Goal: Task Accomplishment & Management: Manage account settings

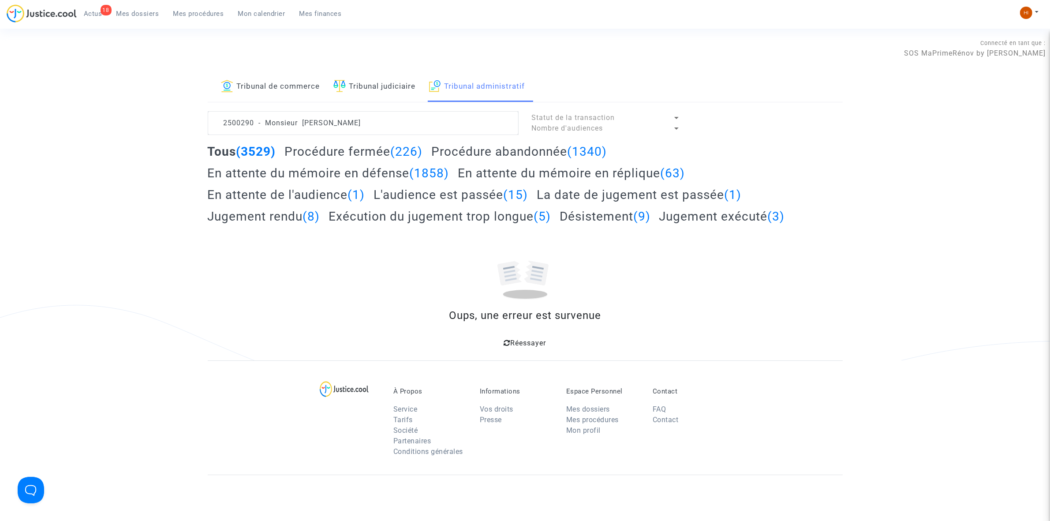
drag, startPoint x: 301, startPoint y: 122, endPoint x: -346, endPoint y: 100, distance: 647.9
click at [0, 100] on html "18 Actus Mes dossiers Mes procédures Mon calendrier Mes finances Mon profil Cha…" at bounding box center [525, 344] width 1050 height 688
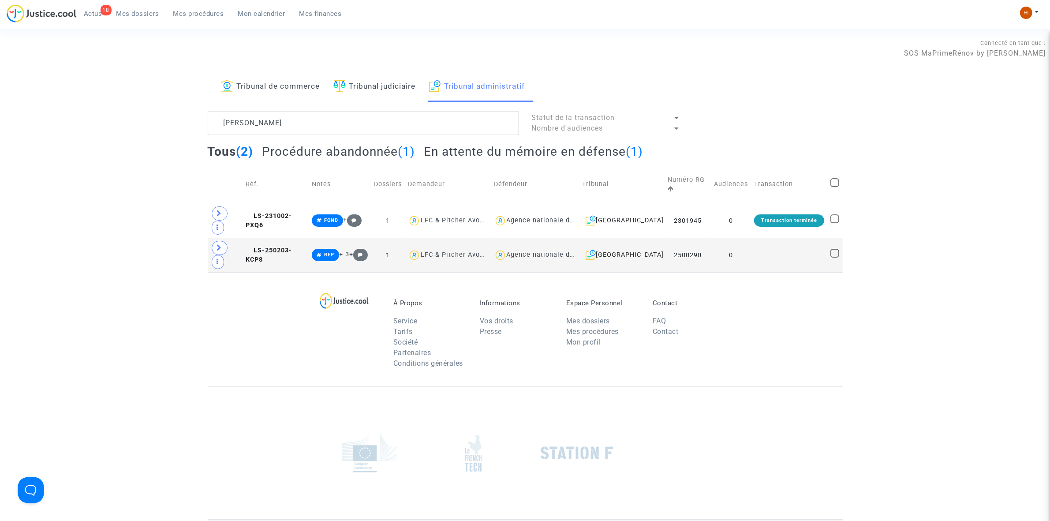
type textarea "[PERSON_NAME]"
click at [744, 238] on td "0" at bounding box center [731, 255] width 40 height 34
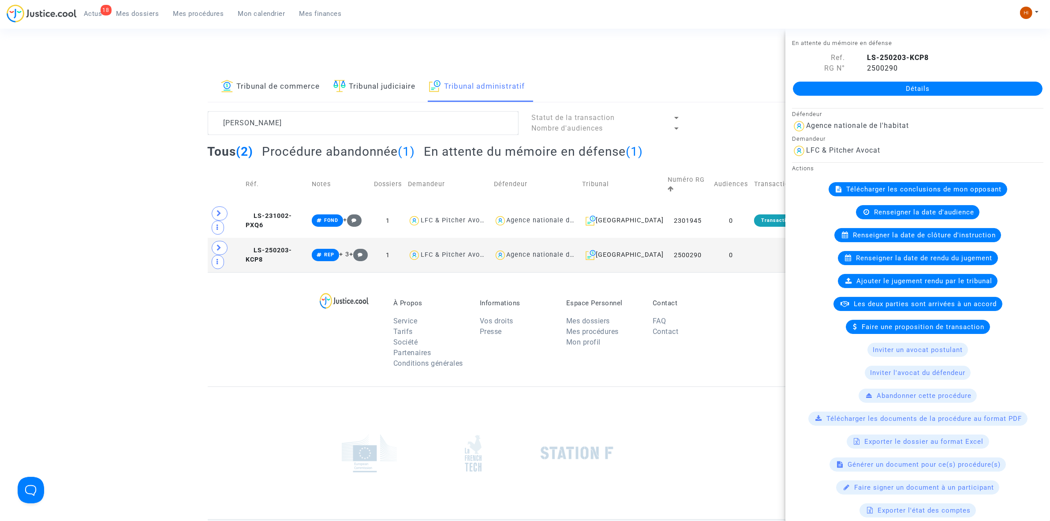
click at [881, 87] on link "Détails" at bounding box center [918, 89] width 250 height 14
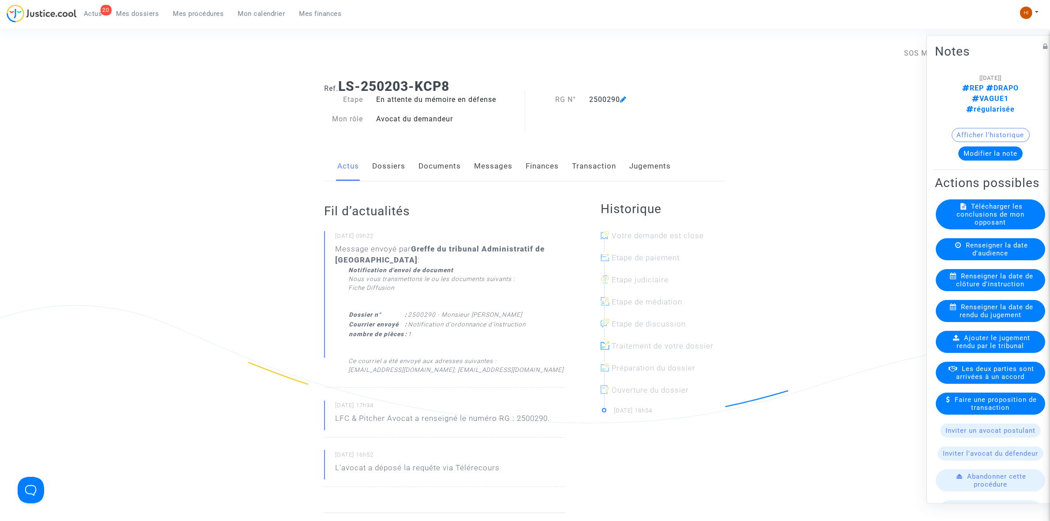
click at [393, 175] on link "Dossiers" at bounding box center [388, 166] width 33 height 29
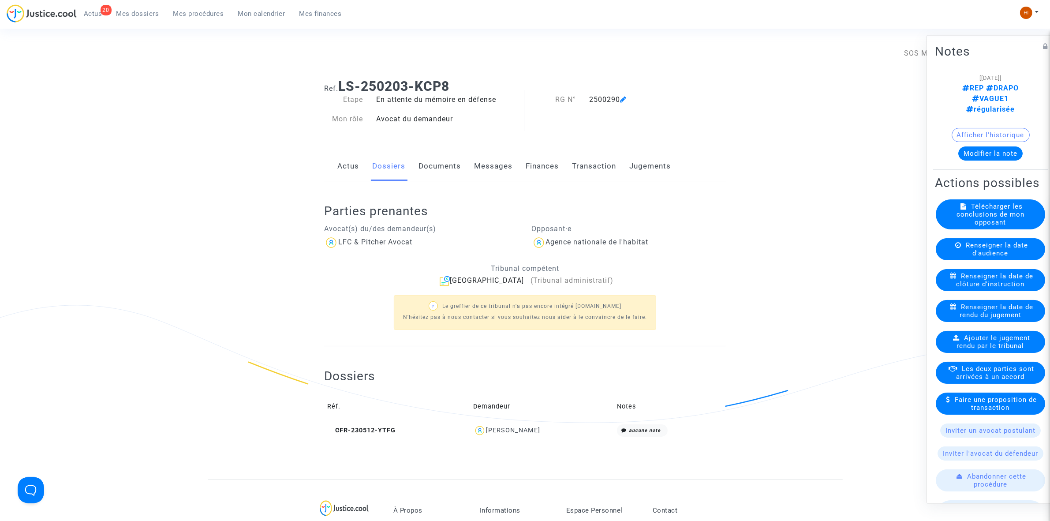
click at [1016, 305] on span "Renseigner la date de rendu du jugement" at bounding box center [997, 311] width 74 height 16
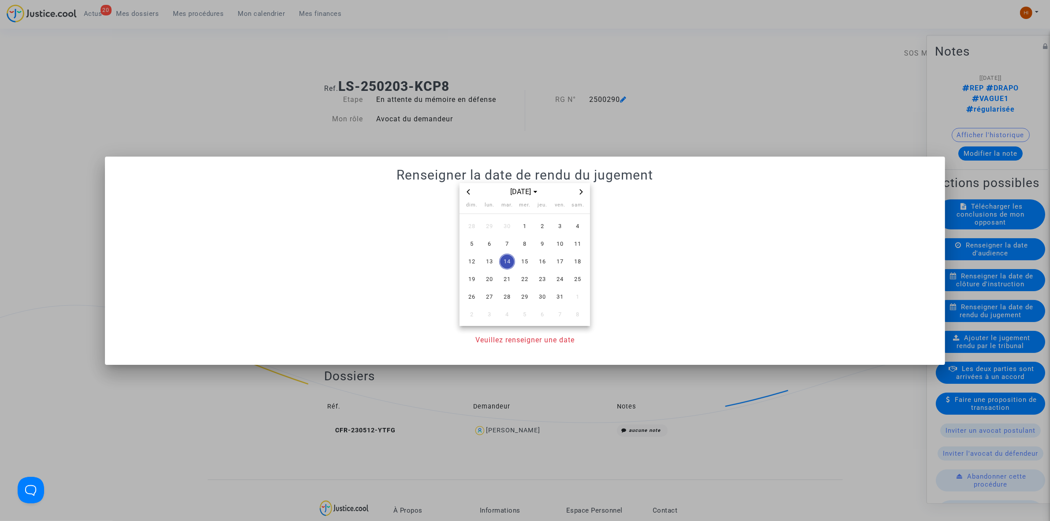
click at [744, 110] on div at bounding box center [525, 260] width 1050 height 521
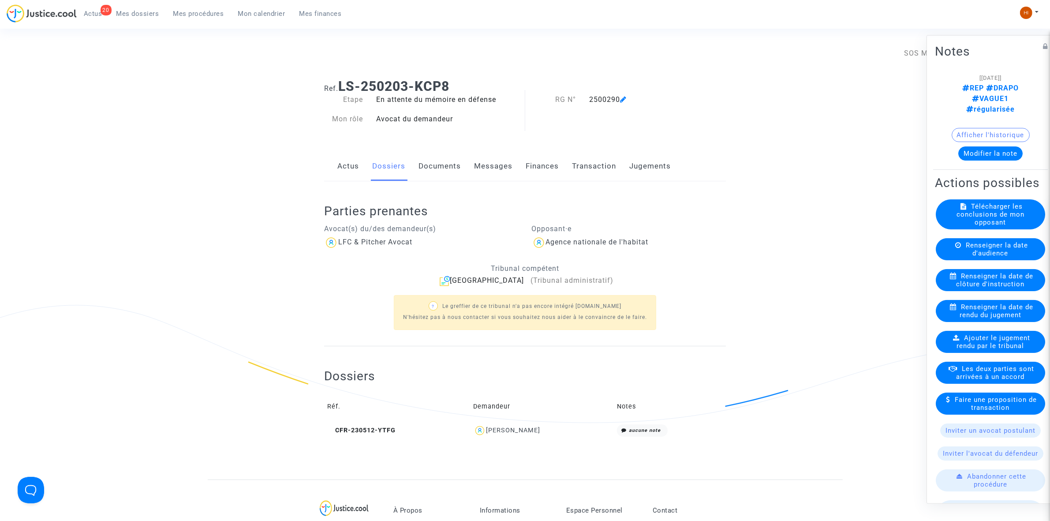
click at [989, 277] on span "Renseigner la date de clôture d'instruction" at bounding box center [995, 280] width 77 height 16
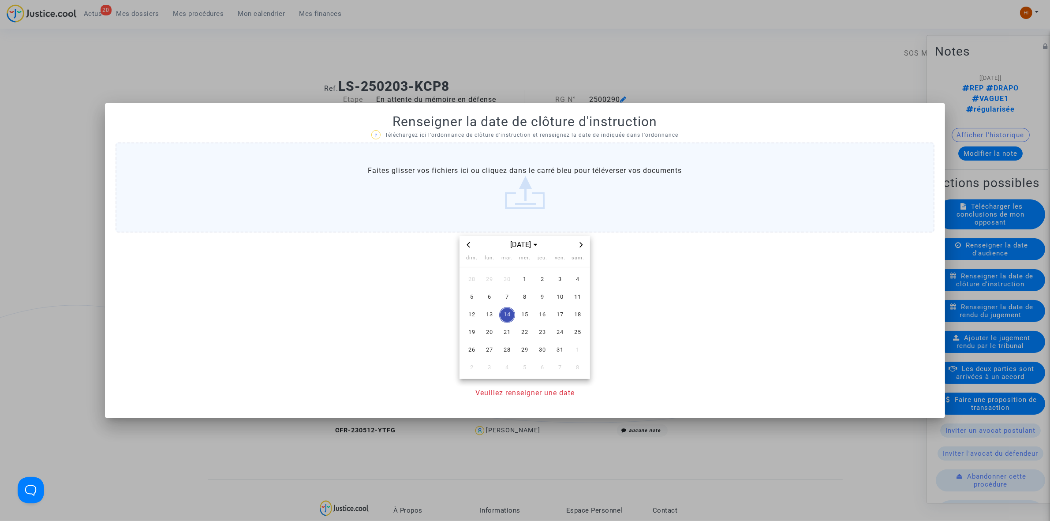
click at [583, 240] on span "Next month" at bounding box center [581, 245] width 11 height 11
click at [559, 312] on span "14" at bounding box center [560, 315] width 16 height 16
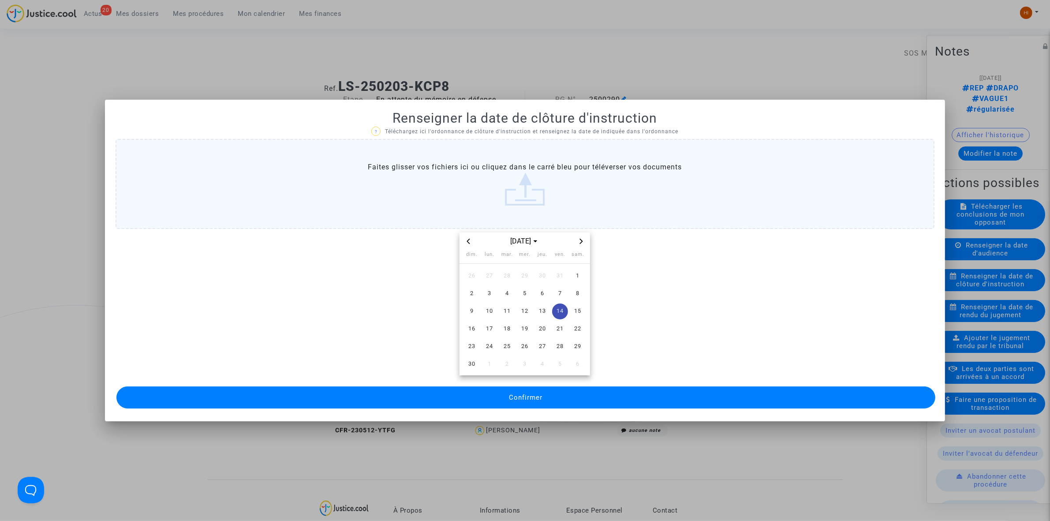
click at [536, 411] on mat-dialog-container "Renseigner la date de clôture d'instruction ? Téléchargez ici l'ordonnance de c…" at bounding box center [525, 260] width 840 height 321
click at [537, 402] on button "Confirmer" at bounding box center [525, 397] width 819 height 22
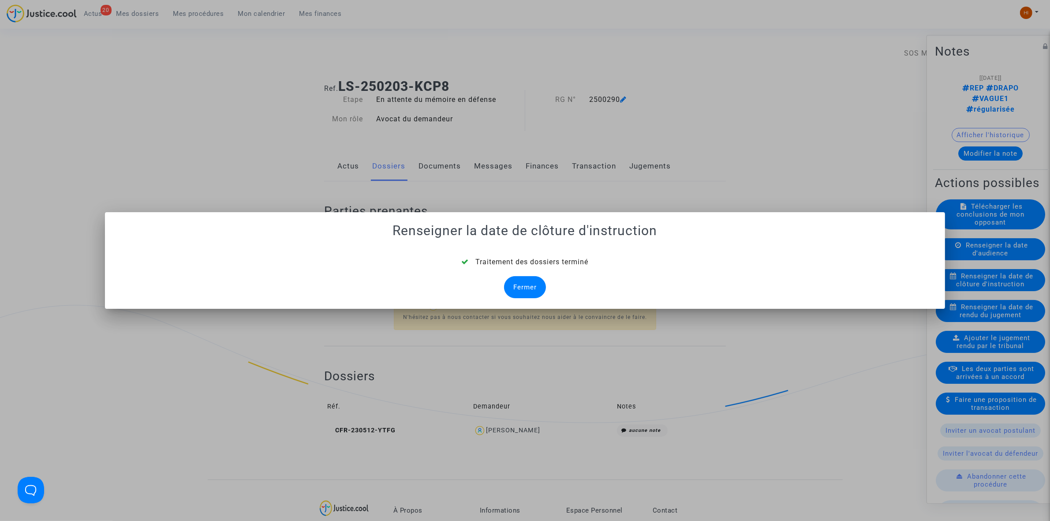
drag, startPoint x: 523, startPoint y: 281, endPoint x: 498, endPoint y: 230, distance: 56.8
click at [523, 281] on div "Fermer" at bounding box center [525, 287] width 42 height 22
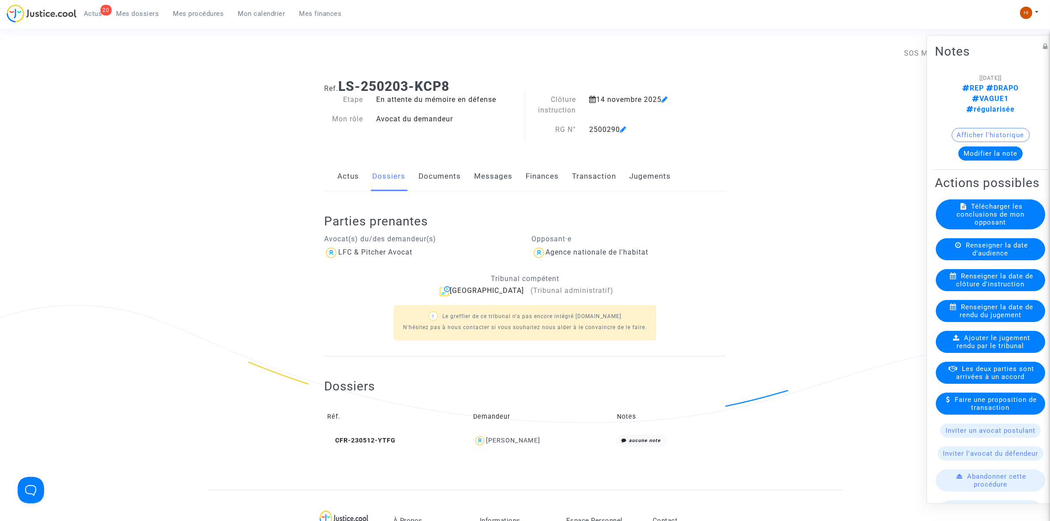
click at [446, 183] on link "Documents" at bounding box center [440, 176] width 42 height 29
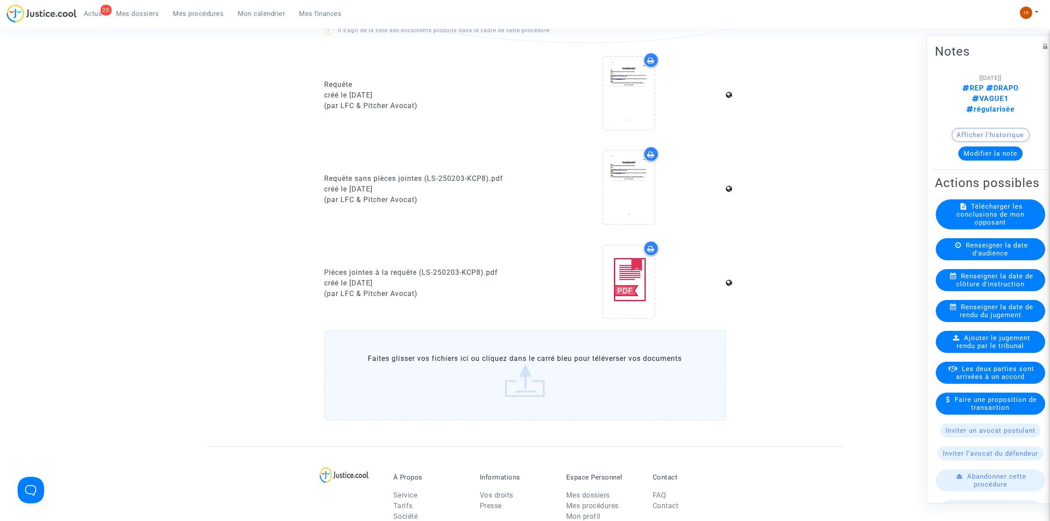
scroll to position [551, 0]
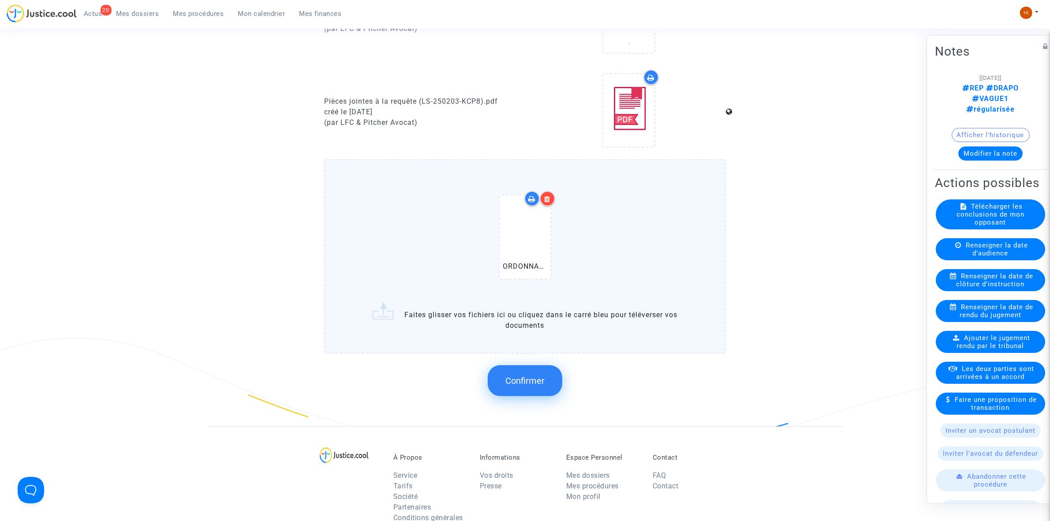
click at [525, 378] on span "Confirmer" at bounding box center [524, 380] width 39 height 11
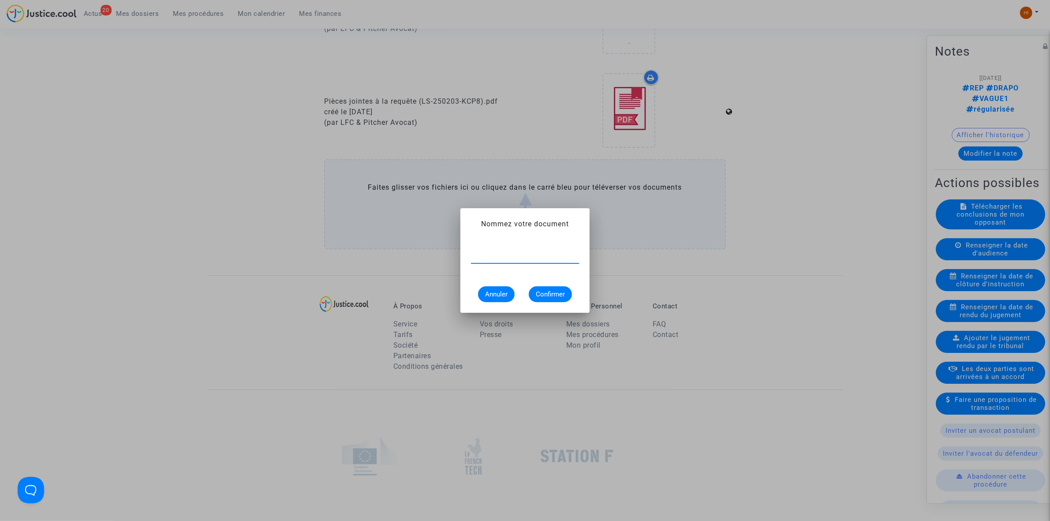
paste input "2500290 - Monsieur [PERSON_NAME]"
type input "2500290 - Monsieur [PERSON_NAME]"
type input "ordonnance de clôture d'instruction"
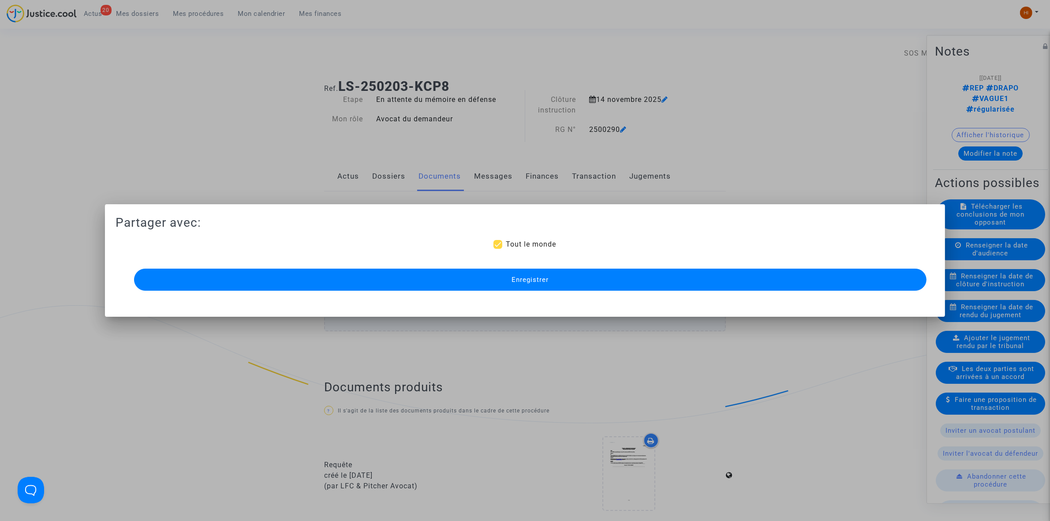
scroll to position [551, 0]
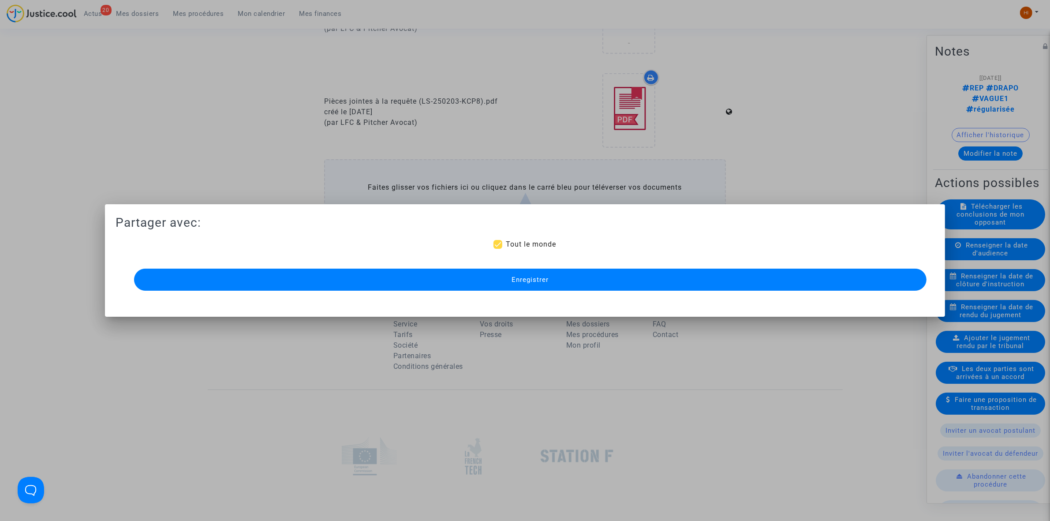
click at [616, 281] on button "Enregistrer" at bounding box center [530, 280] width 793 height 22
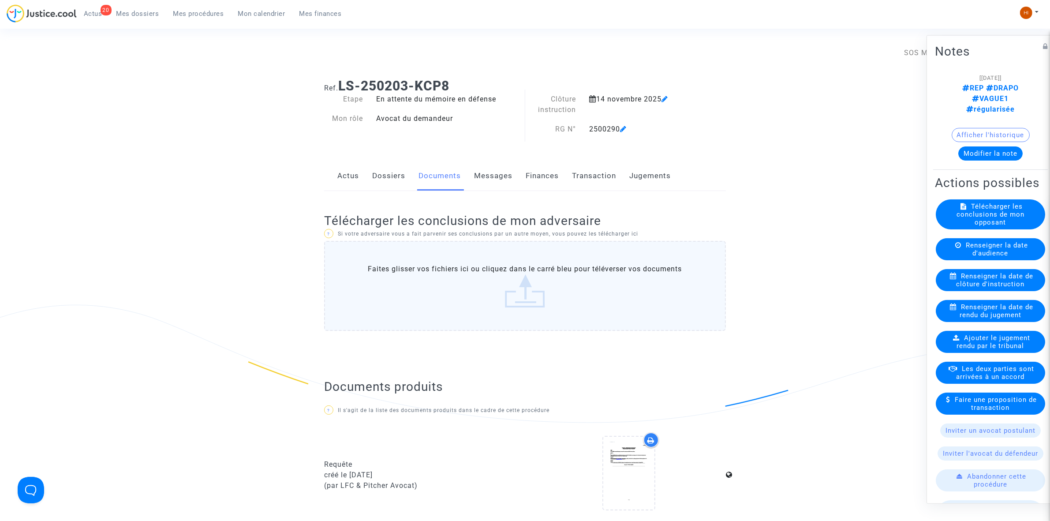
scroll to position [0, 0]
click at [396, 178] on link "Dossiers" at bounding box center [388, 176] width 33 height 29
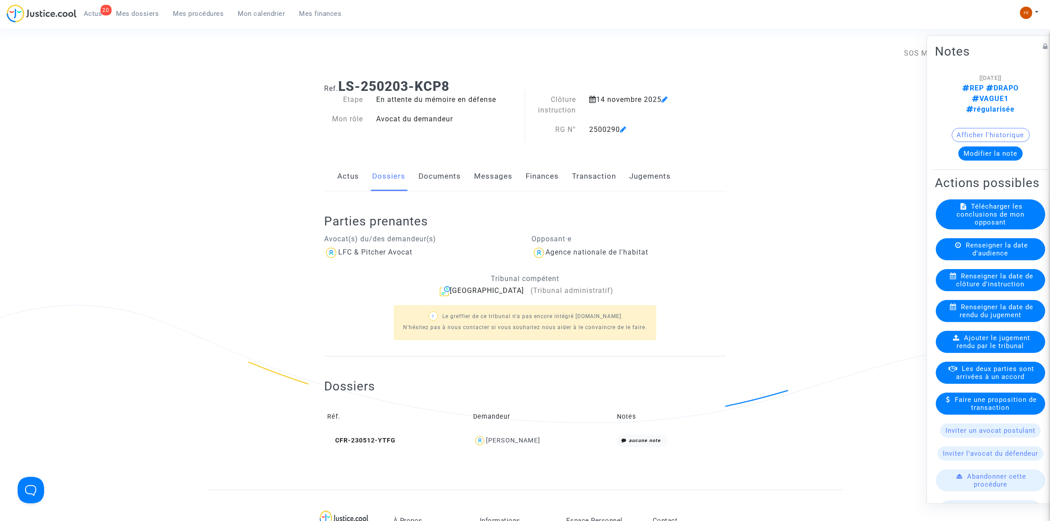
click at [444, 172] on link "Documents" at bounding box center [440, 176] width 42 height 29
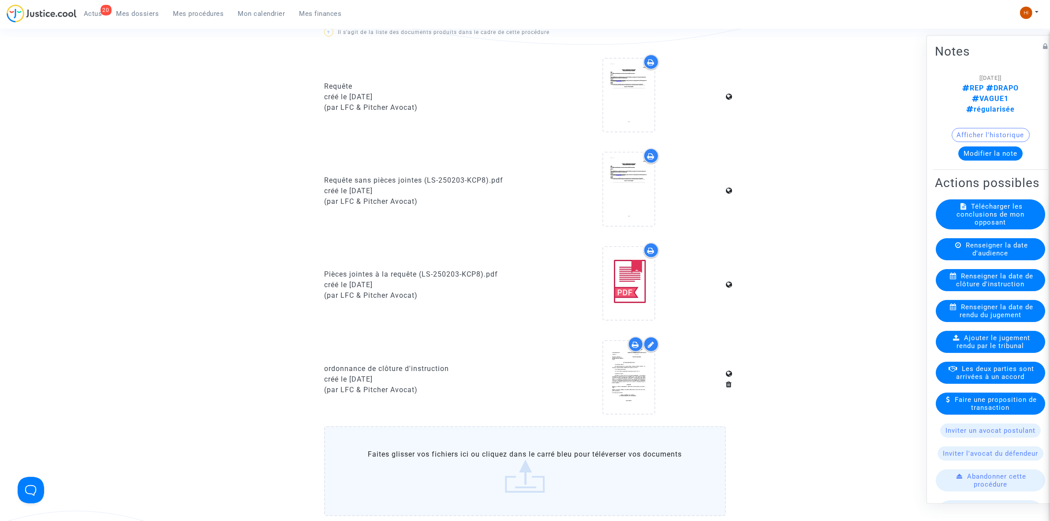
scroll to position [331, 0]
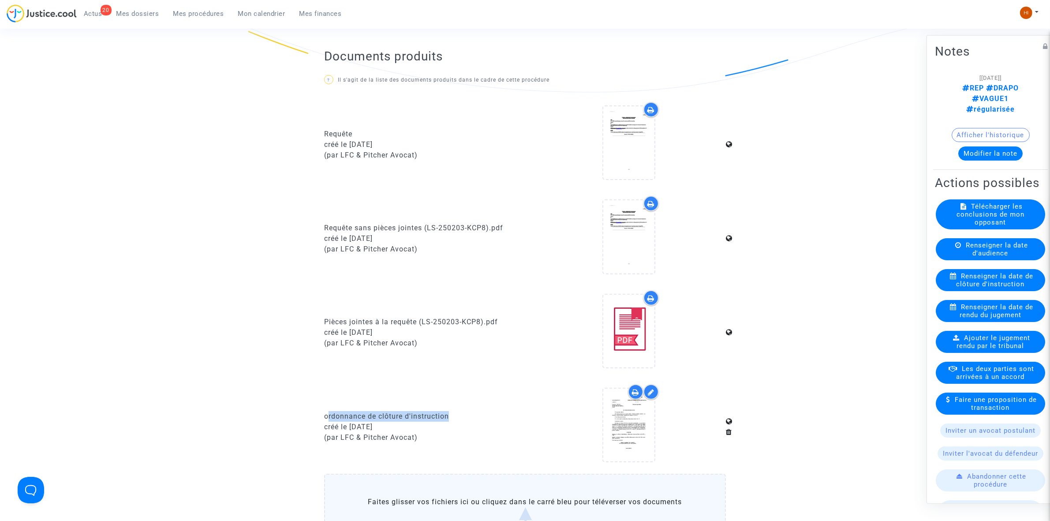
drag, startPoint x: 328, startPoint y: 400, endPoint x: 470, endPoint y: 406, distance: 142.6
click at [470, 406] on div "ordonnance de clôture d'instruction créé le [DATE] (par LFC & Pitcher Avocat)" at bounding box center [422, 426] width 208 height 85
copy div "rdonnance de clôture d'instruction"
click at [187, 15] on span "Mes procédures" at bounding box center [198, 14] width 51 height 8
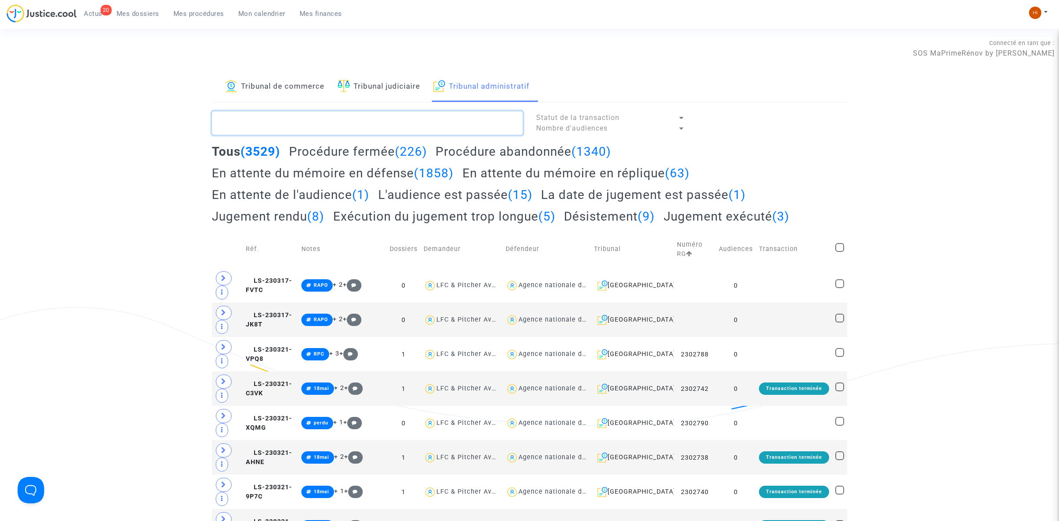
click at [355, 111] on textarea at bounding box center [367, 123] width 311 height 24
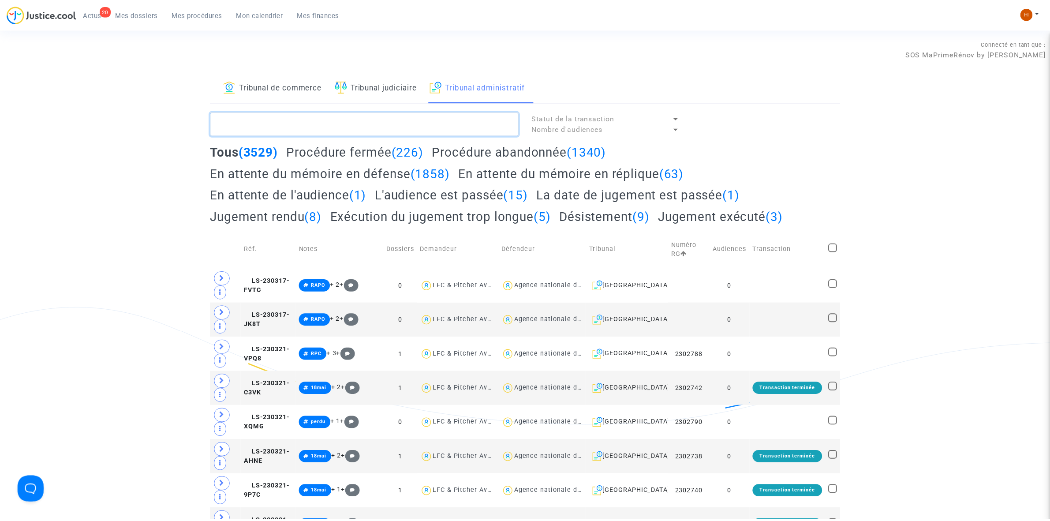
paste textarea "2500289 - Monsieur [PERSON_NAME]"
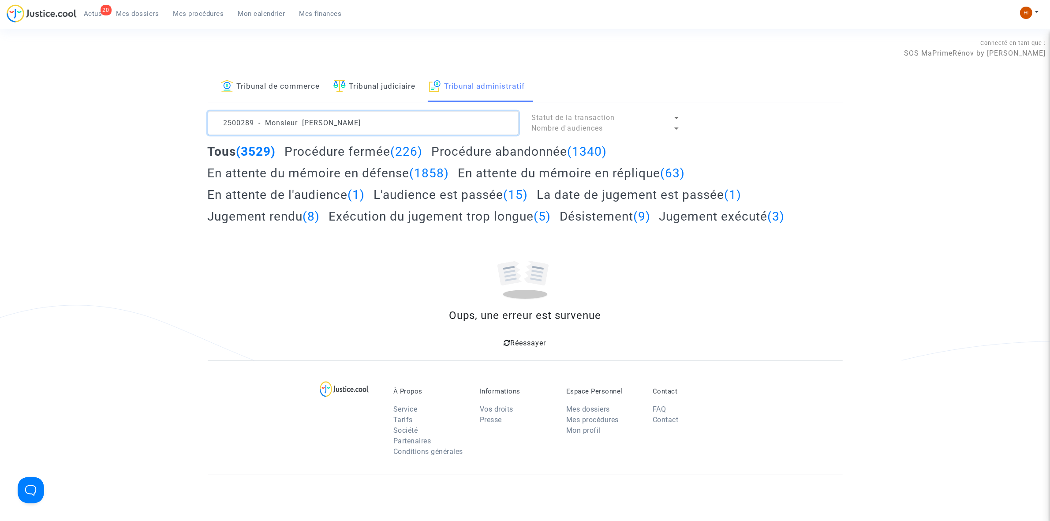
drag, startPoint x: 300, startPoint y: 121, endPoint x: -163, endPoint y: 62, distance: 466.5
click at [0, 62] on html "20 Actus Mes dossiers Mes procédures Mon calendrier Mes finances Mon profil Cha…" at bounding box center [525, 344] width 1050 height 688
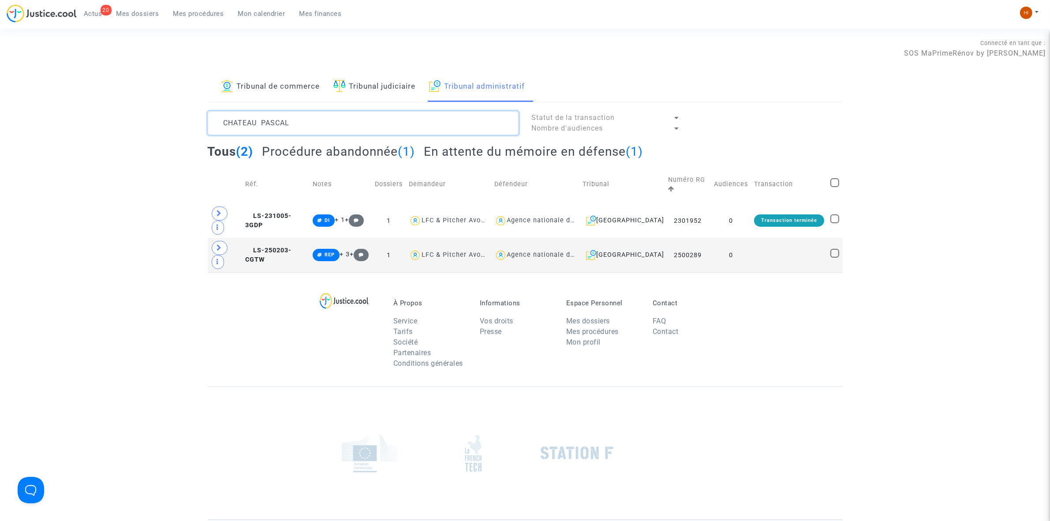
type textarea "CHATEAU PASCAL"
drag, startPoint x: 705, startPoint y: 224, endPoint x: 710, endPoint y: 202, distance: 22.7
click at [706, 238] on td "2500289" at bounding box center [688, 255] width 46 height 34
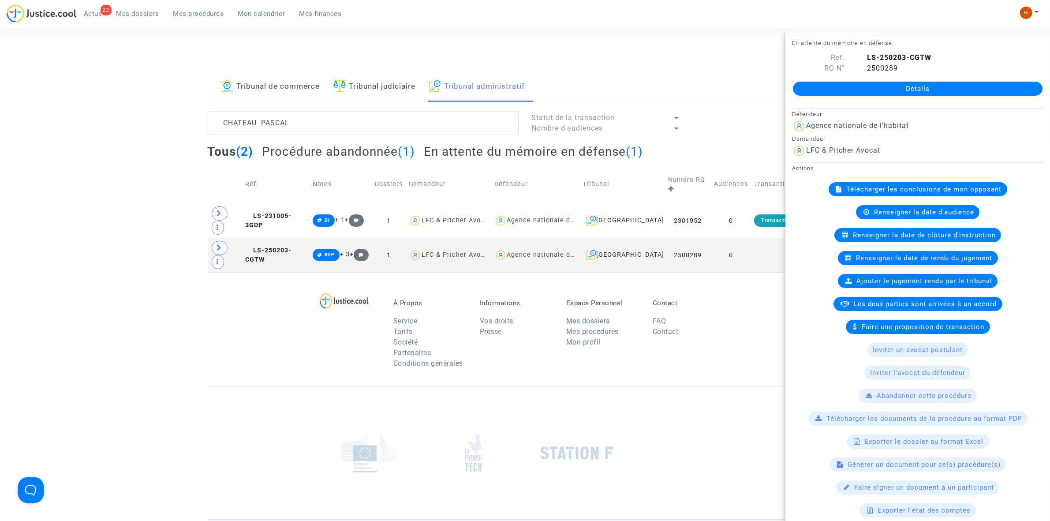
click at [913, 96] on div "Détails" at bounding box center [918, 89] width 265 height 30
drag, startPoint x: 280, startPoint y: 224, endPoint x: 20, endPoint y: 316, distance: 276.1
click at [280, 247] on span "LS-250203-CGTW" at bounding box center [268, 255] width 46 height 17
click at [911, 88] on link "Détails" at bounding box center [918, 89] width 250 height 14
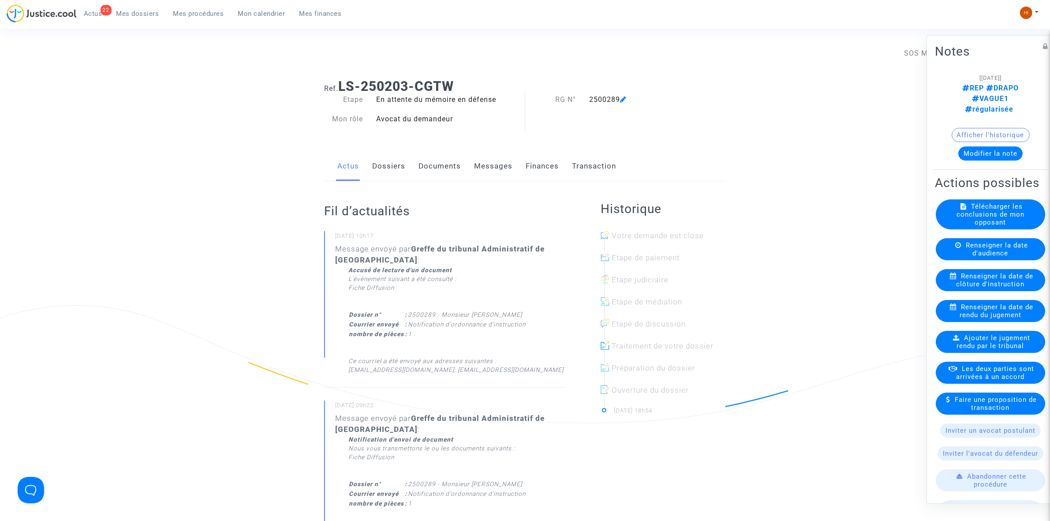
drag, startPoint x: 976, startPoint y: 282, endPoint x: 488, endPoint y: 192, distance: 495.7
click at [976, 282] on span "Renseigner la date de clôture d'instruction" at bounding box center [995, 280] width 77 height 16
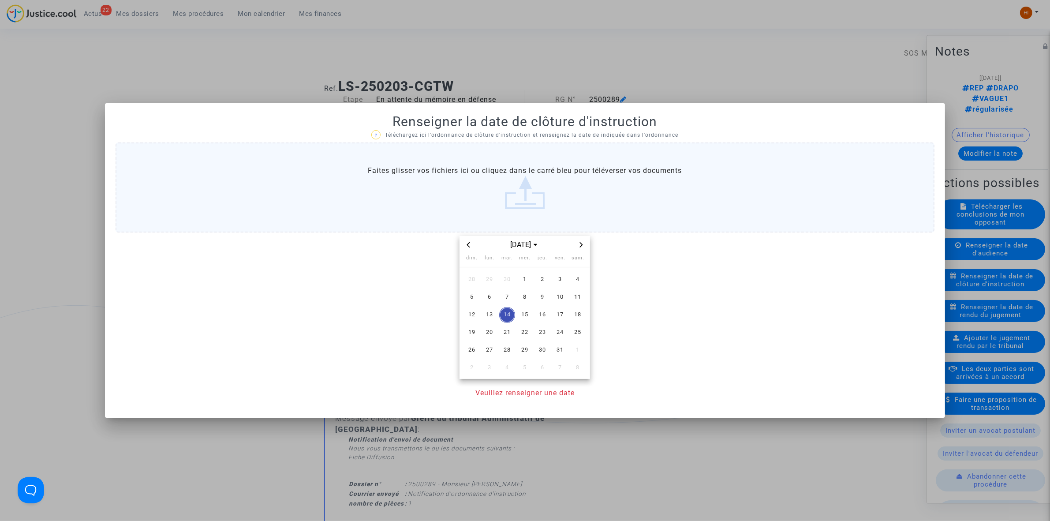
click at [584, 241] on span "Next month" at bounding box center [581, 245] width 11 height 11
click at [565, 309] on span "14" at bounding box center [560, 315] width 16 height 16
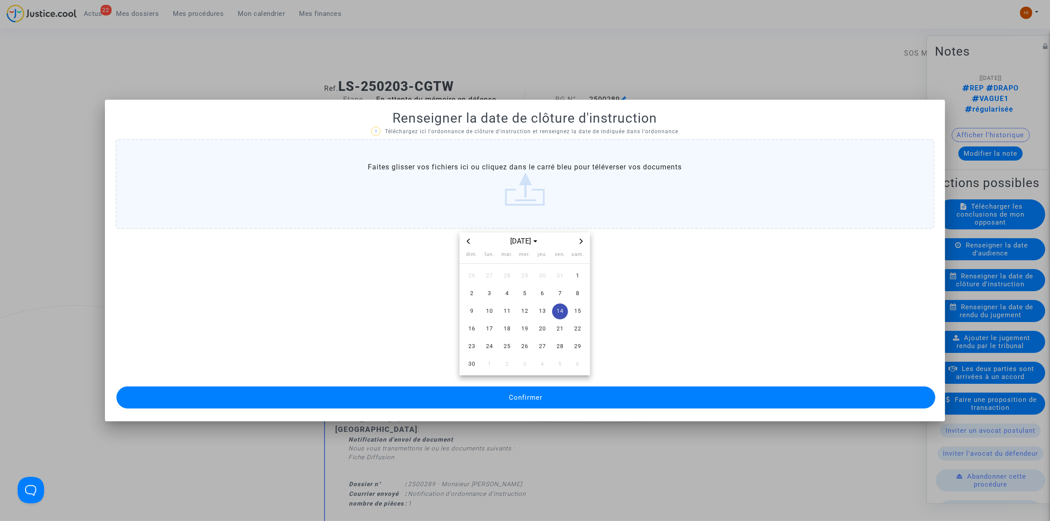
click at [546, 409] on div "Confirmer" at bounding box center [525, 397] width 819 height 26
click at [550, 395] on button "Confirmer" at bounding box center [525, 397] width 819 height 22
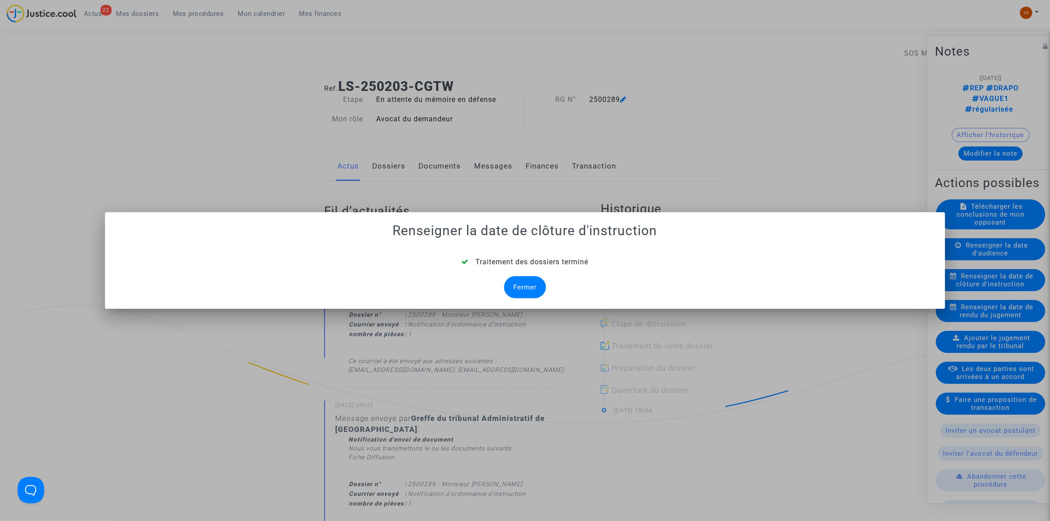
drag, startPoint x: 525, startPoint y: 286, endPoint x: 485, endPoint y: 198, distance: 96.7
click at [525, 286] on div "Fermer" at bounding box center [525, 287] width 42 height 22
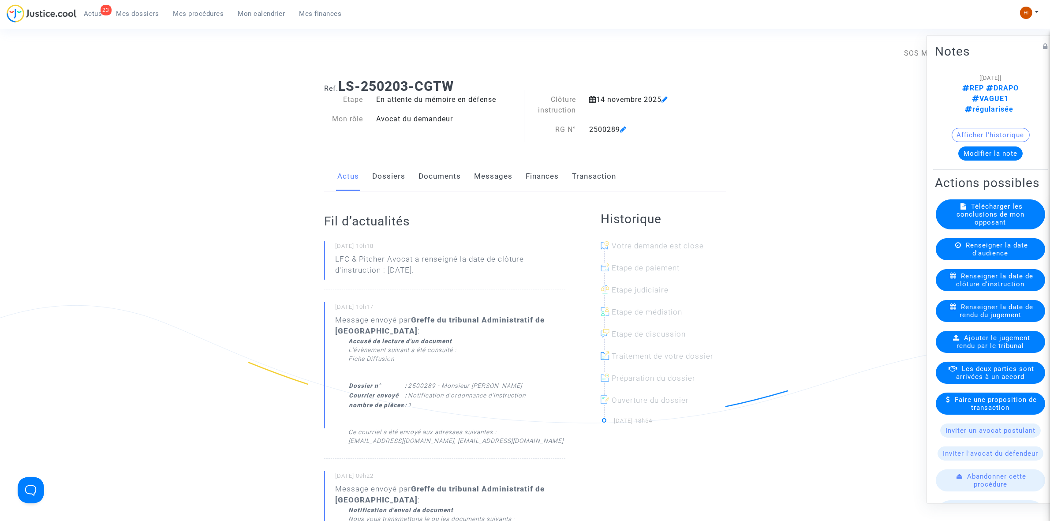
click at [196, 11] on span "Mes procédures" at bounding box center [198, 14] width 51 height 8
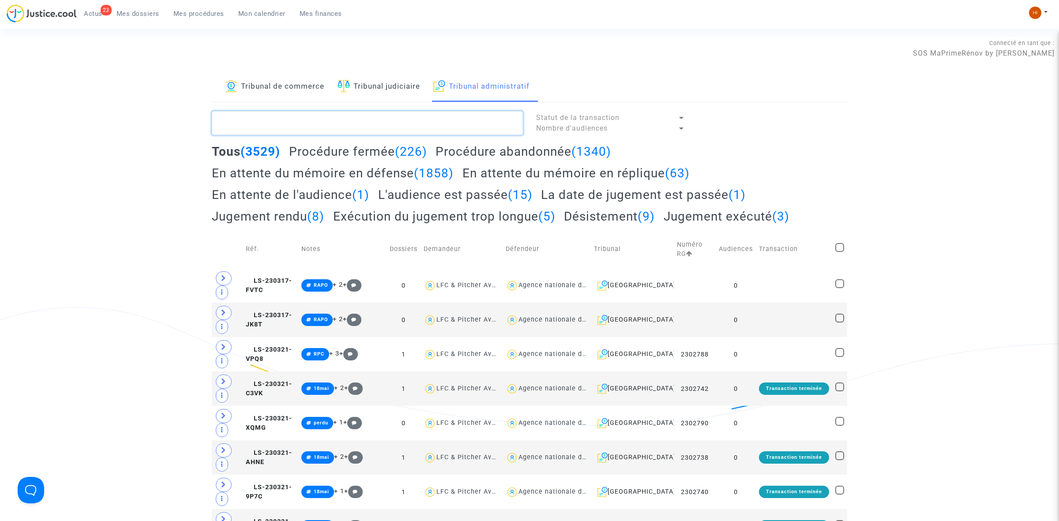
click at [385, 124] on textarea at bounding box center [367, 123] width 311 height 24
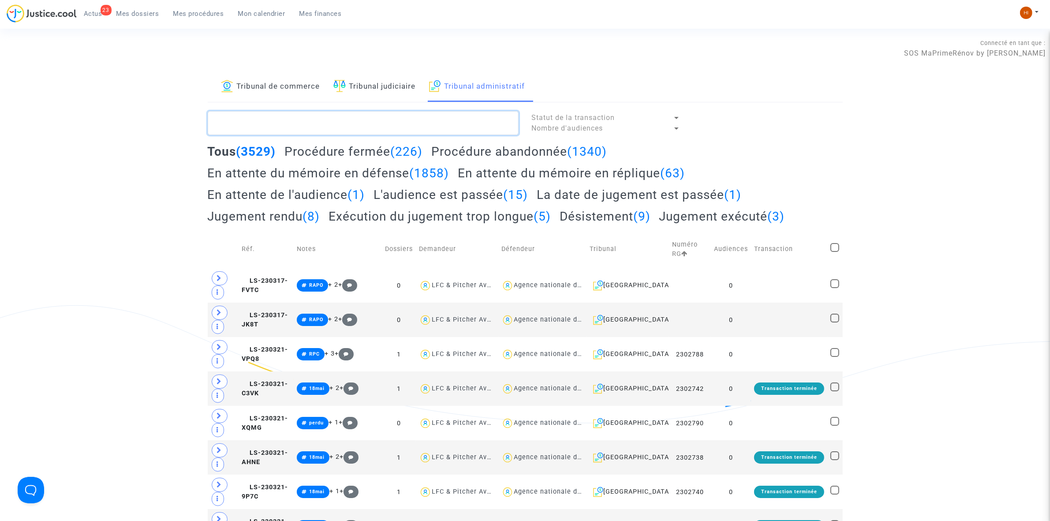
paste textarea "2500284 - Monsieur [PERSON_NAME]"
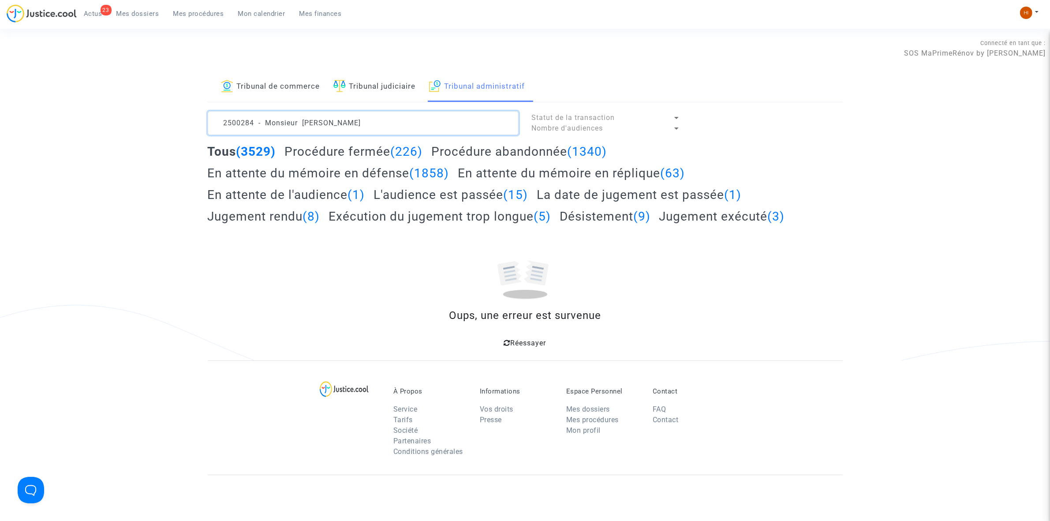
drag, startPoint x: 300, startPoint y: 125, endPoint x: -75, endPoint y: 84, distance: 377.6
click at [0, 84] on html "23 Actus Mes dossiers Mes procédures Mon calendrier Mes finances Mon profil Cha…" at bounding box center [525, 344] width 1050 height 688
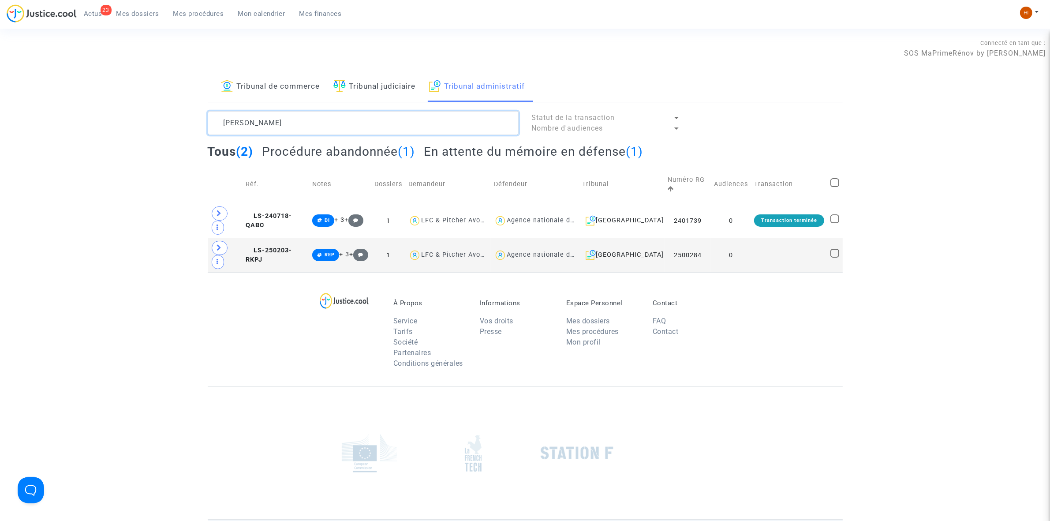
type textarea "[PERSON_NAME]"
click at [771, 238] on td at bounding box center [789, 255] width 76 height 34
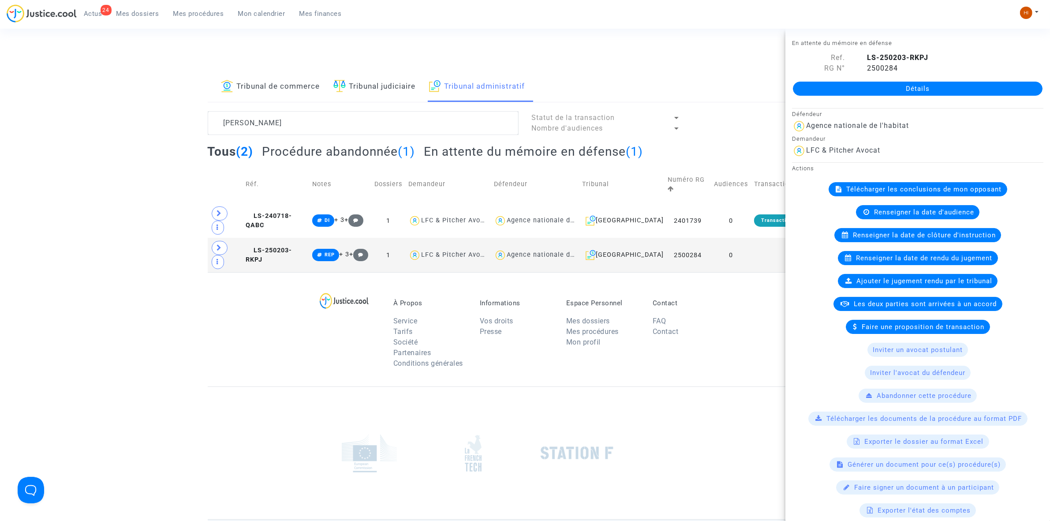
click at [893, 87] on link "Détails" at bounding box center [918, 89] width 250 height 14
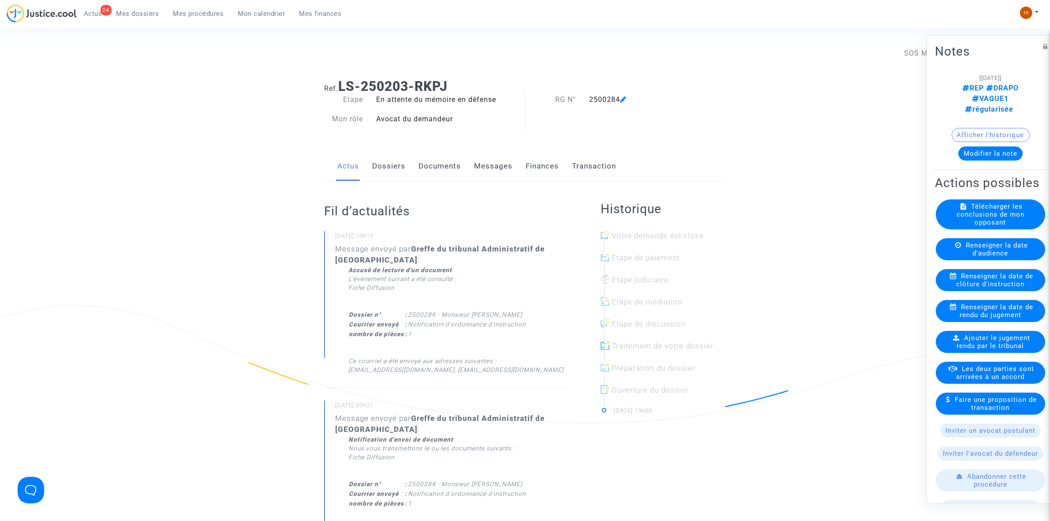
click at [1008, 285] on span "Renseigner la date de clôture d'instruction" at bounding box center [995, 280] width 77 height 16
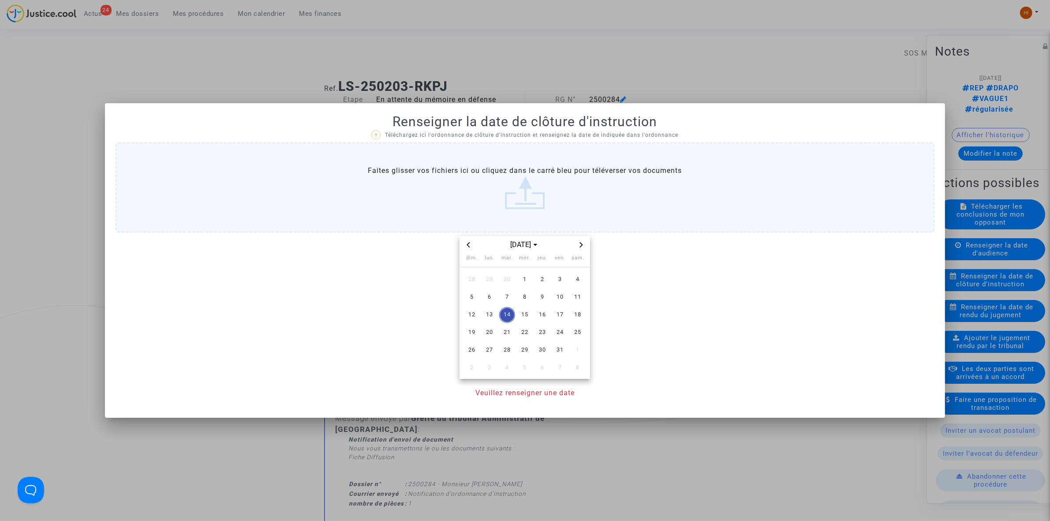
drag, startPoint x: 588, startPoint y: 243, endPoint x: 581, endPoint y: 245, distance: 6.7
click at [586, 244] on div "[DATE]" at bounding box center [525, 245] width 131 height 18
click at [578, 245] on span "Next month" at bounding box center [581, 245] width 11 height 11
click at [561, 316] on span "14" at bounding box center [560, 315] width 16 height 16
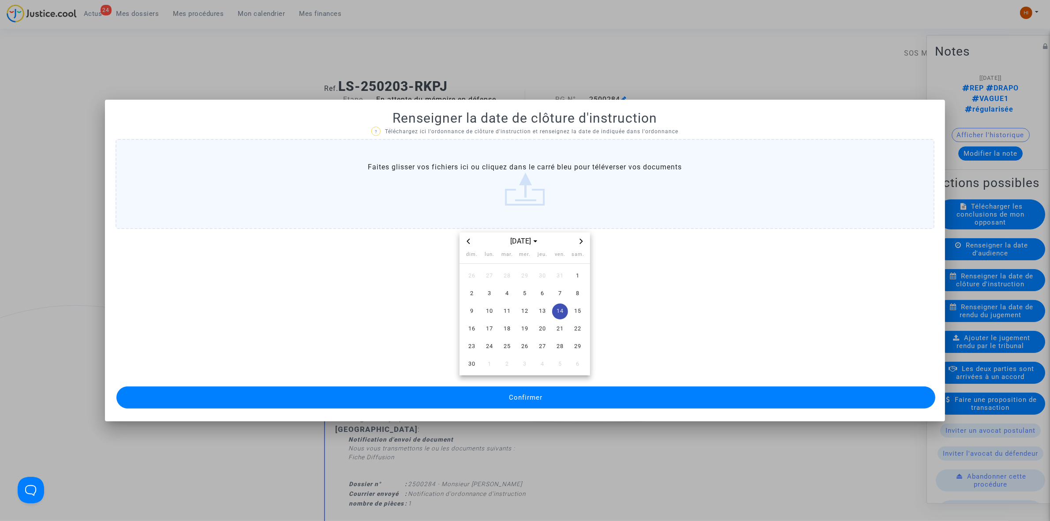
click at [550, 396] on button "Confirmer" at bounding box center [525, 397] width 819 height 22
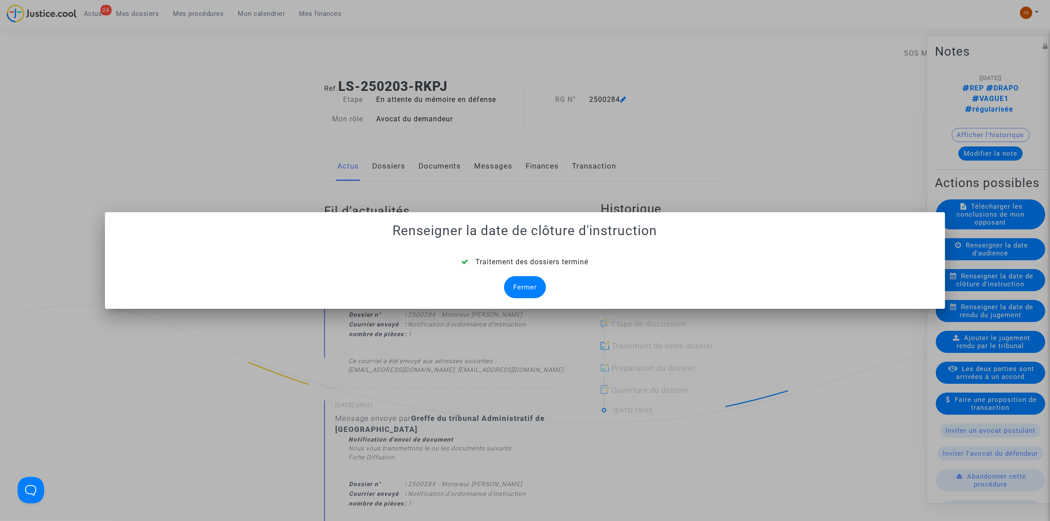
click at [528, 281] on div "Fermer" at bounding box center [525, 287] width 42 height 22
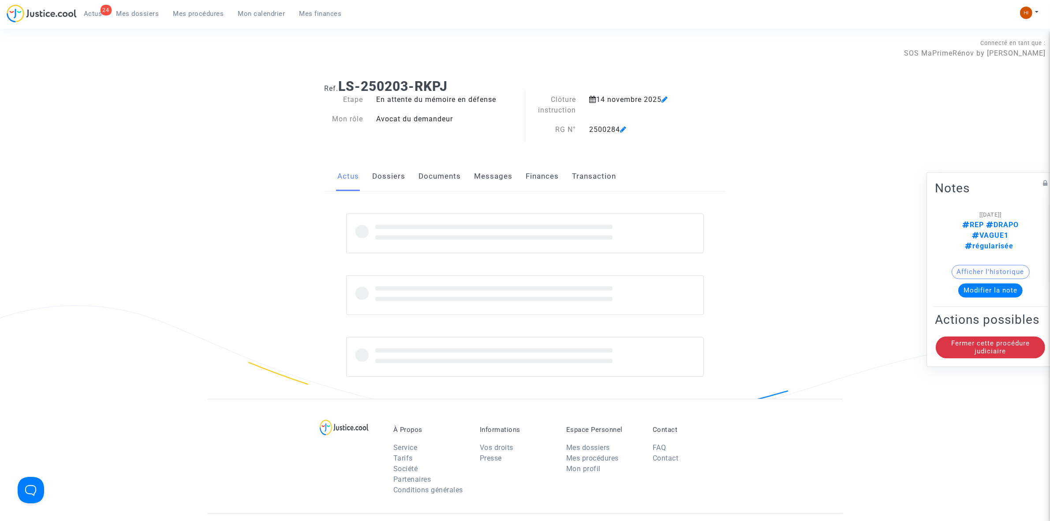
click at [446, 155] on div "Ref. LS-250203-RKPJ Etape En attente du mémoire en défense Mon rôle Avocat du d…" at bounding box center [525, 235] width 415 height 327
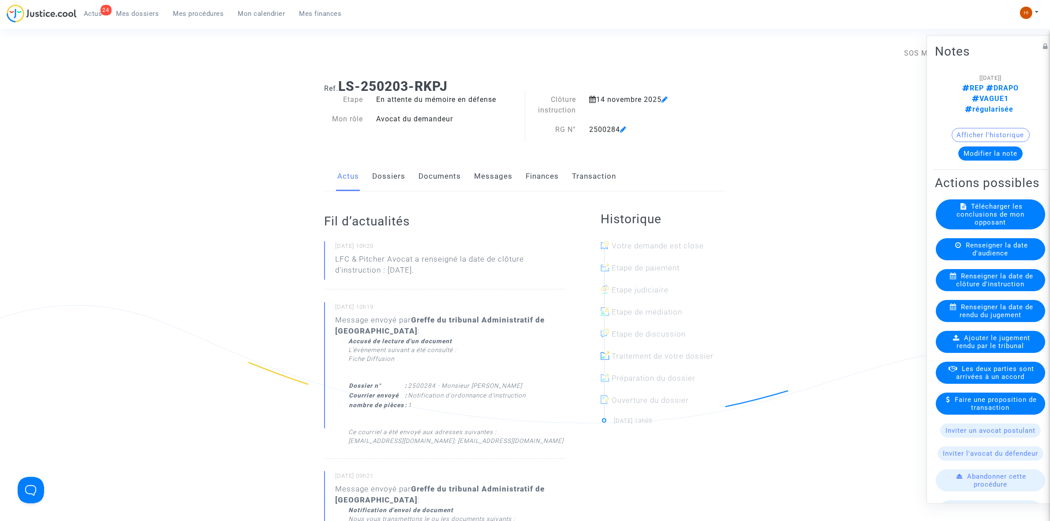
click at [444, 171] on link "Documents" at bounding box center [440, 176] width 42 height 29
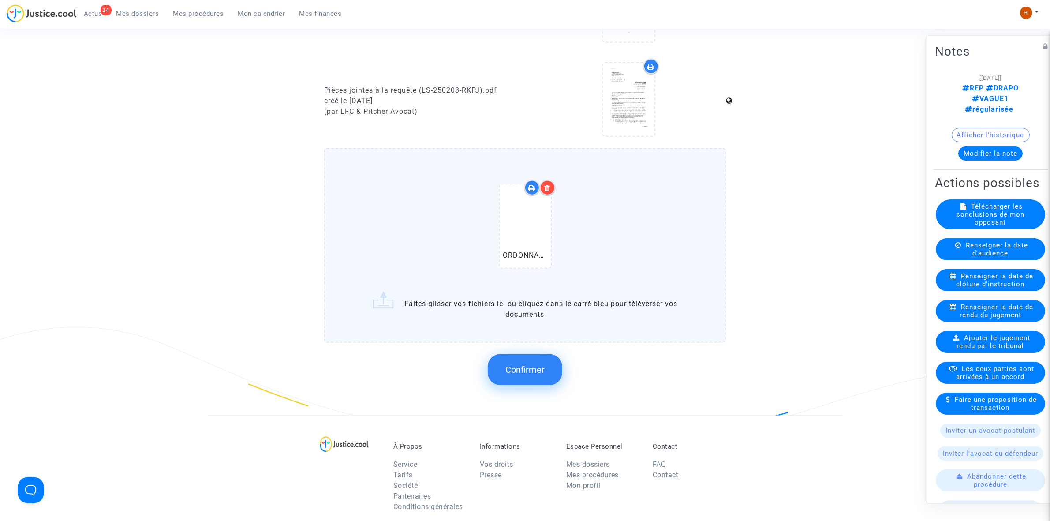
scroll to position [630, 0]
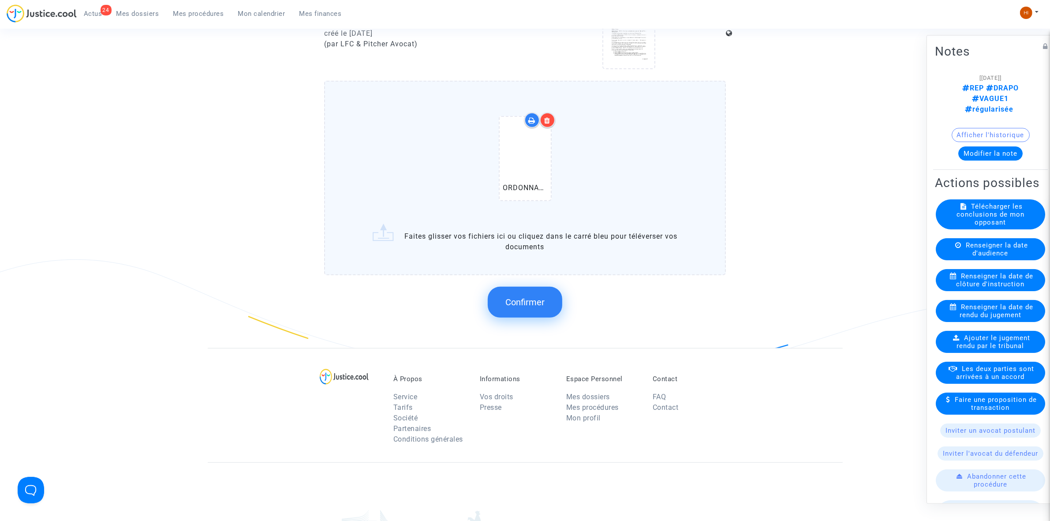
click at [533, 302] on span "Confirmer" at bounding box center [524, 302] width 39 height 11
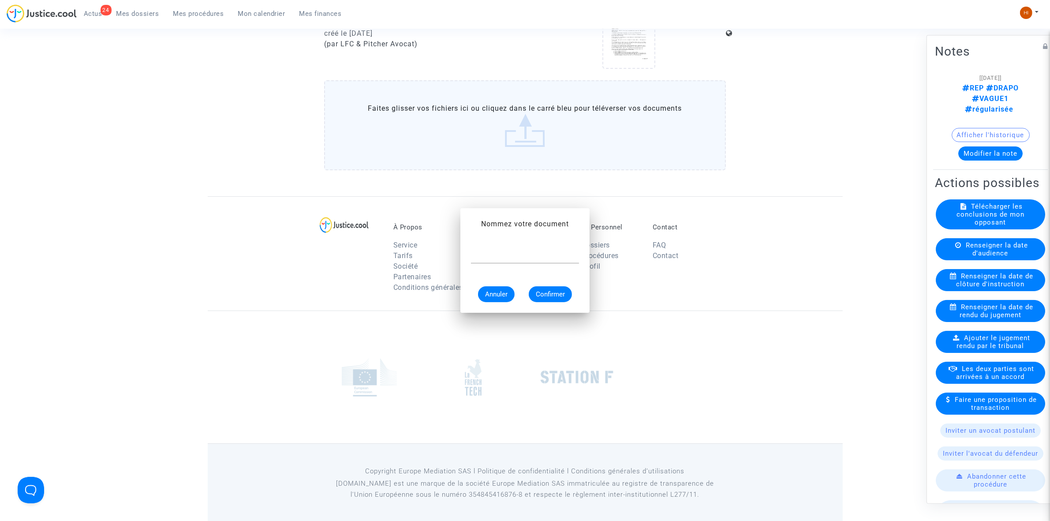
scroll to position [0, 0]
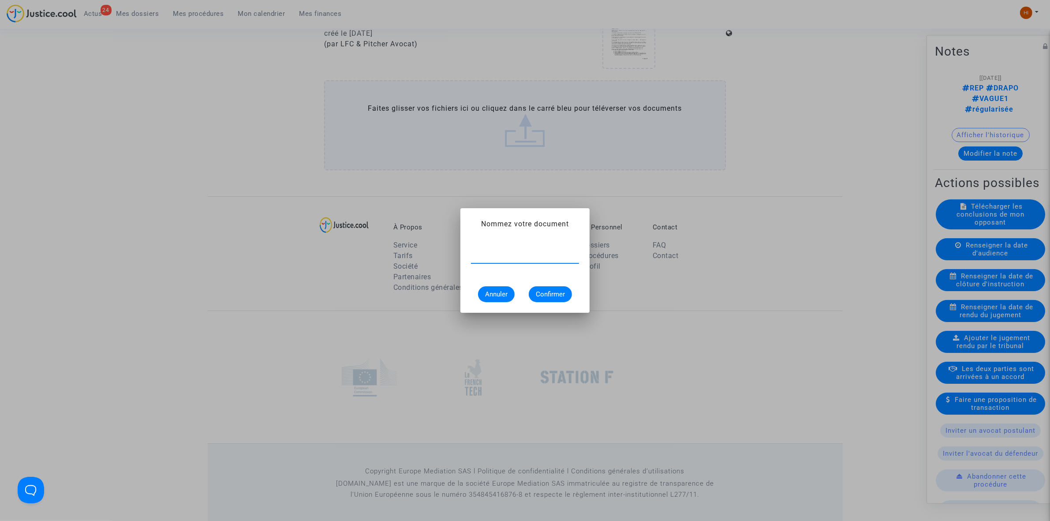
paste input "ORDONNANCE DE CLOTURE D'INSTRUCTION"
type input "ORDONNANCE DE CLOTURE D'INSTRUCTION"
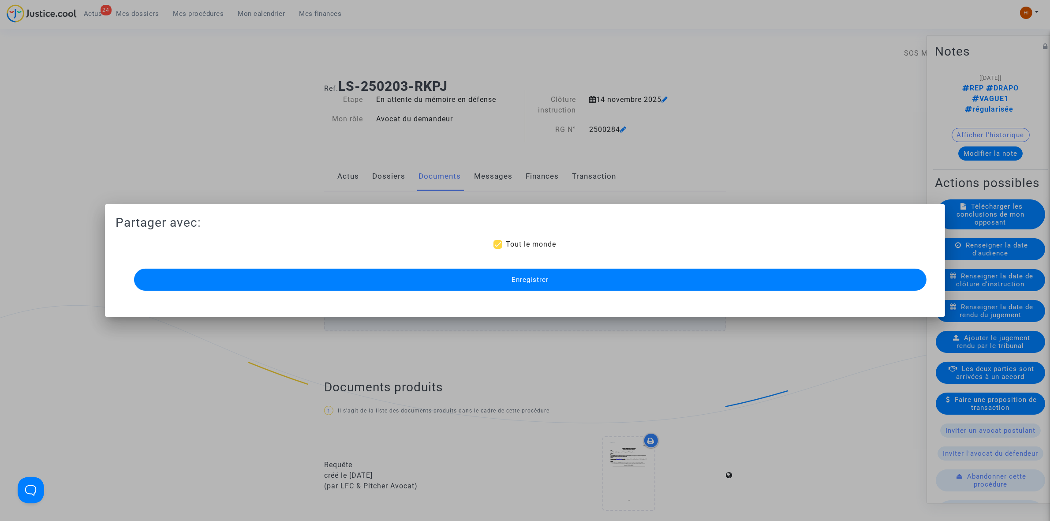
scroll to position [630, 0]
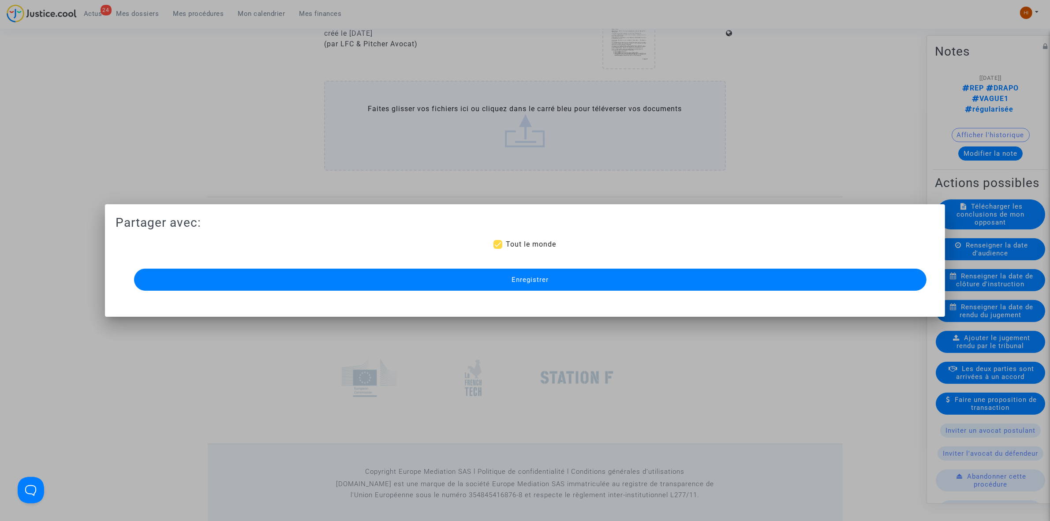
click at [327, 281] on button "Enregistrer" at bounding box center [530, 280] width 793 height 22
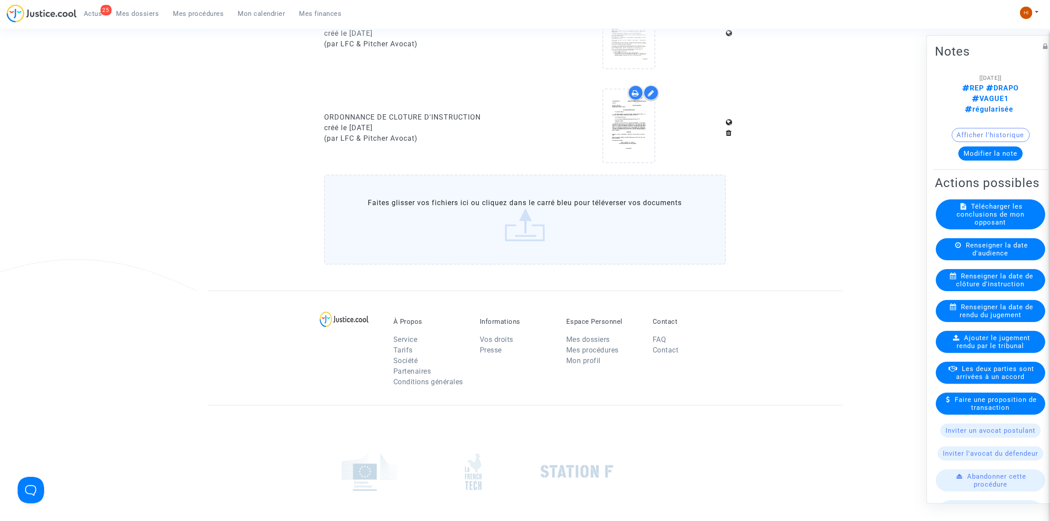
click at [206, 15] on span "Mes procédures" at bounding box center [198, 14] width 51 height 8
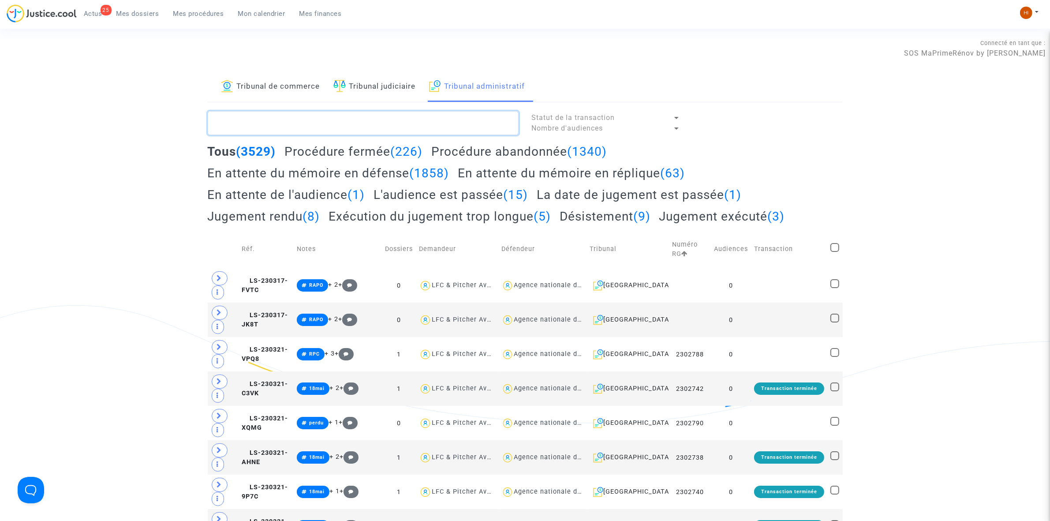
click at [417, 127] on textarea at bounding box center [363, 123] width 311 height 24
paste textarea "2500282 - Monsieur [PERSON_NAME]"
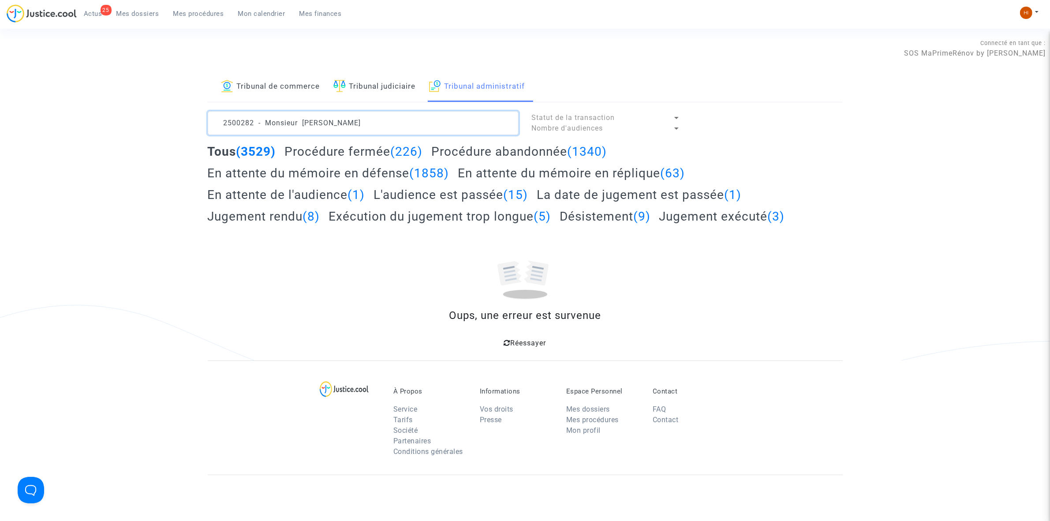
drag, startPoint x: 298, startPoint y: 124, endPoint x: -346, endPoint y: 109, distance: 644.2
click at [0, 109] on html "25 Actus Mes dossiers Mes procédures Mon calendrier Mes finances Mon profil Cha…" at bounding box center [525, 344] width 1050 height 688
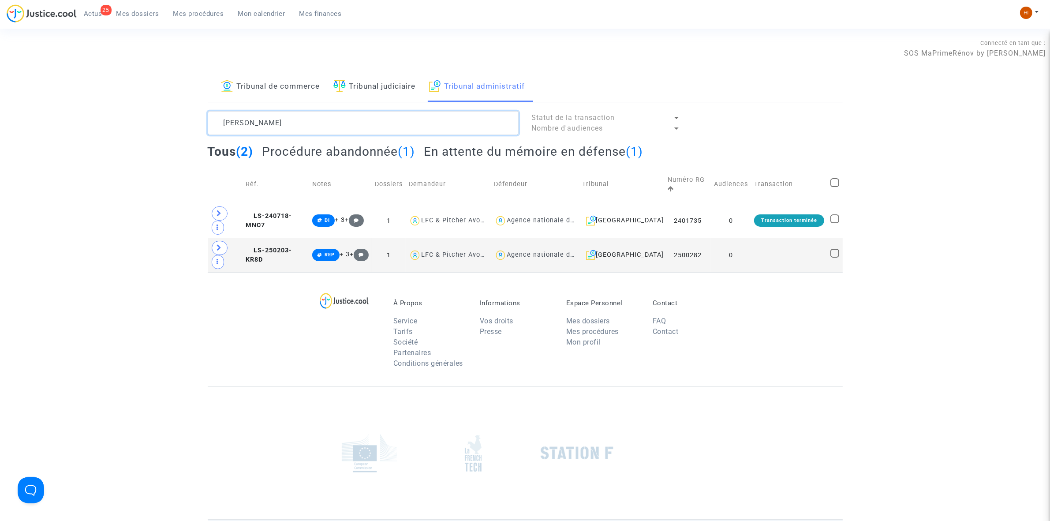
type textarea "[PERSON_NAME]"
click at [758, 238] on td at bounding box center [789, 255] width 76 height 34
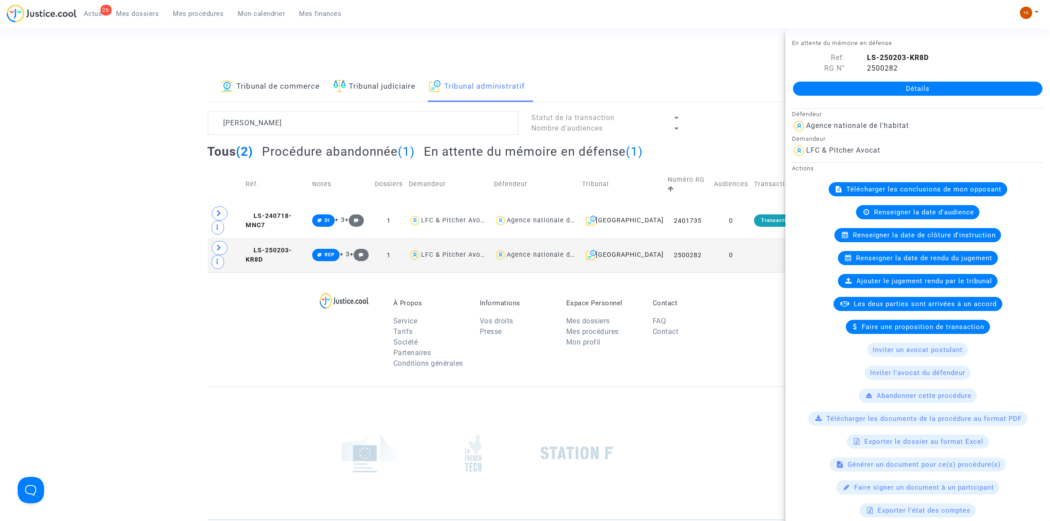
click at [859, 86] on link "Détails" at bounding box center [918, 89] width 250 height 14
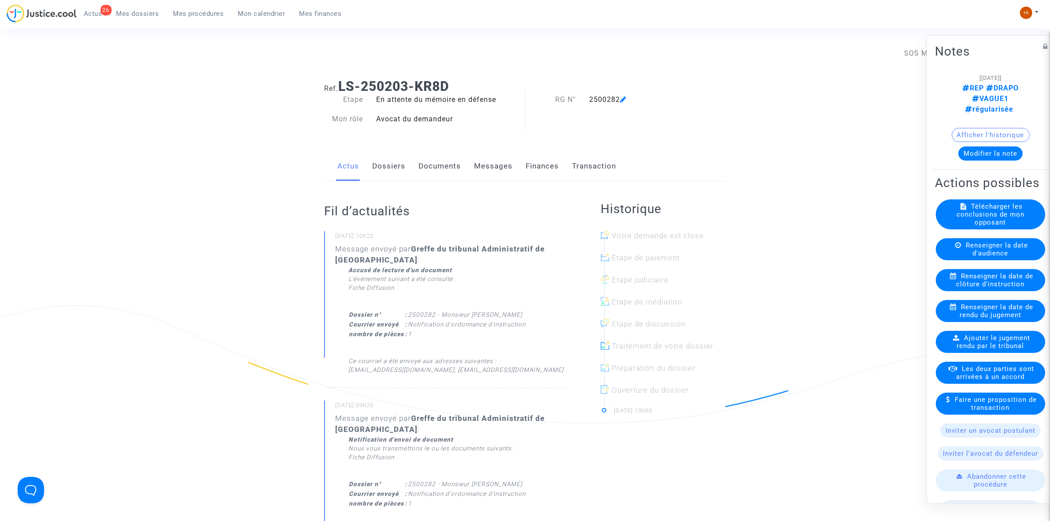
click at [993, 260] on div "Renseigner la date d'audience" at bounding box center [990, 249] width 109 height 22
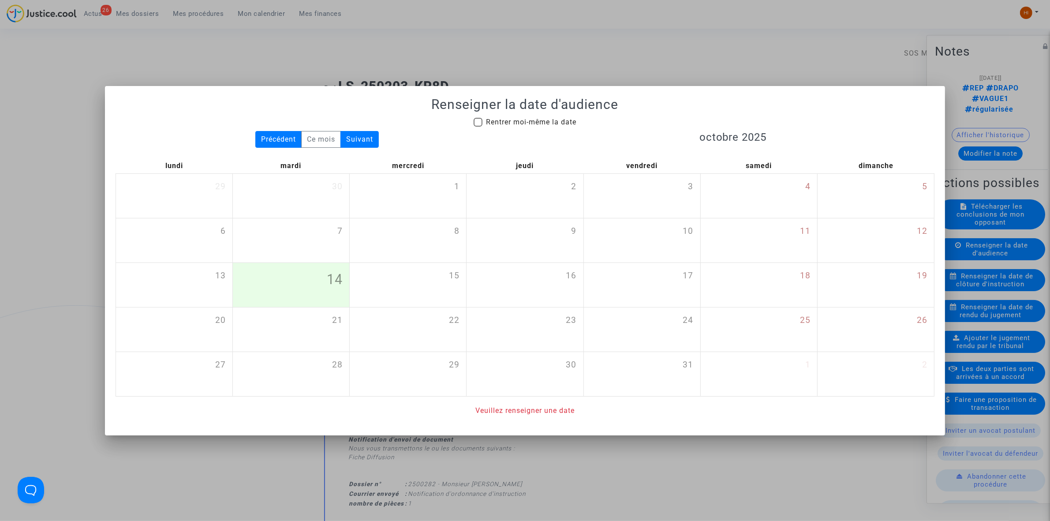
drag, startPoint x: 776, startPoint y: 21, endPoint x: 911, endPoint y: 206, distance: 229.2
click at [776, 21] on div at bounding box center [525, 260] width 1050 height 521
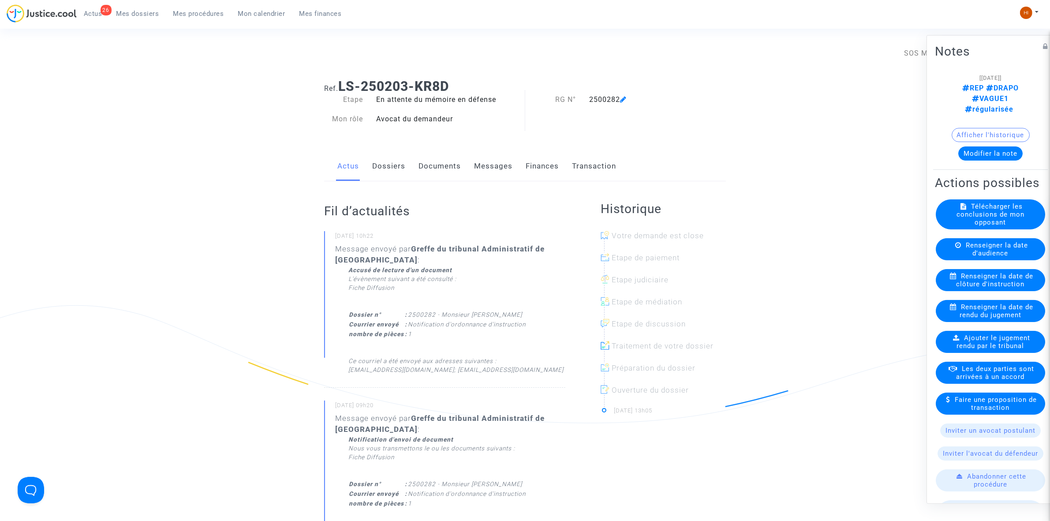
click at [1006, 281] on span "Renseigner la date de clôture d'instruction" at bounding box center [995, 280] width 77 height 16
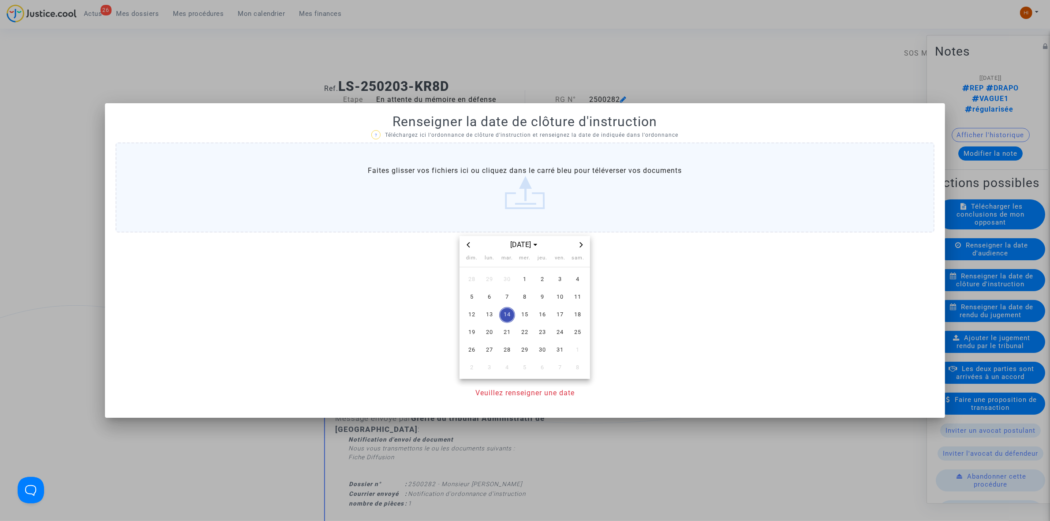
click at [583, 240] on span "Next month" at bounding box center [581, 245] width 11 height 11
drag, startPoint x: 557, startPoint y: 309, endPoint x: 546, endPoint y: 385, distance: 76.7
click at [558, 311] on span "14" at bounding box center [560, 315] width 16 height 16
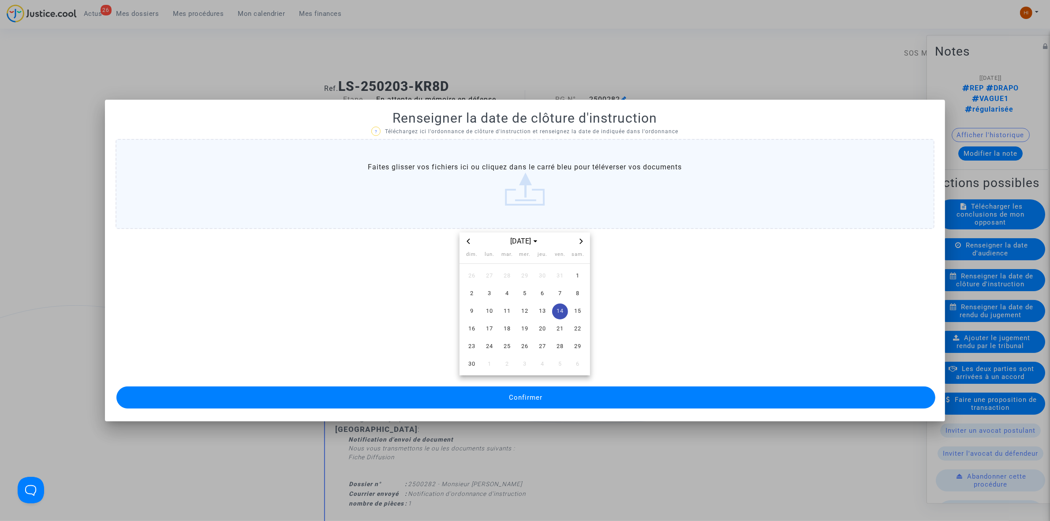
click at [543, 393] on button "Confirmer" at bounding box center [525, 397] width 819 height 22
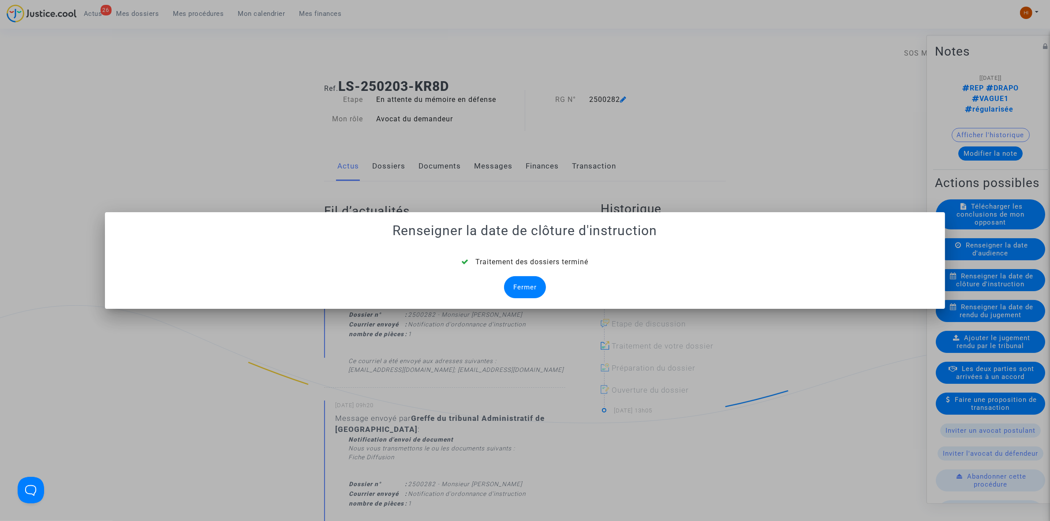
click at [536, 291] on div "Fermer" at bounding box center [525, 287] width 42 height 22
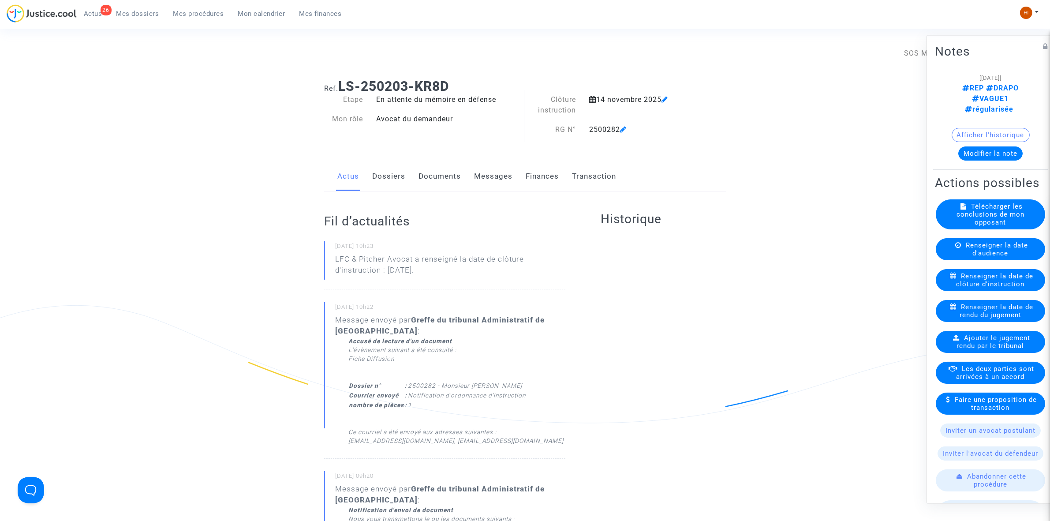
click at [461, 179] on div "Actus Dossiers Documents Messages Finances Transaction" at bounding box center [525, 177] width 402 height 30
drag, startPoint x: 448, startPoint y: 162, endPoint x: 448, endPoint y: 172, distance: 10.2
click at [448, 162] on link "Documents" at bounding box center [440, 176] width 42 height 29
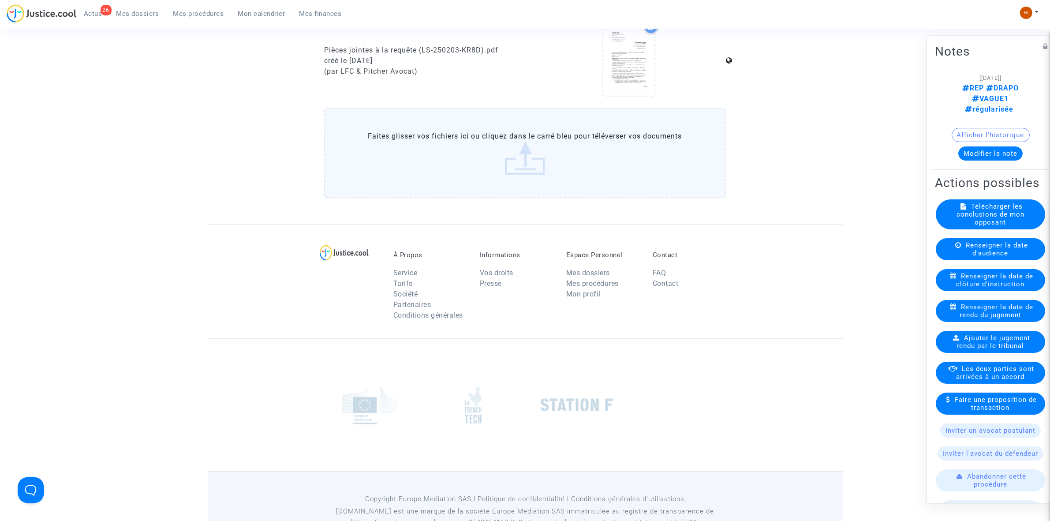
scroll to position [606, 0]
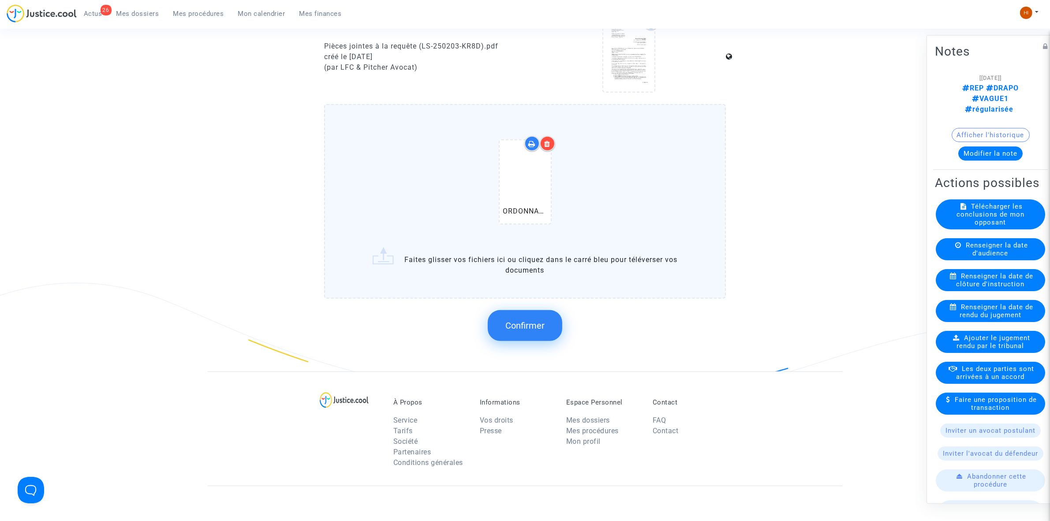
click at [537, 326] on span "Confirmer" at bounding box center [524, 325] width 39 height 11
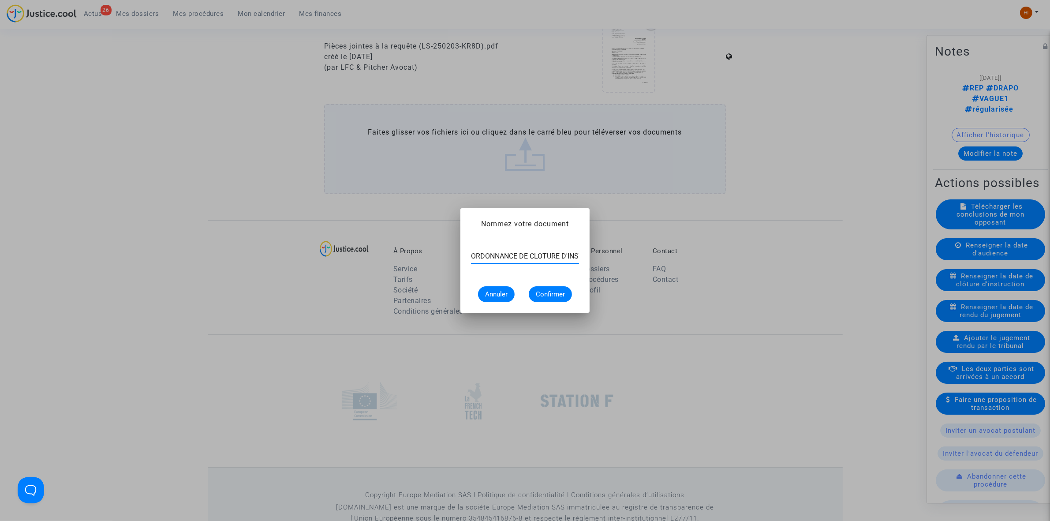
scroll to position [0, 34]
type input "ORDONNANCE DE CLOTURE D'INSTRUCTION"
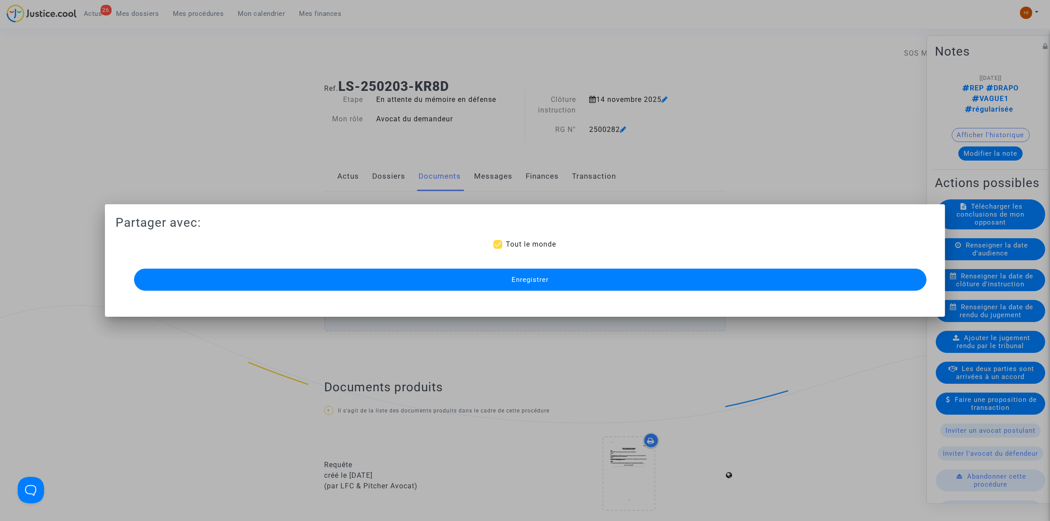
scroll to position [606, 0]
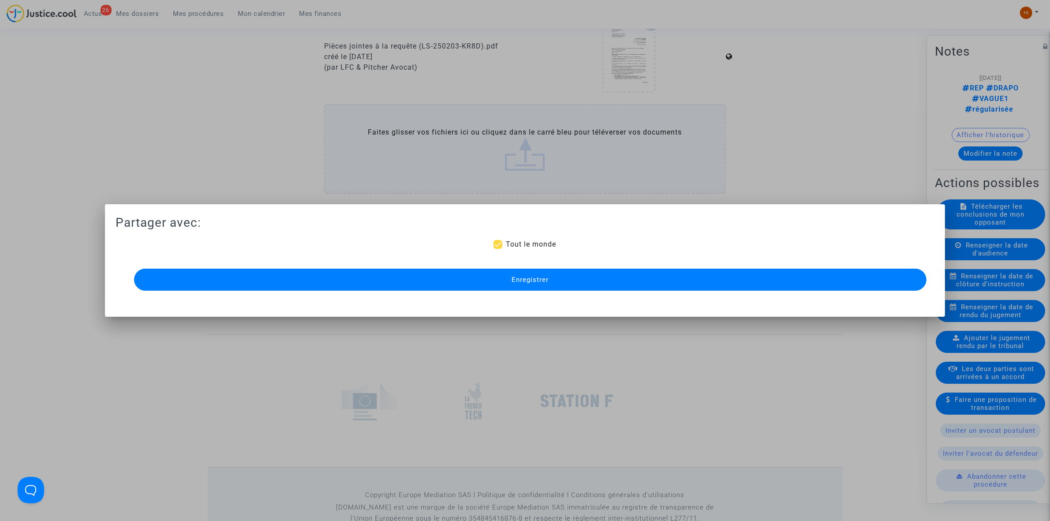
click at [550, 287] on button "Enregistrer" at bounding box center [530, 280] width 793 height 22
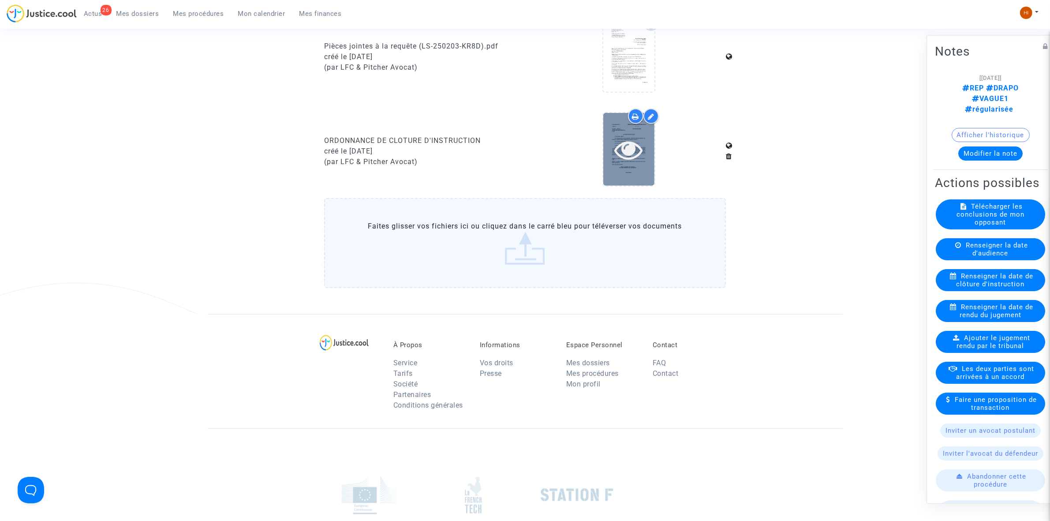
click at [652, 142] on div at bounding box center [628, 149] width 51 height 28
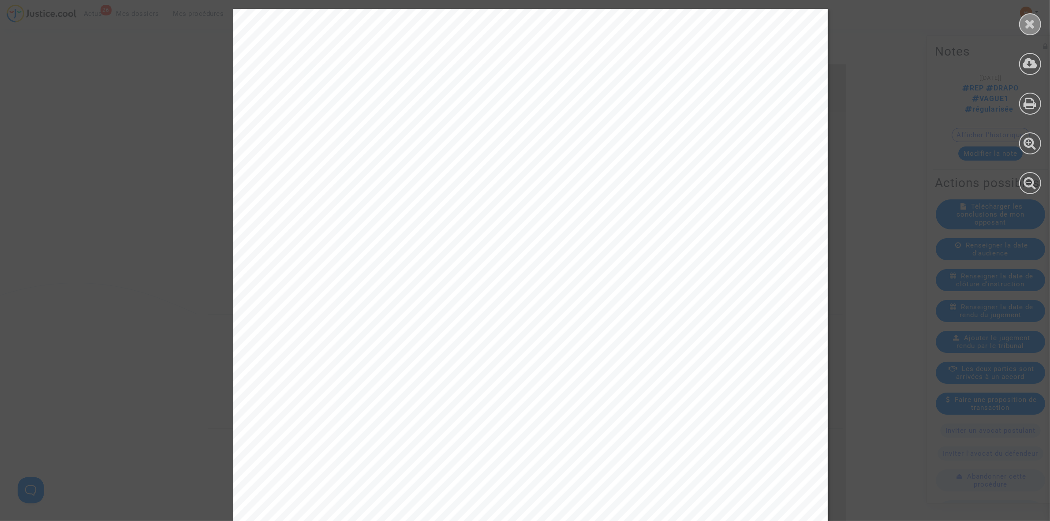
click at [1031, 25] on icon at bounding box center [1030, 23] width 11 height 13
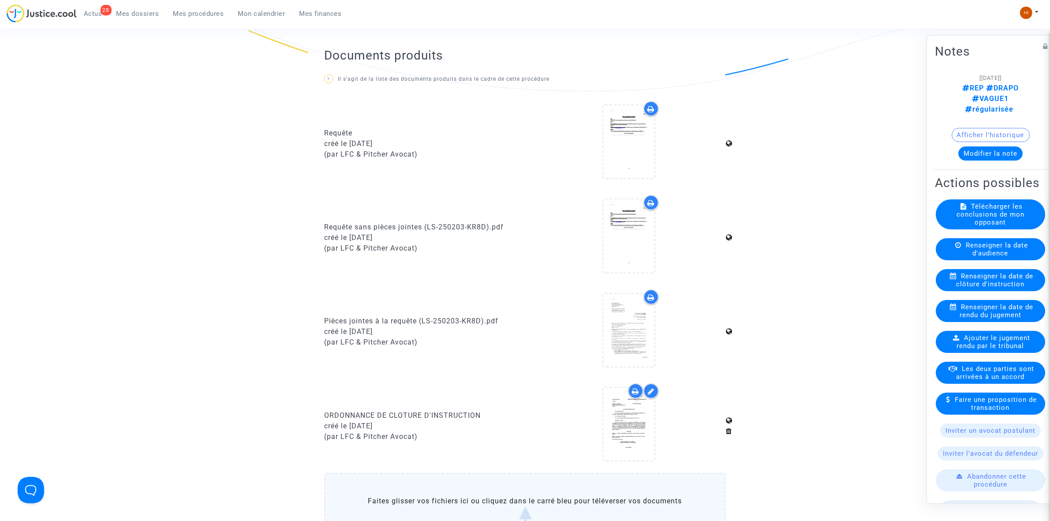
scroll to position [276, 0]
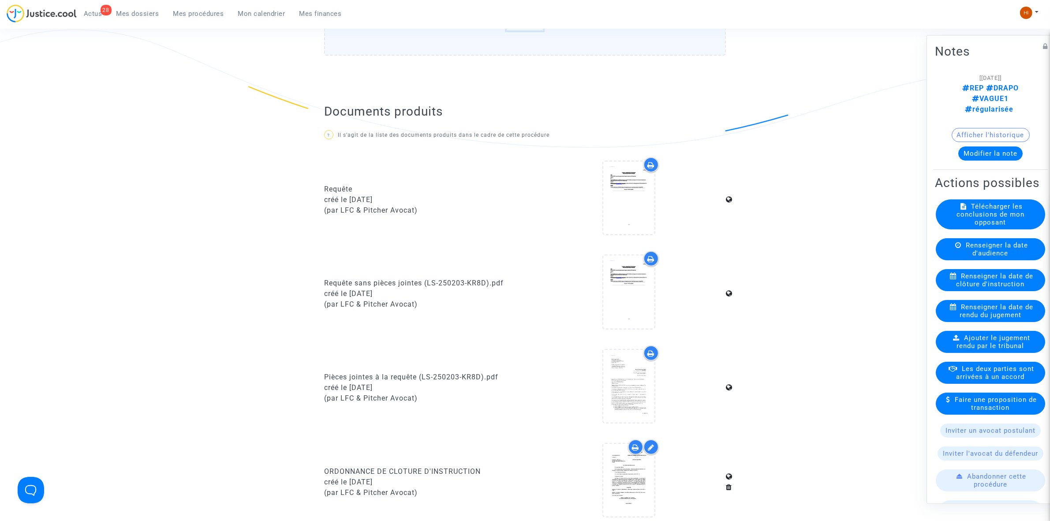
click at [192, 9] on link "Mes procédures" at bounding box center [198, 13] width 65 height 13
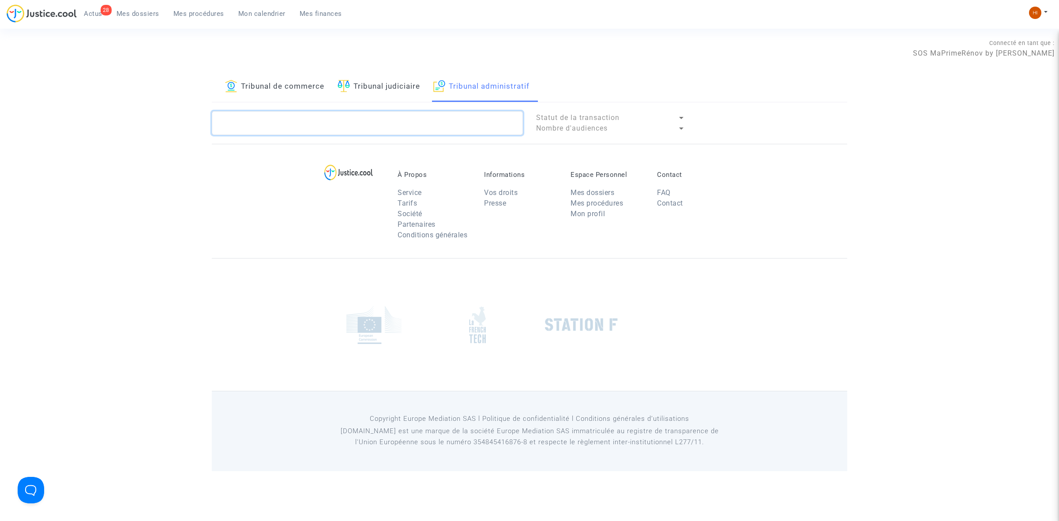
paste textarea "2500277 - [PERSON_NAME]"
click at [398, 122] on textarea at bounding box center [367, 123] width 311 height 24
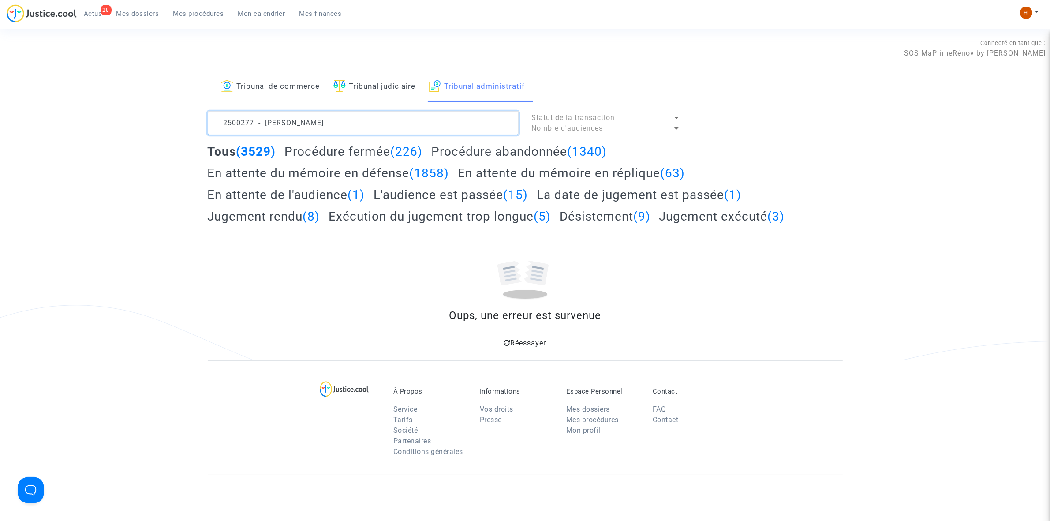
drag, startPoint x: 294, startPoint y: 123, endPoint x: -329, endPoint y: 65, distance: 626.3
click at [0, 65] on html "28 Actus Mes dossiers Mes procédures Mon calendrier Mes finances Mon profil Cha…" at bounding box center [525, 344] width 1050 height 688
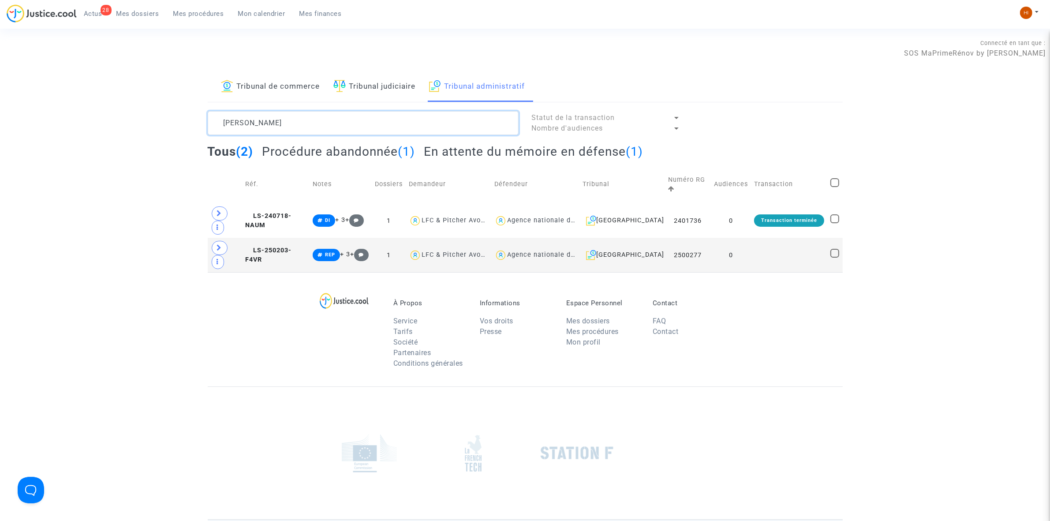
type textarea "[PERSON_NAME]"
click at [790, 258] on td at bounding box center [789, 255] width 76 height 34
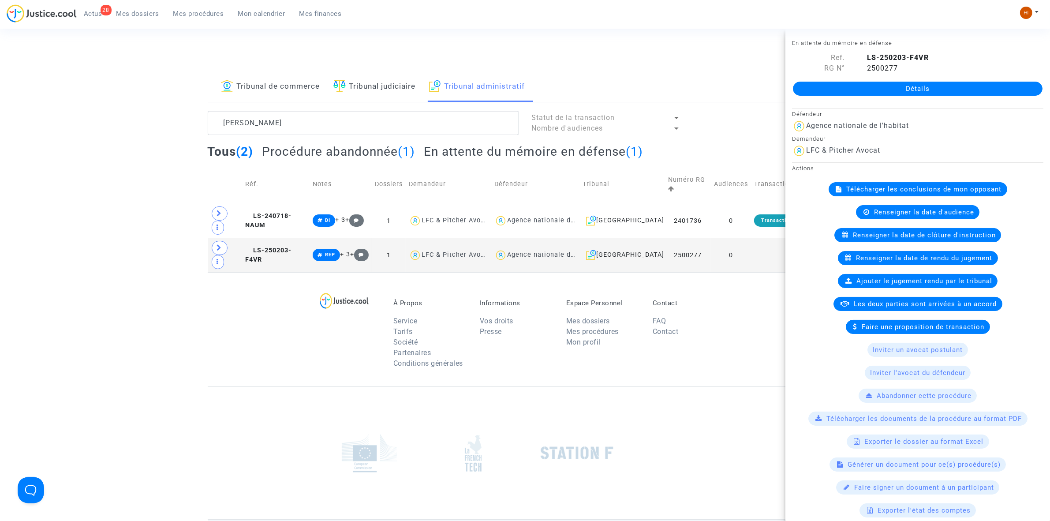
drag, startPoint x: 929, startPoint y: 98, endPoint x: 823, endPoint y: 120, distance: 108.2
click at [929, 98] on div "Détails" at bounding box center [918, 89] width 265 height 30
click at [863, 86] on link "Détails" at bounding box center [918, 89] width 250 height 14
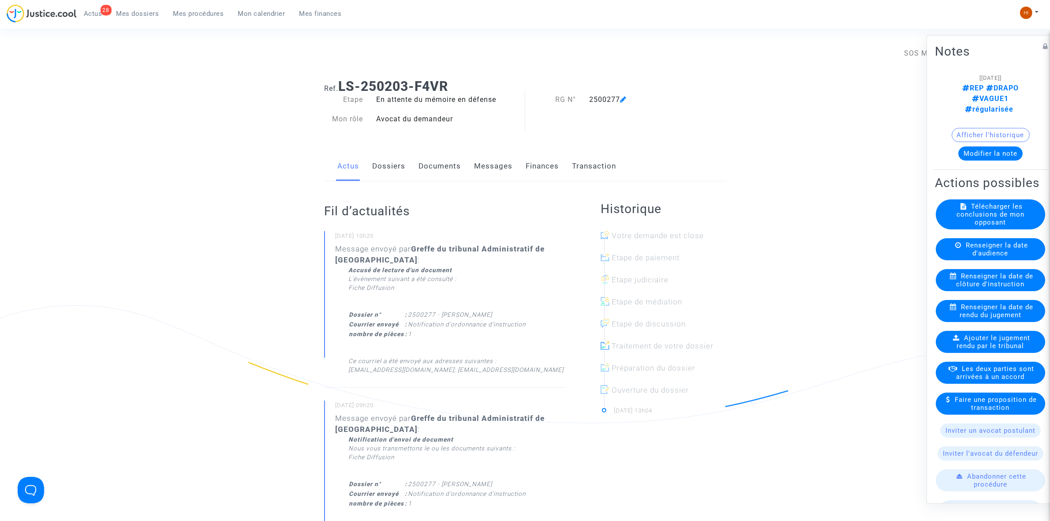
drag, startPoint x: 971, startPoint y: 292, endPoint x: 829, endPoint y: 257, distance: 146.2
click at [969, 288] on span "Renseigner la date de clôture d'instruction" at bounding box center [995, 280] width 77 height 16
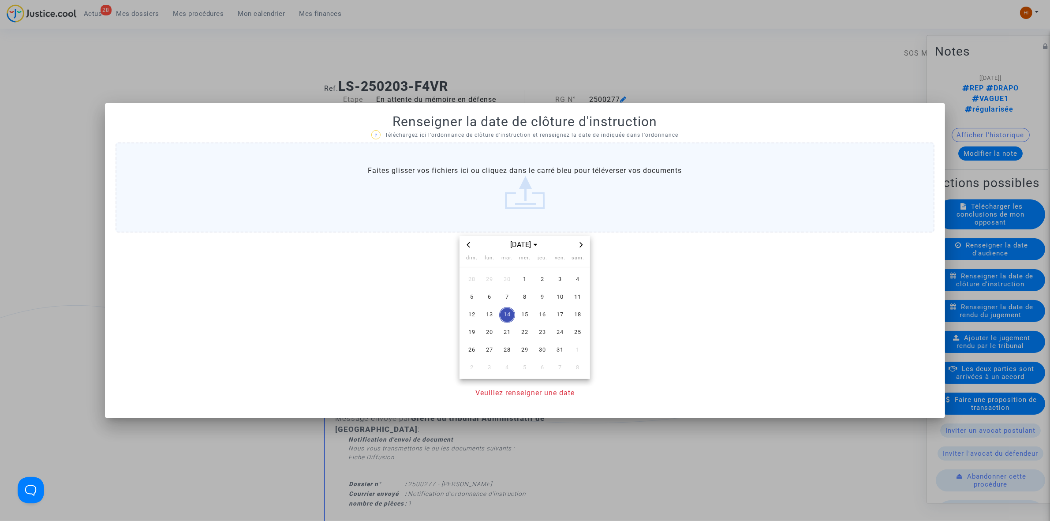
click at [578, 241] on span "Next month" at bounding box center [581, 245] width 11 height 11
click at [558, 314] on span "14" at bounding box center [560, 315] width 16 height 16
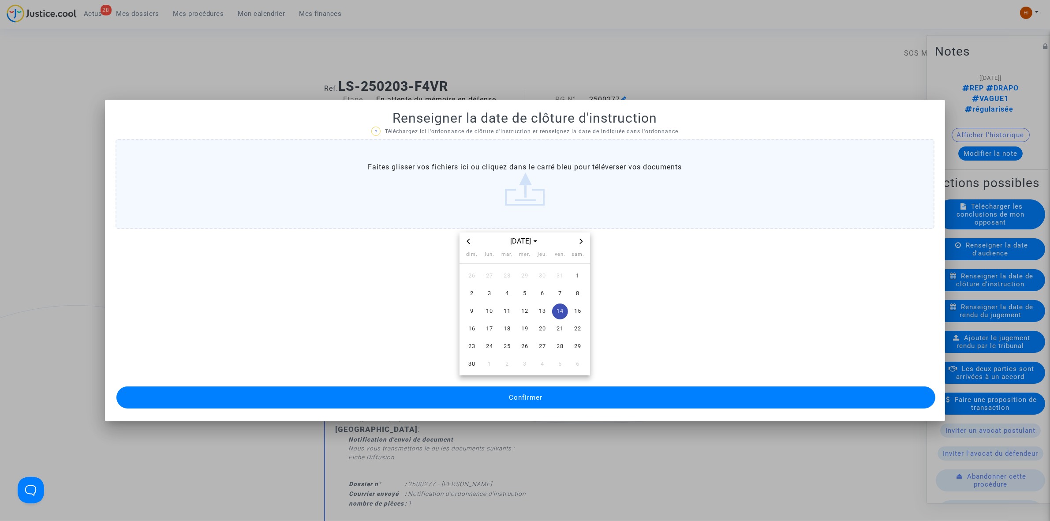
click at [521, 396] on span "Confirmer" at bounding box center [526, 397] width 34 height 8
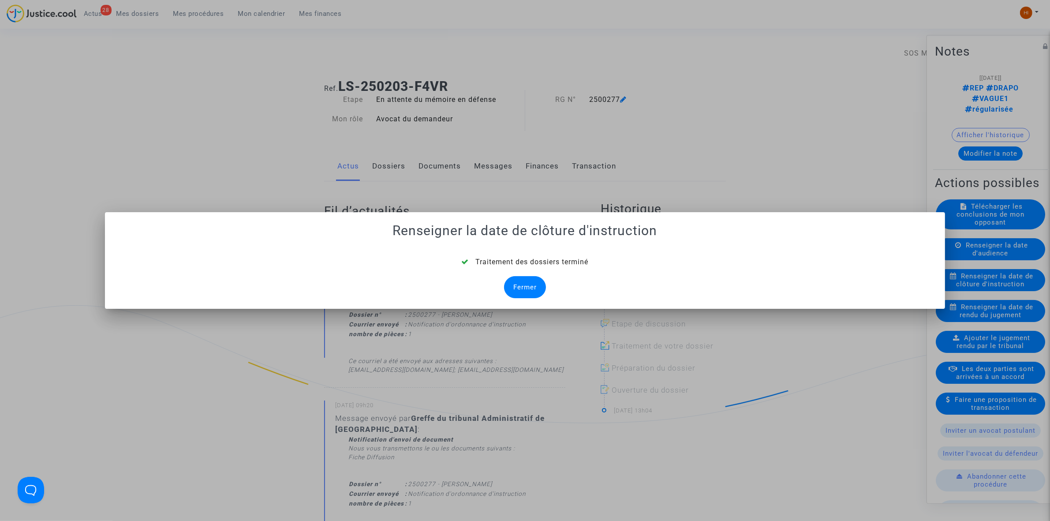
click at [517, 281] on div "Fermer" at bounding box center [525, 287] width 42 height 22
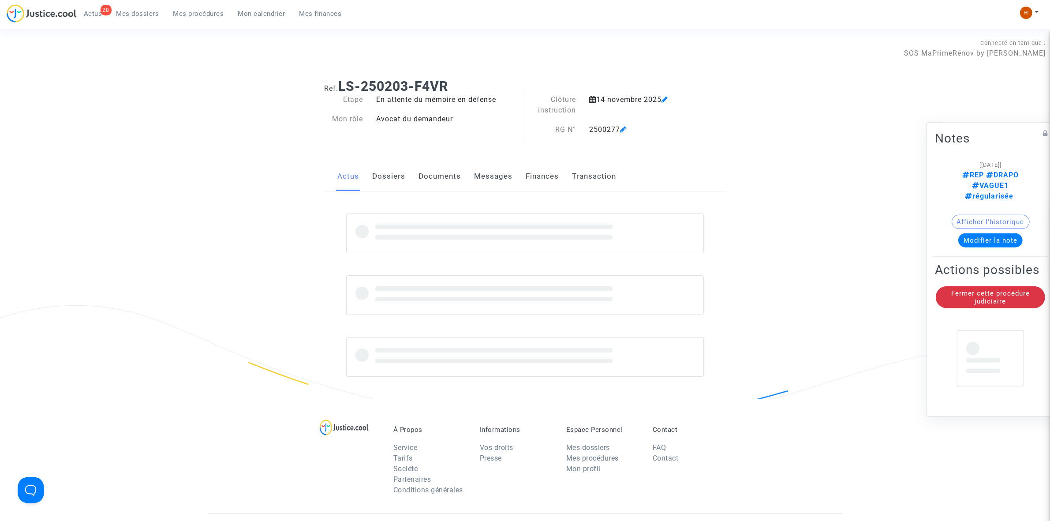
click at [448, 180] on link "Documents" at bounding box center [440, 176] width 42 height 29
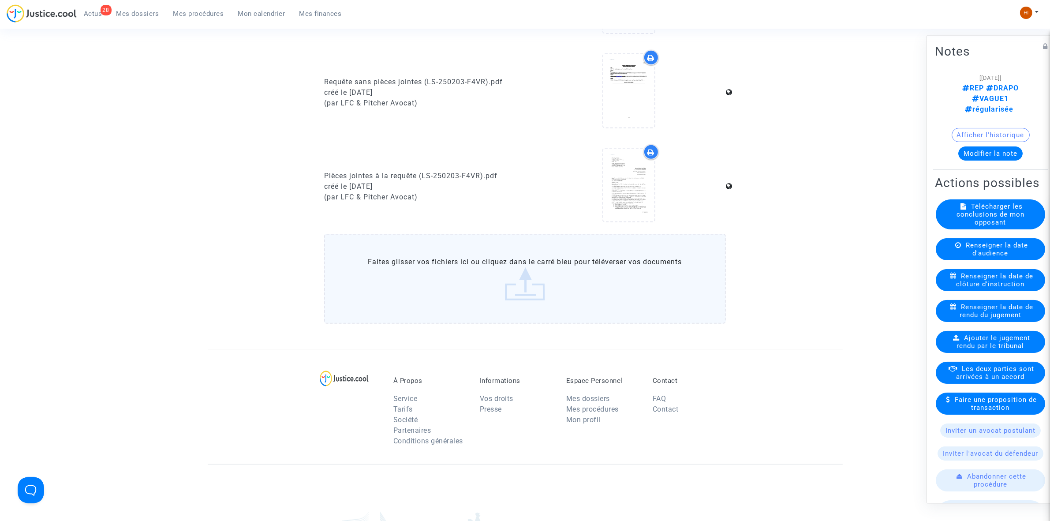
scroll to position [496, 0]
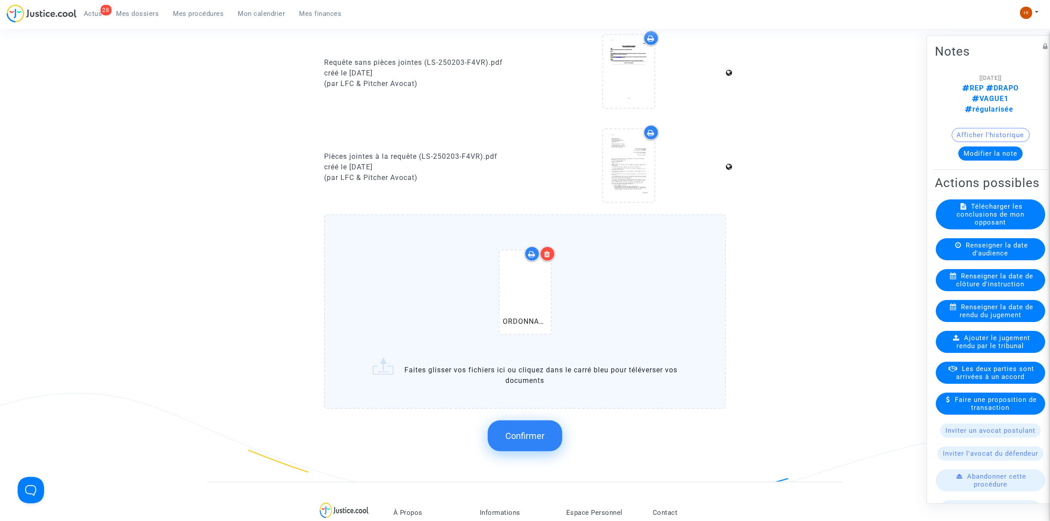
click at [526, 431] on span "Confirmer" at bounding box center [524, 436] width 39 height 11
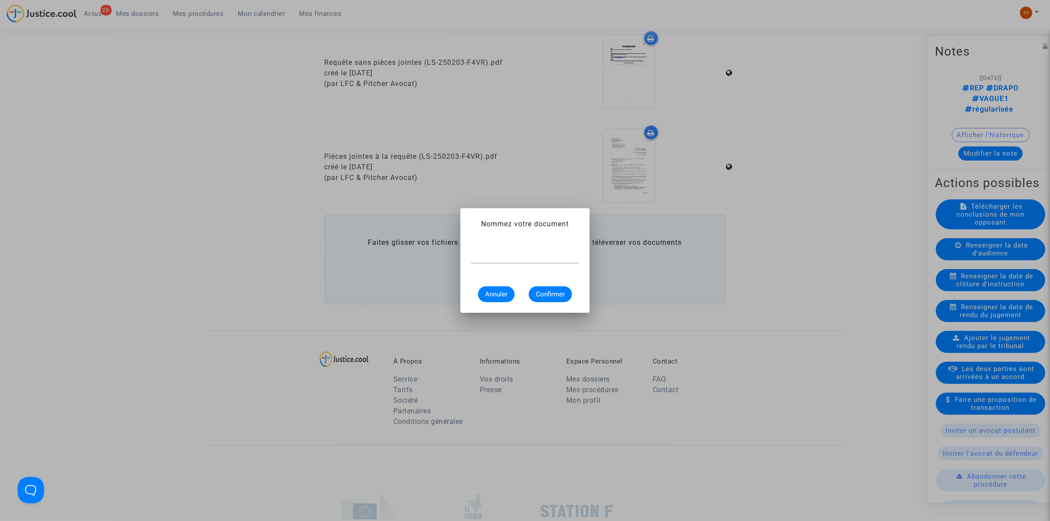
scroll to position [0, 0]
paste input "ORDONNANCE DE CLOTURE D'INSTRUCTION"
type input "ORDONNANCE DE CLOTURE D'INSTRUCTION"
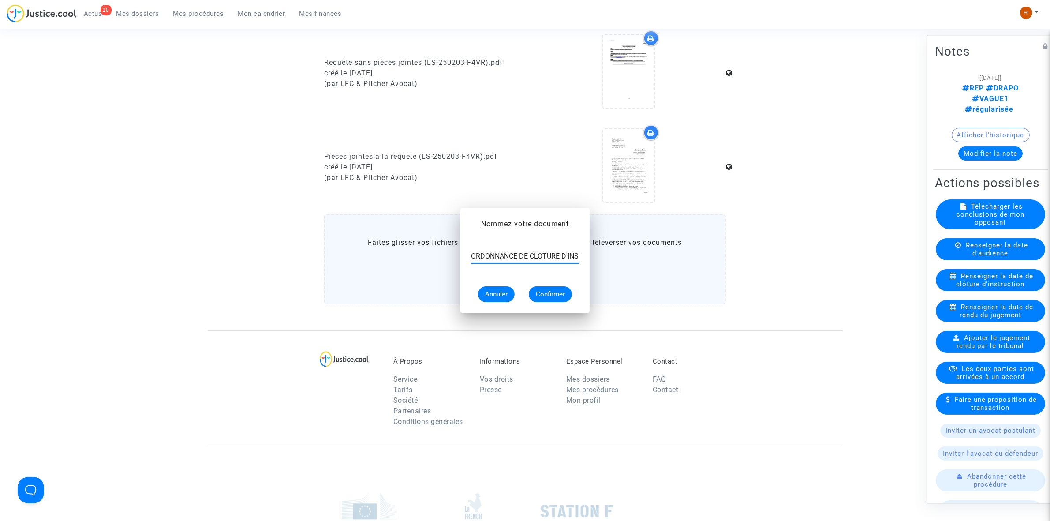
scroll to position [496, 0]
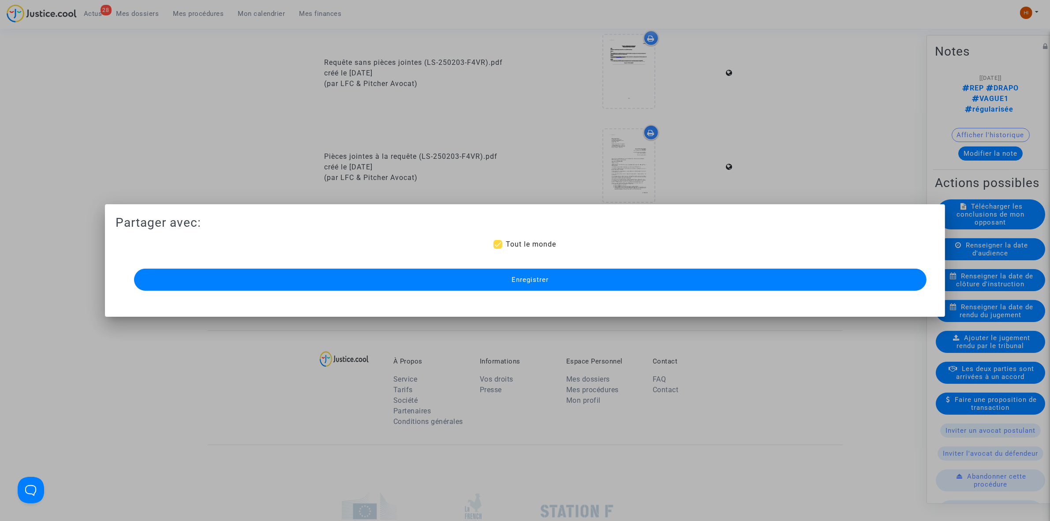
click at [468, 272] on button "Enregistrer" at bounding box center [530, 280] width 793 height 22
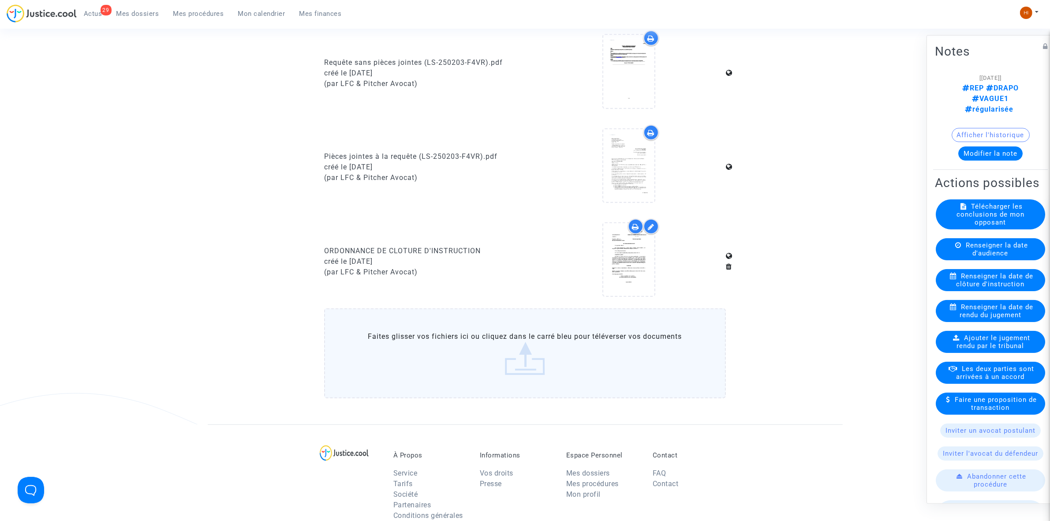
drag, startPoint x: 202, startPoint y: 14, endPoint x: 468, endPoint y: 60, distance: 270.0
click at [202, 14] on span "Mes procédures" at bounding box center [198, 14] width 51 height 8
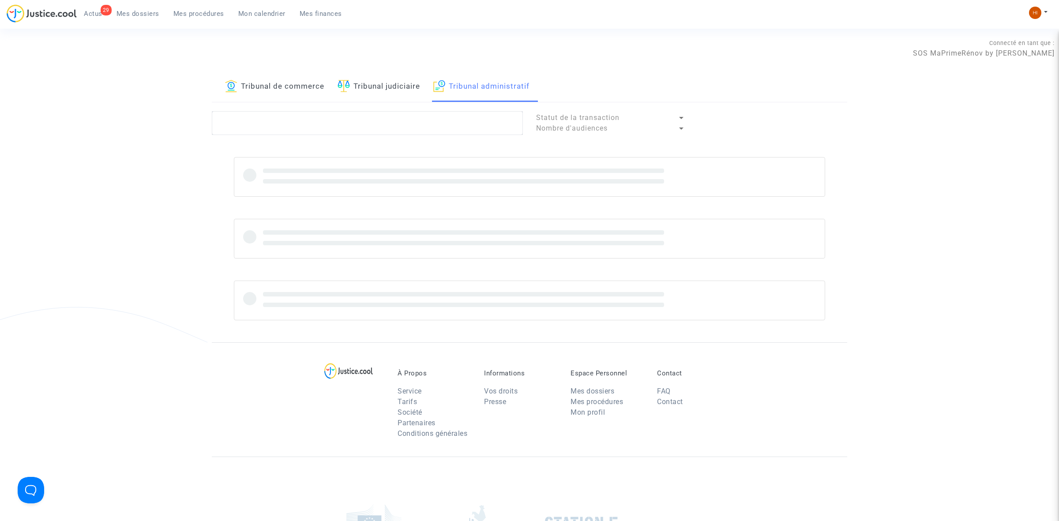
click at [524, 90] on link "Tribunal administratif" at bounding box center [481, 87] width 96 height 30
click at [492, 124] on textarea at bounding box center [367, 123] width 311 height 24
paste textarea "[PERSON_NAME]"
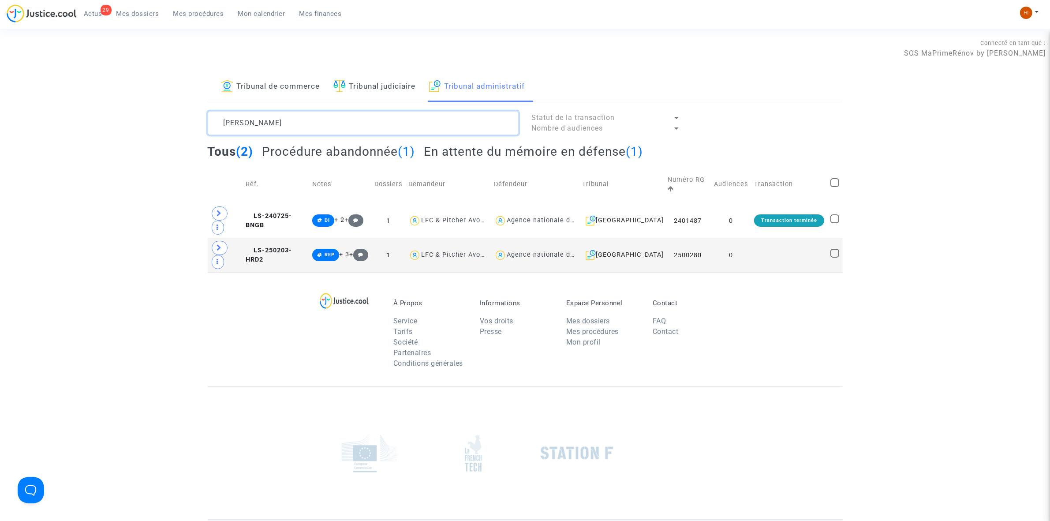
type textarea "[PERSON_NAME]"
click at [742, 238] on td "0" at bounding box center [731, 255] width 40 height 34
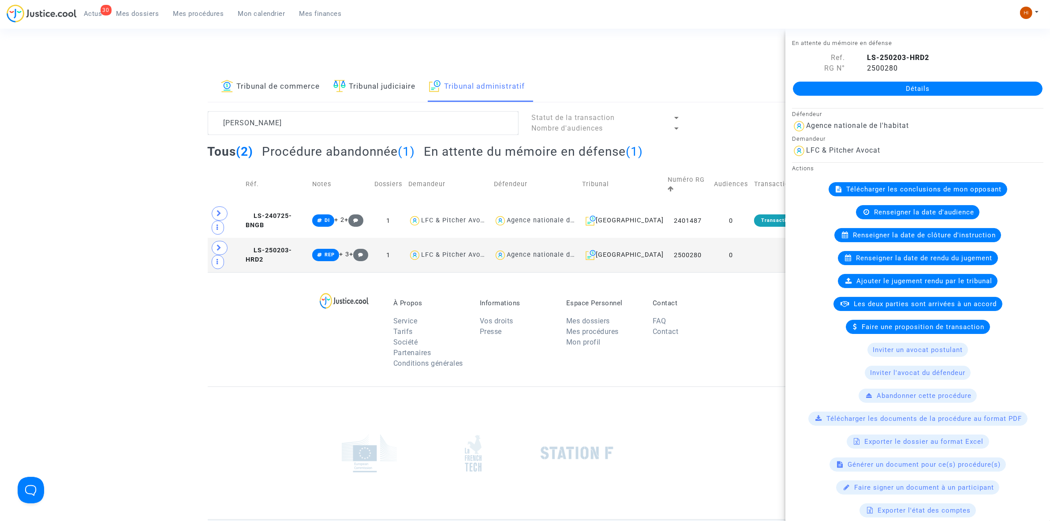
click at [958, 87] on link "Détails" at bounding box center [918, 89] width 250 height 14
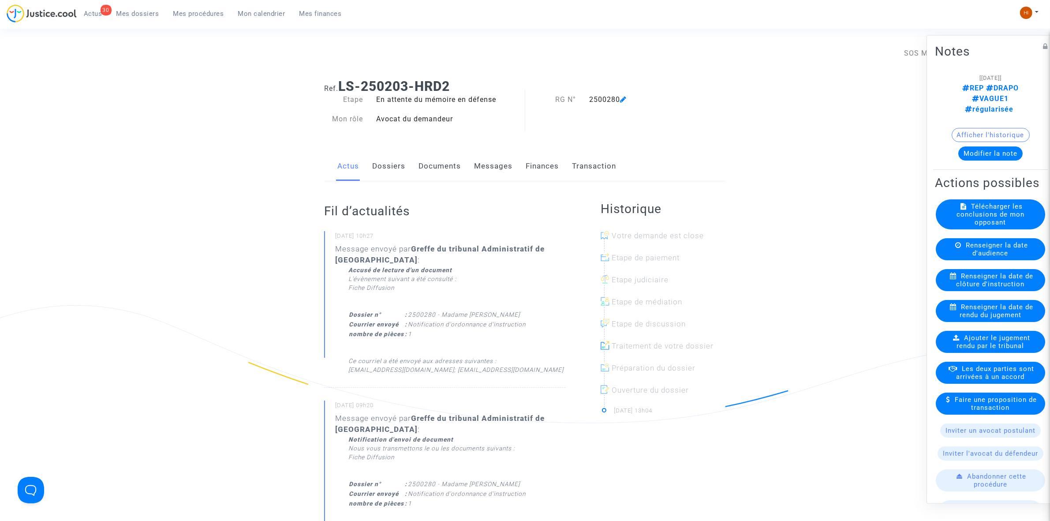
click at [1001, 284] on span "Renseigner la date de clôture d'instruction" at bounding box center [995, 280] width 77 height 16
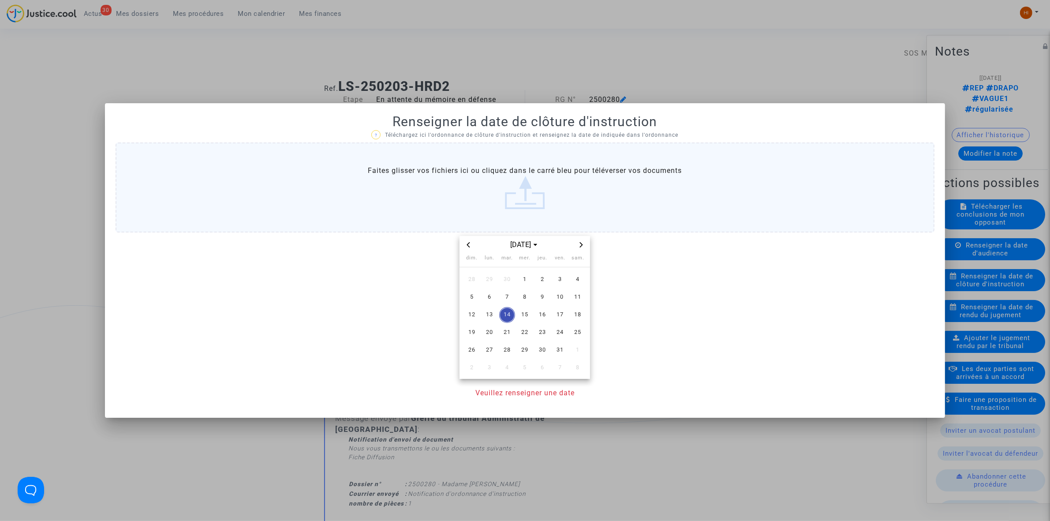
click at [580, 246] on icon "Next month" at bounding box center [581, 244] width 5 height 5
click at [579, 247] on span "Next month" at bounding box center [581, 245] width 11 height 11
click at [470, 245] on icon "Previous month" at bounding box center [468, 244] width 5 height 5
drag, startPoint x: 565, startPoint y: 314, endPoint x: 554, endPoint y: 335, distance: 23.1
click at [561, 314] on span "14" at bounding box center [560, 315] width 16 height 16
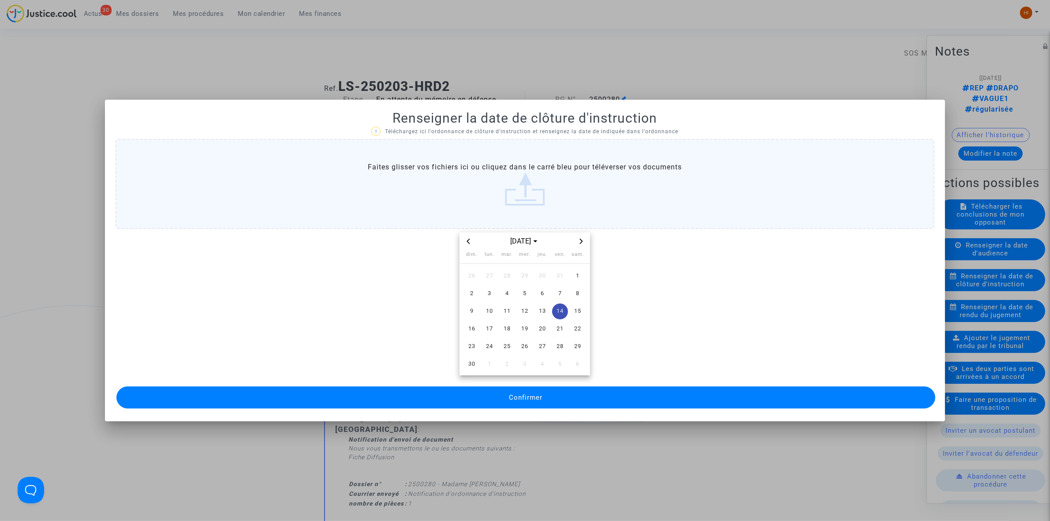
click at [549, 389] on button "Confirmer" at bounding box center [525, 397] width 819 height 22
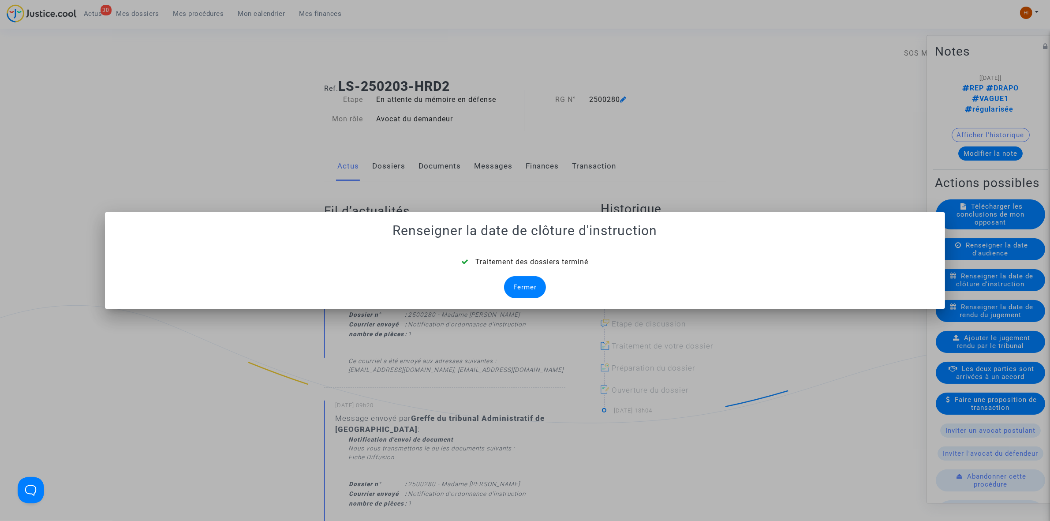
drag, startPoint x: 512, startPoint y: 286, endPoint x: 483, endPoint y: 243, distance: 51.1
click at [512, 286] on div "Fermer" at bounding box center [525, 287] width 42 height 22
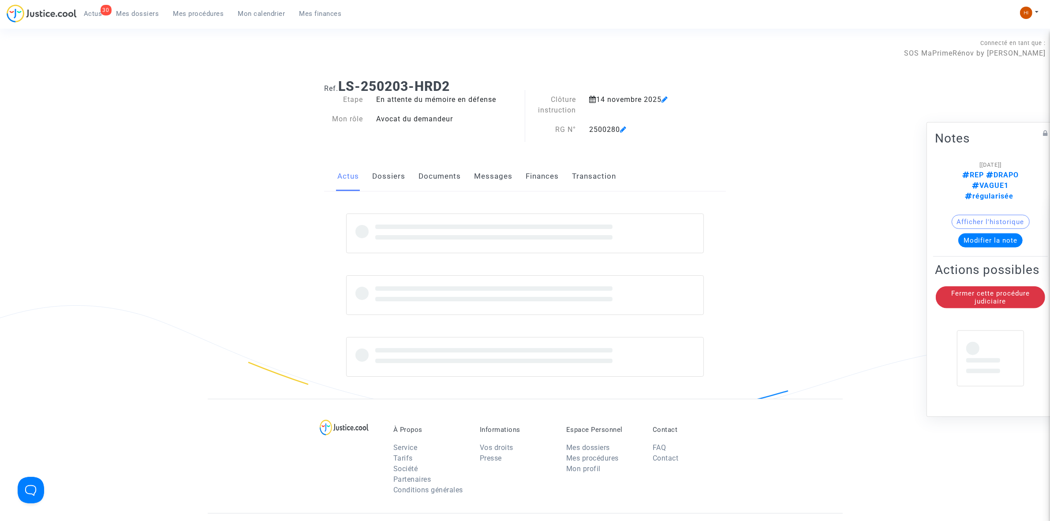
click at [451, 166] on link "Documents" at bounding box center [440, 176] width 42 height 29
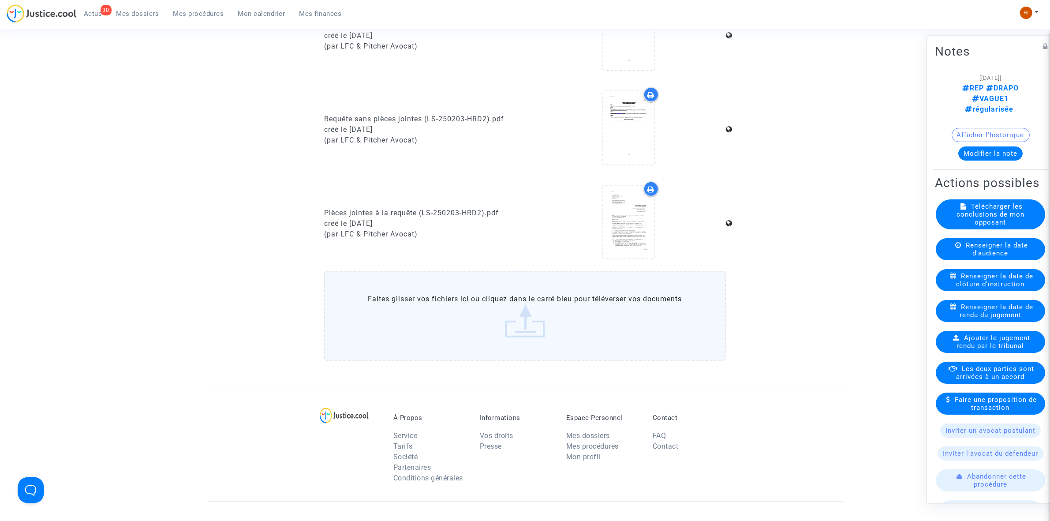
scroll to position [606, 0]
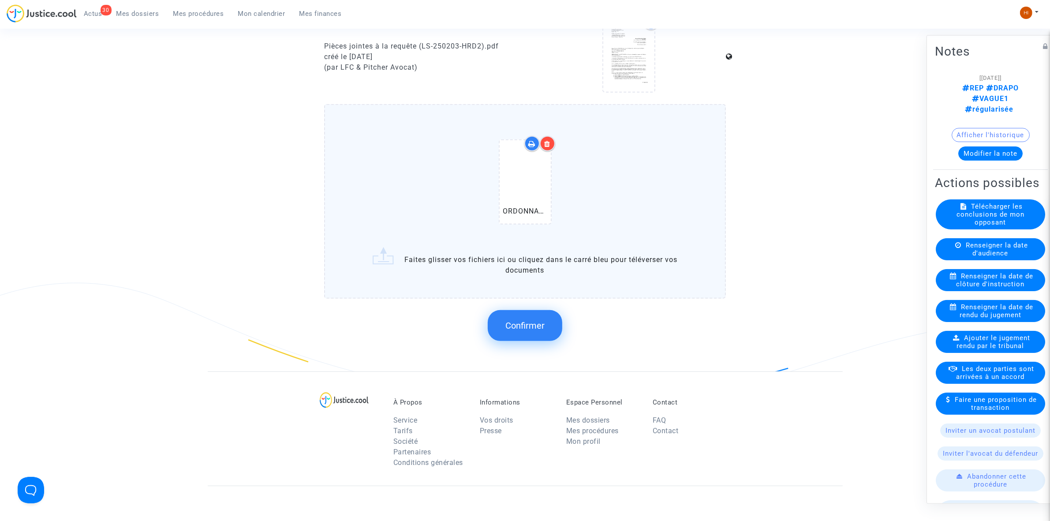
click at [550, 323] on button "Confirmer" at bounding box center [525, 325] width 75 height 31
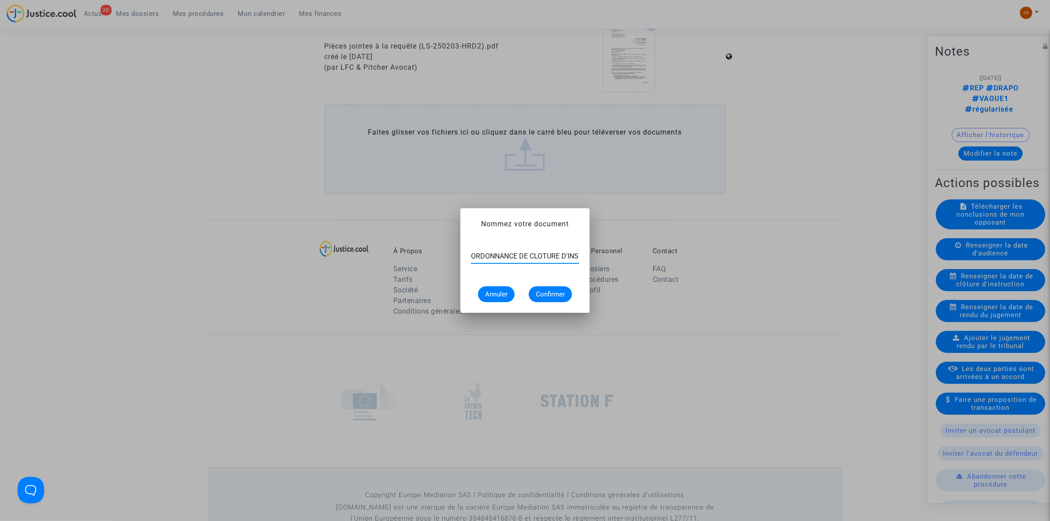
scroll to position [0, 34]
type input "ORDONNANCE DE CLOTURE D'INSTRUCTION"
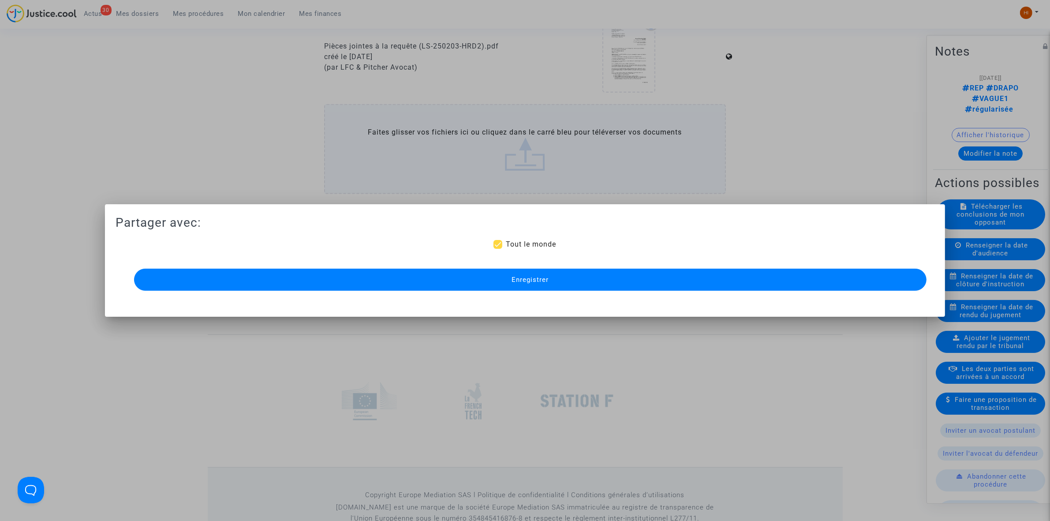
click at [470, 285] on button "Enregistrer" at bounding box center [530, 280] width 793 height 22
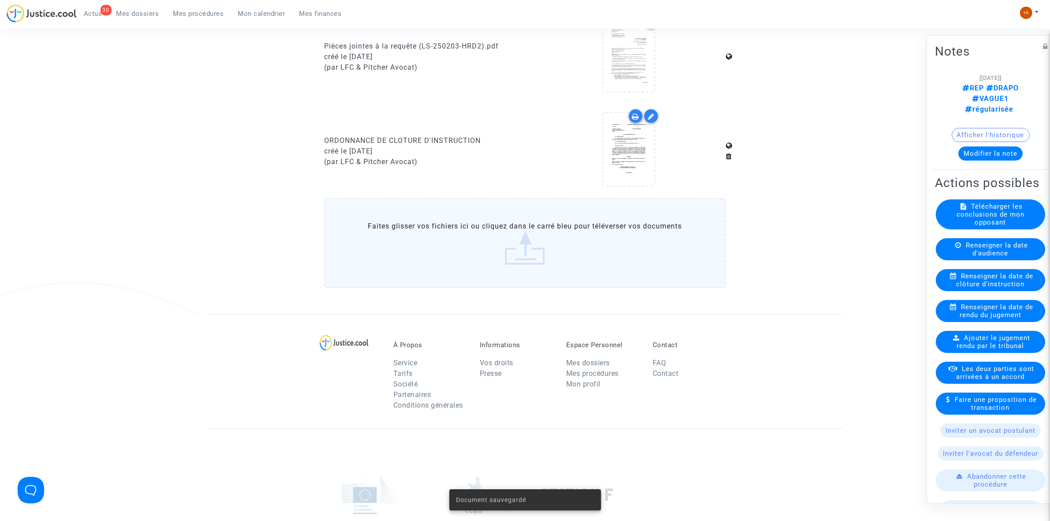
click at [194, 10] on span "Mes procédures" at bounding box center [198, 14] width 51 height 8
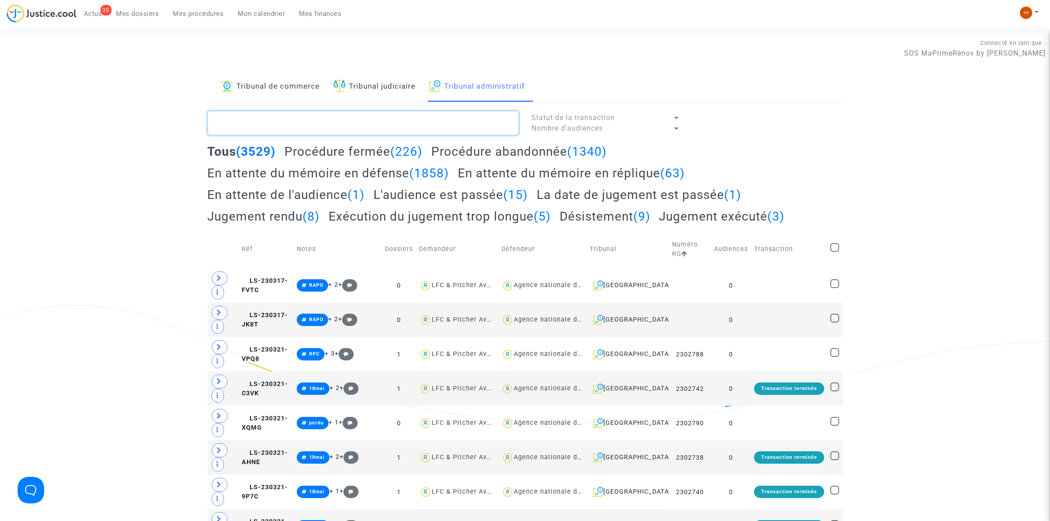
click at [456, 120] on textarea at bounding box center [363, 123] width 311 height 24
paste textarea "500281 - Monsieur [PERSON_NAME]"
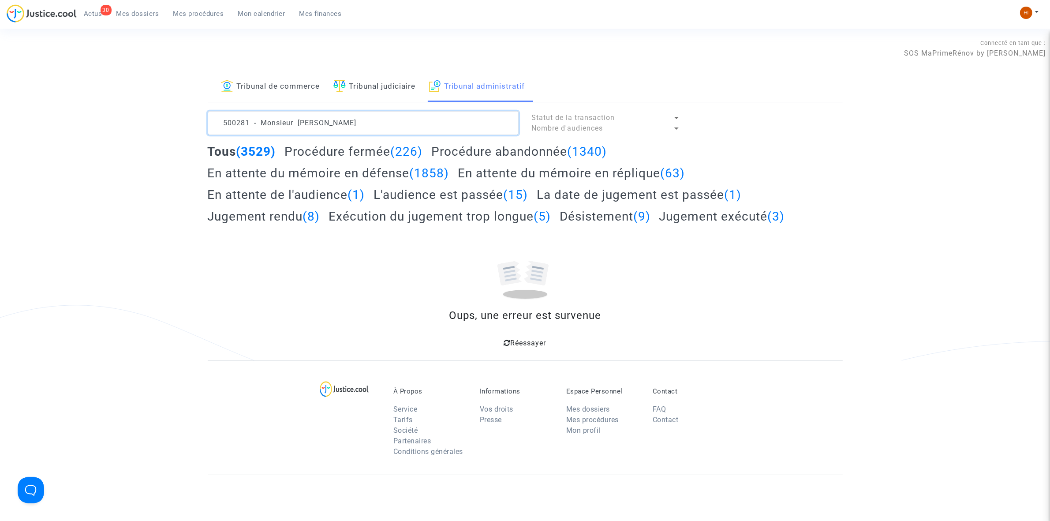
drag, startPoint x: 292, startPoint y: 121, endPoint x: 3, endPoint y: 112, distance: 289.1
click at [50, 115] on div "Tribunal de commerce Tribunal judiciaire Tribunal administratif 500281 - Monsie…" at bounding box center [525, 216] width 1050 height 288
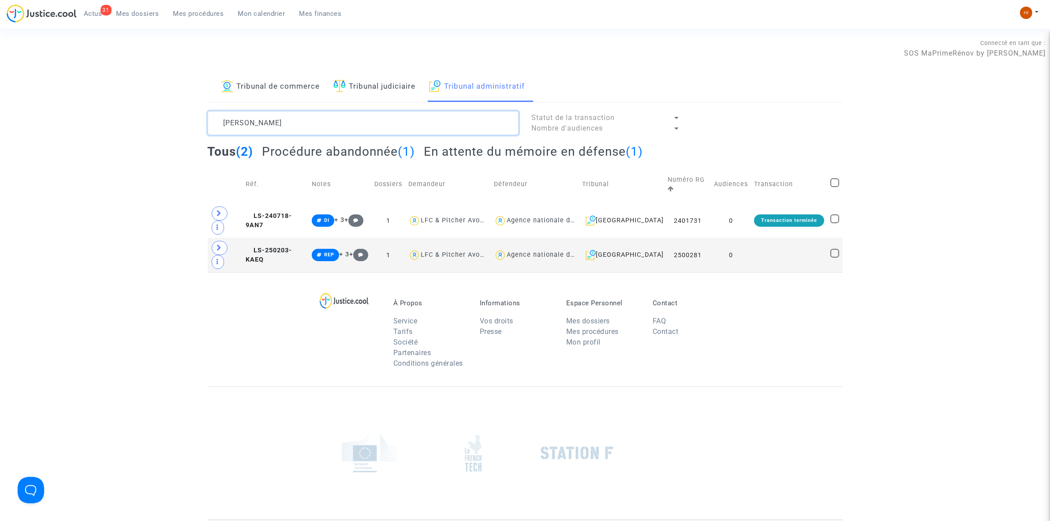
type textarea "[PERSON_NAME]"
drag, startPoint x: 282, startPoint y: 225, endPoint x: 318, endPoint y: 225, distance: 35.7
click at [282, 247] on span "LS-250203-KAEQ" at bounding box center [269, 255] width 46 height 17
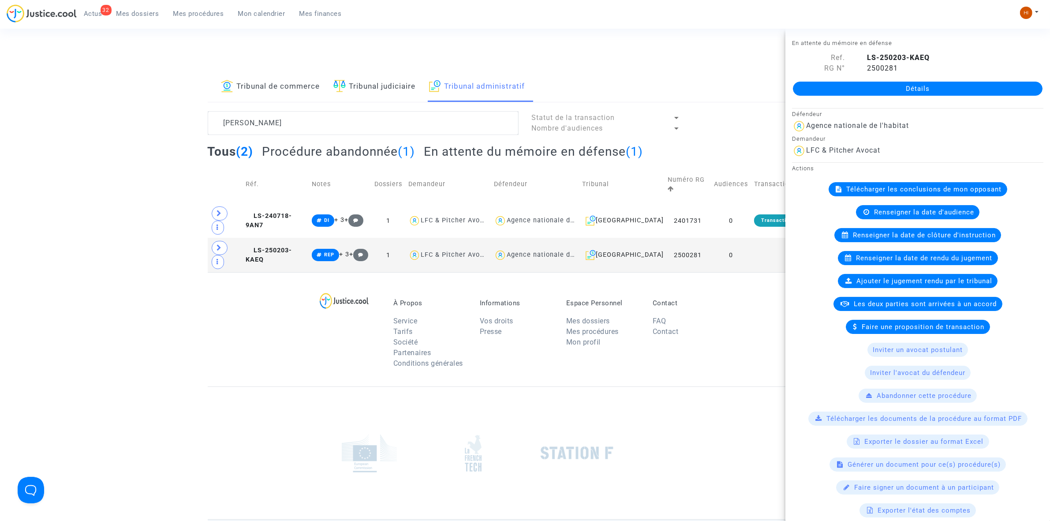
click at [841, 93] on link "Détails" at bounding box center [918, 89] width 250 height 14
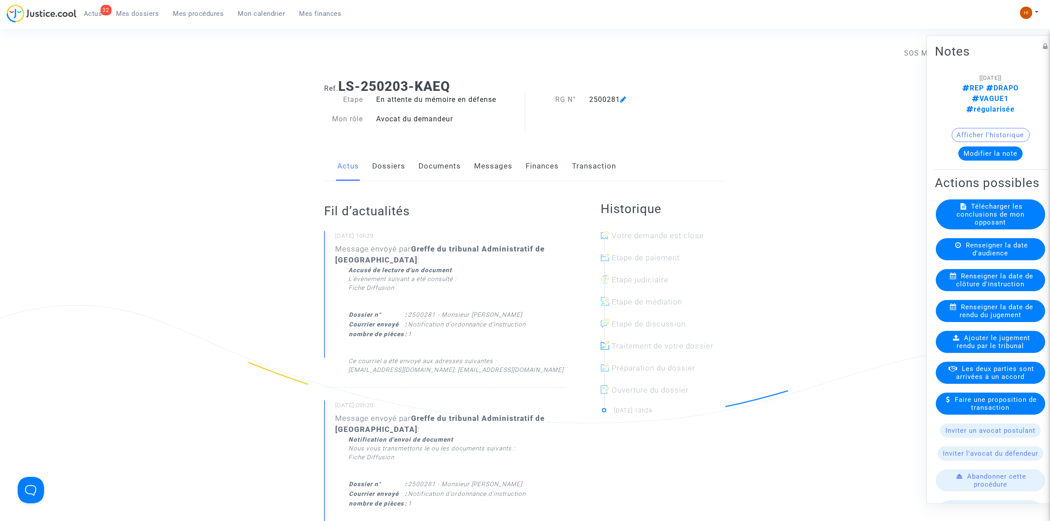
drag, startPoint x: 977, startPoint y: 277, endPoint x: 910, endPoint y: 258, distance: 70.1
click at [977, 277] on span "Renseigner la date de clôture d'instruction" at bounding box center [995, 280] width 77 height 16
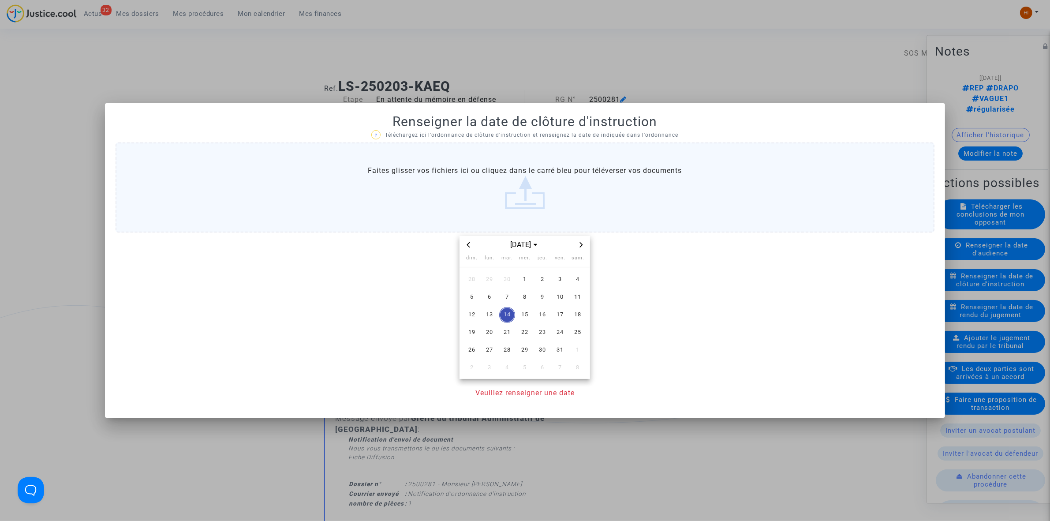
click at [582, 243] on icon "Next month" at bounding box center [581, 244] width 5 height 5
drag, startPoint x: 563, startPoint y: 314, endPoint x: 557, endPoint y: 379, distance: 66.0
click at [562, 314] on span "14" at bounding box center [560, 315] width 16 height 16
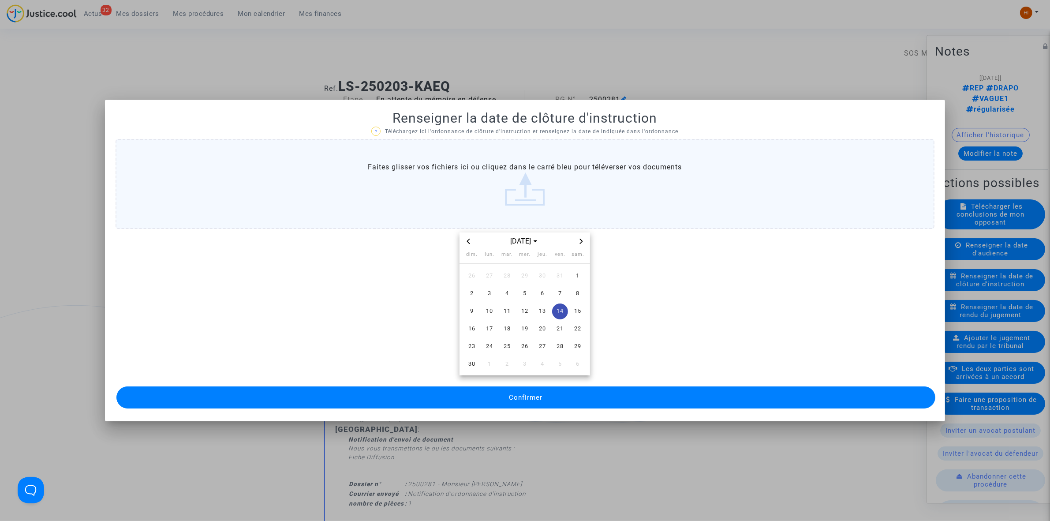
click at [563, 399] on button "Confirmer" at bounding box center [525, 397] width 819 height 22
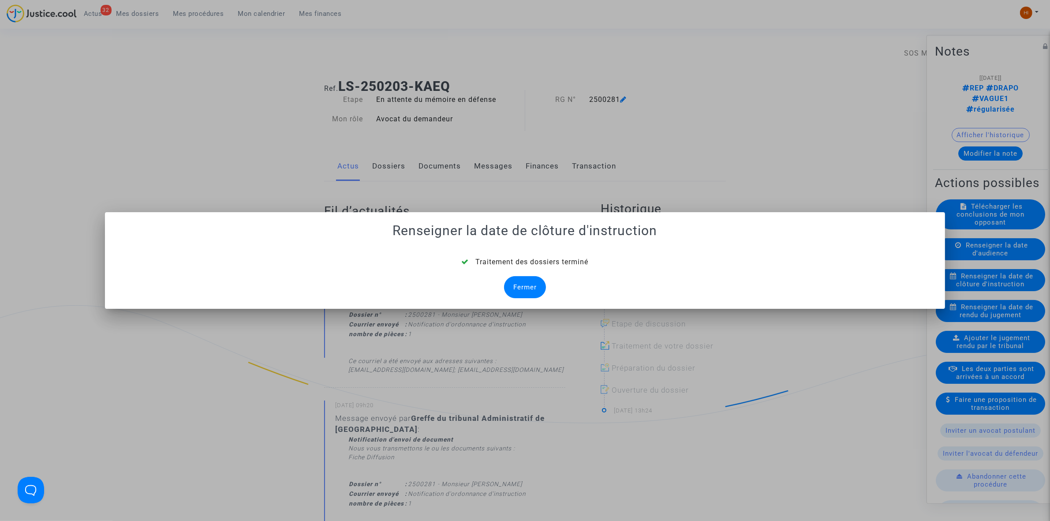
click at [524, 262] on span "Traitement des dossiers terminé" at bounding box center [531, 262] width 113 height 8
click at [532, 281] on div "Fermer" at bounding box center [525, 287] width 42 height 22
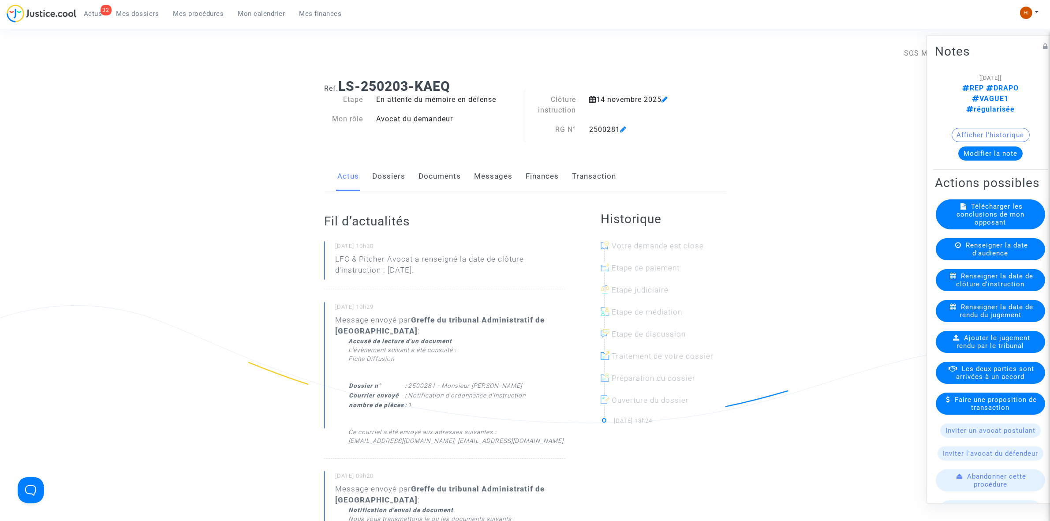
click at [440, 176] on link "Documents" at bounding box center [440, 176] width 42 height 29
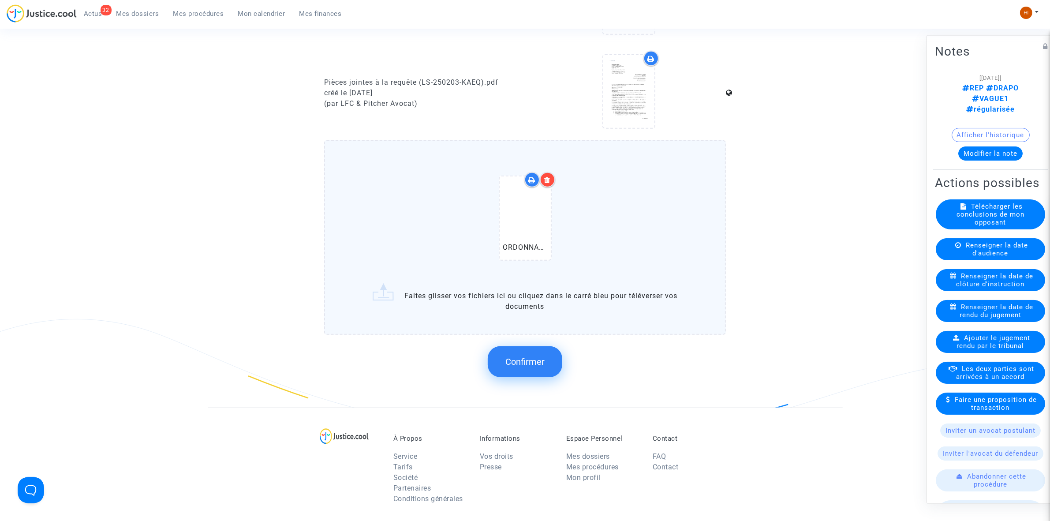
scroll to position [772, 0]
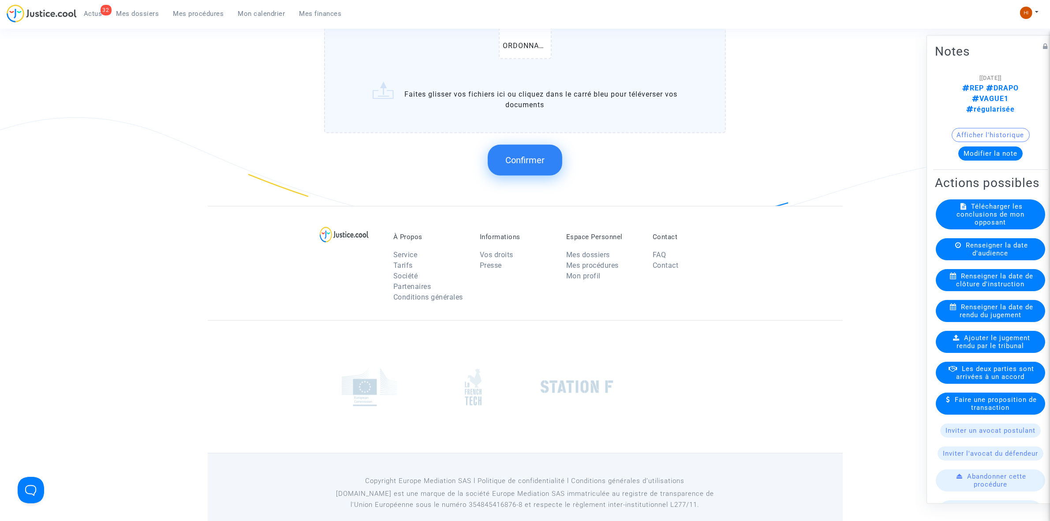
click at [506, 155] on span "Confirmer" at bounding box center [524, 160] width 39 height 11
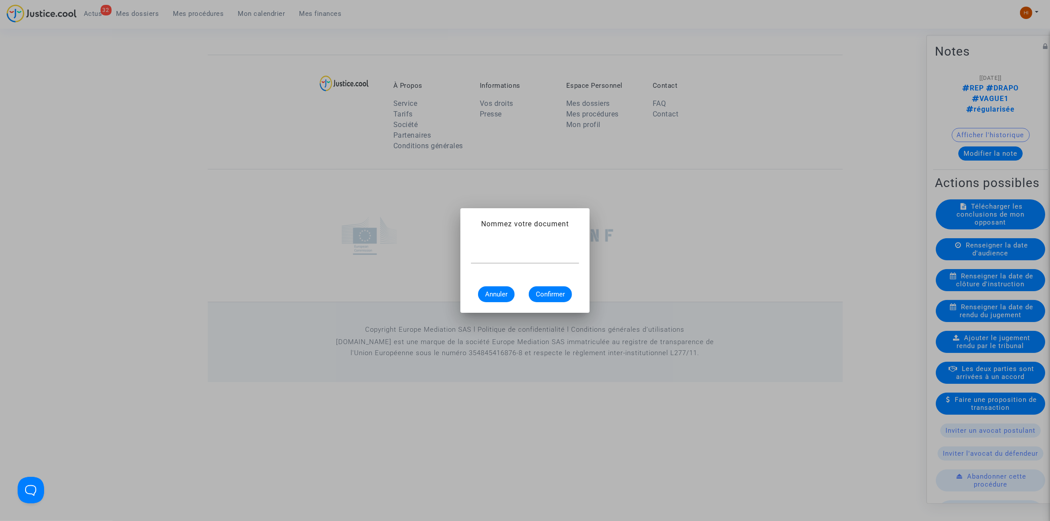
scroll to position [0, 0]
click at [526, 252] on input "text" at bounding box center [525, 256] width 108 height 8
paste input "ORDONNANCE DE CLOTURE D'INSTRUCTION"
type input "ORDONNANCE DE CLOTURE D'INSTRUCTION"
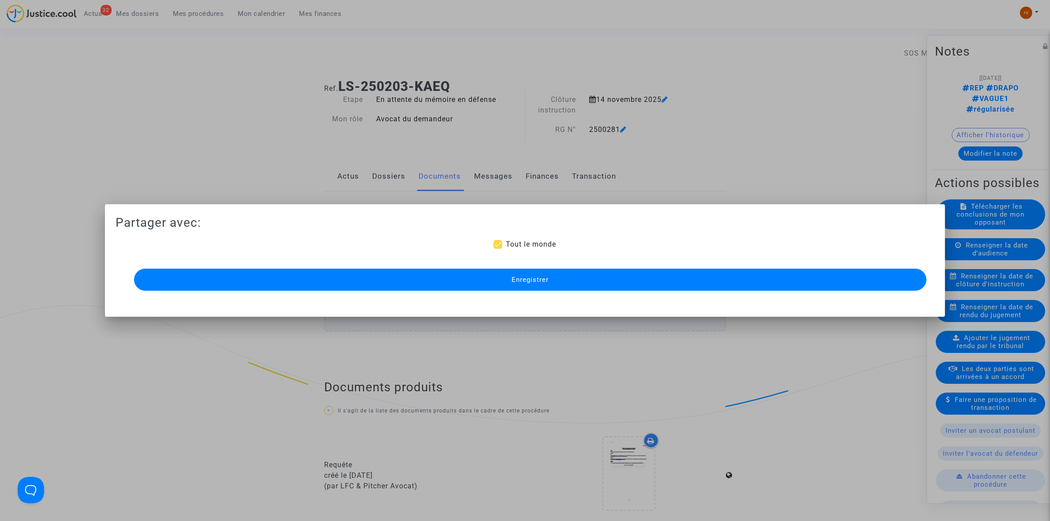
scroll to position [630, 0]
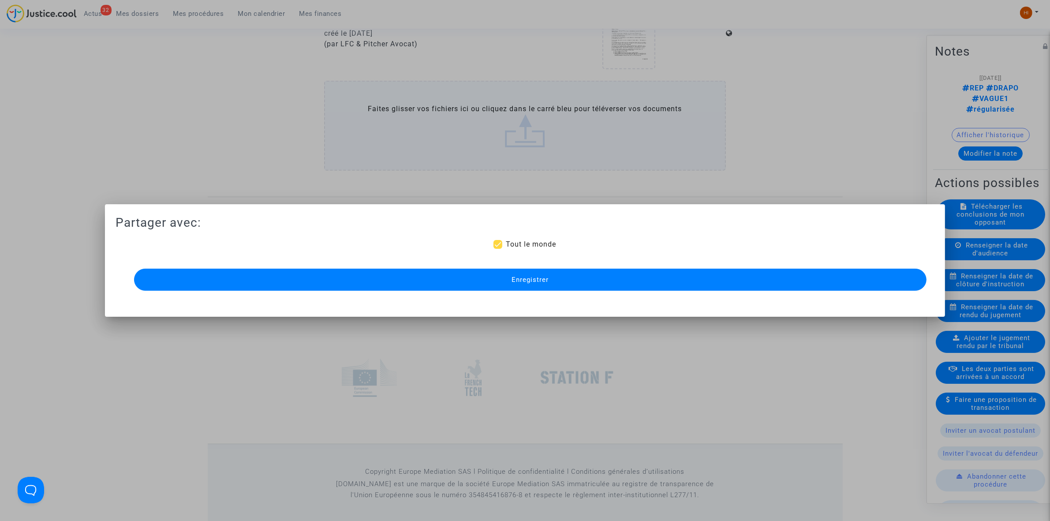
drag, startPoint x: 523, startPoint y: 281, endPoint x: 490, endPoint y: 251, distance: 43.4
click at [523, 279] on span "Enregistrer" at bounding box center [530, 280] width 37 height 8
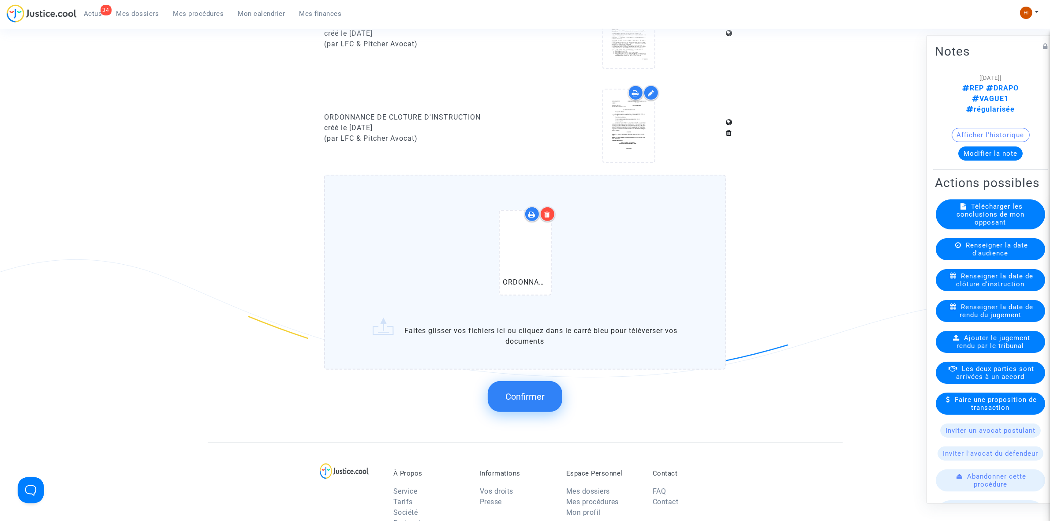
click at [530, 398] on button "Confirmer" at bounding box center [525, 396] width 75 height 31
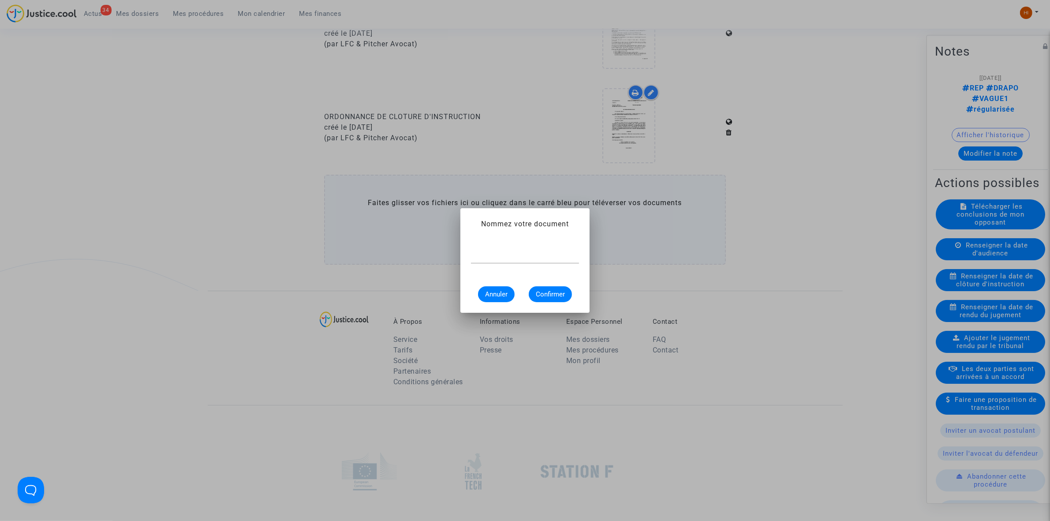
scroll to position [0, 0]
paste input "ORDONNANCE DE CLOTURE D'INSTRUCTION"
type input "ORDONNANCE DE CLOTURE D'INSTRUCTION"
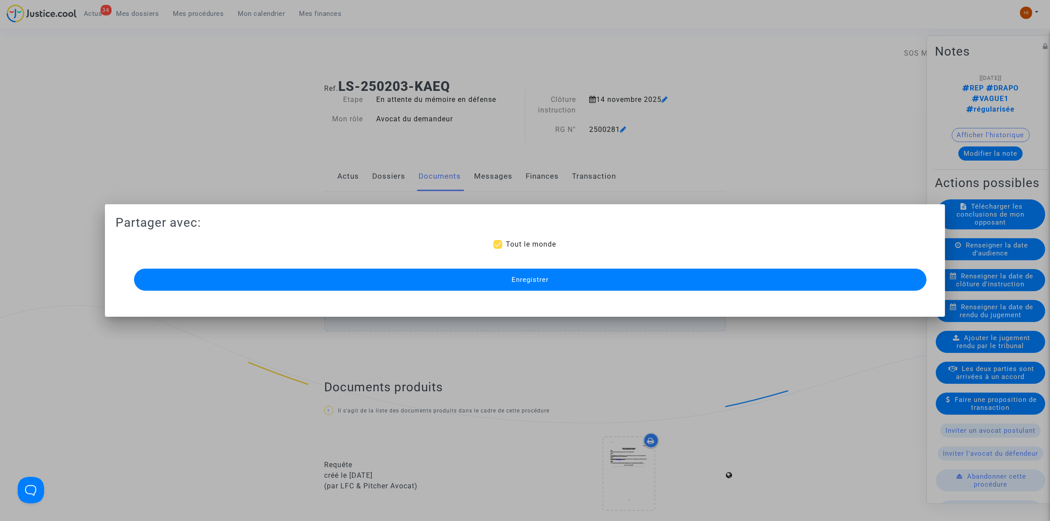
scroll to position [630, 0]
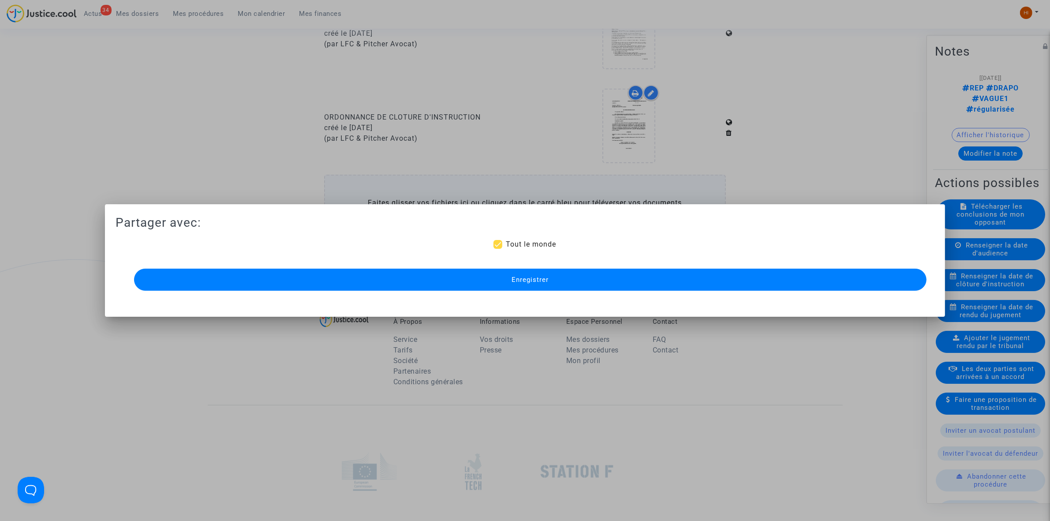
click at [563, 277] on button "Enregistrer" at bounding box center [530, 280] width 793 height 22
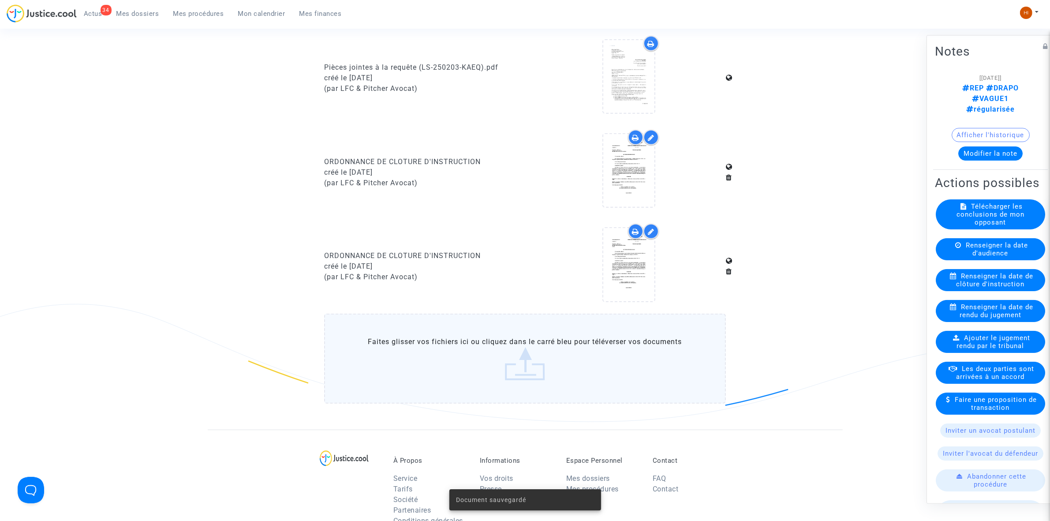
scroll to position [464, 0]
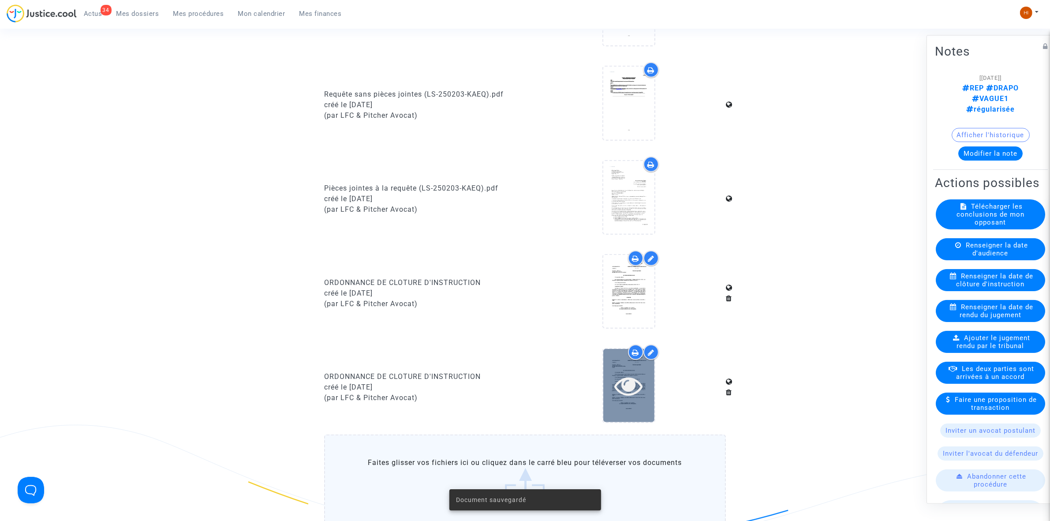
click at [633, 384] on icon at bounding box center [628, 385] width 29 height 28
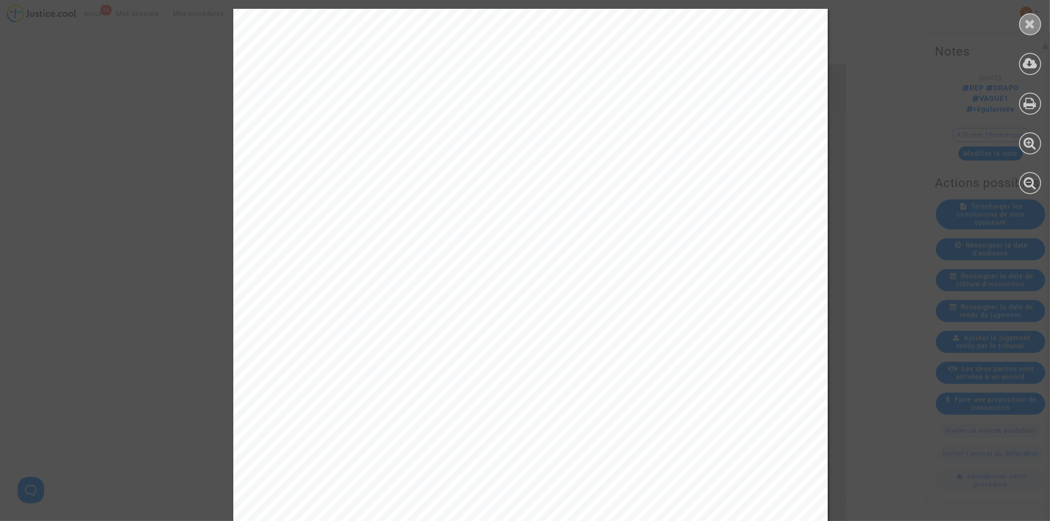
click at [1035, 23] on icon at bounding box center [1030, 23] width 11 height 13
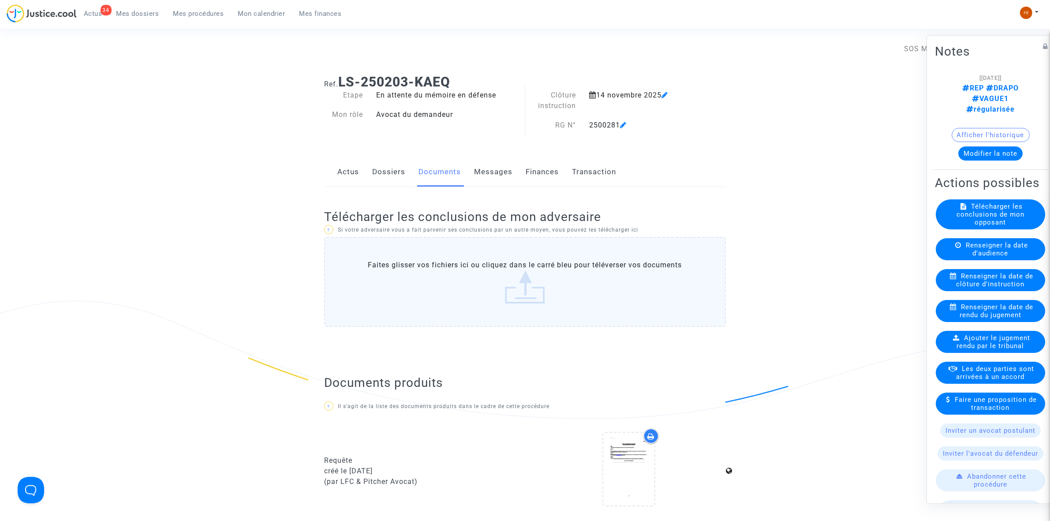
scroll to position [0, 0]
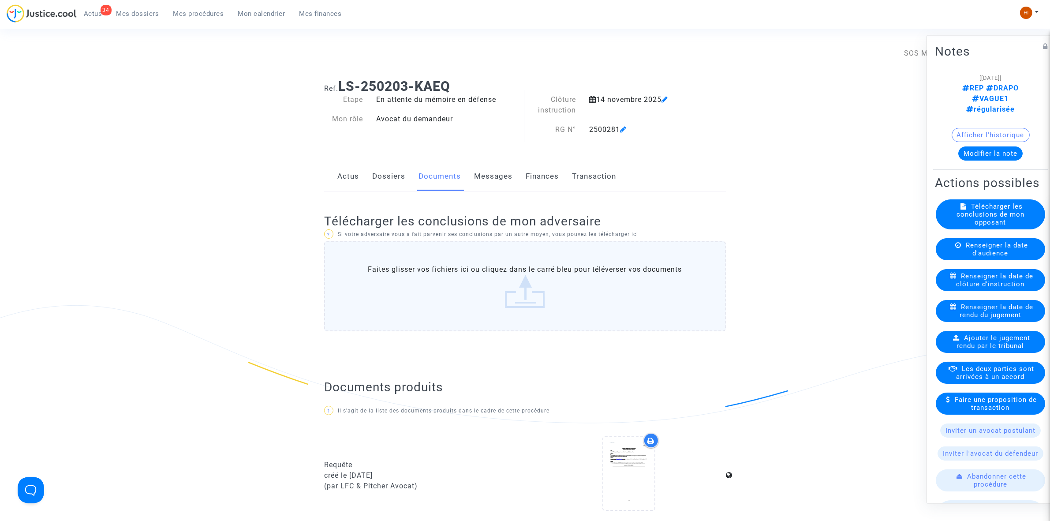
click at [393, 186] on link "Dossiers" at bounding box center [388, 176] width 33 height 29
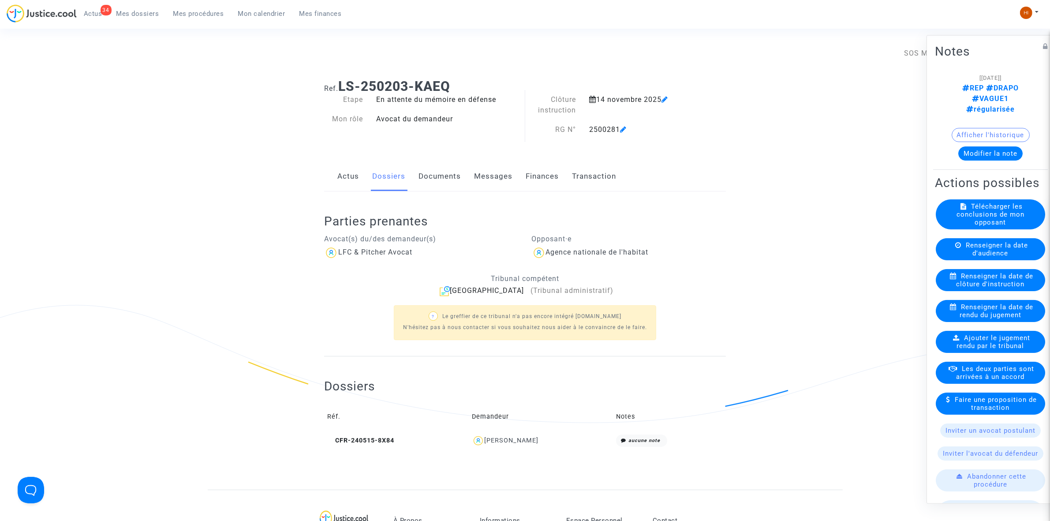
click at [439, 183] on link "Documents" at bounding box center [440, 176] width 42 height 29
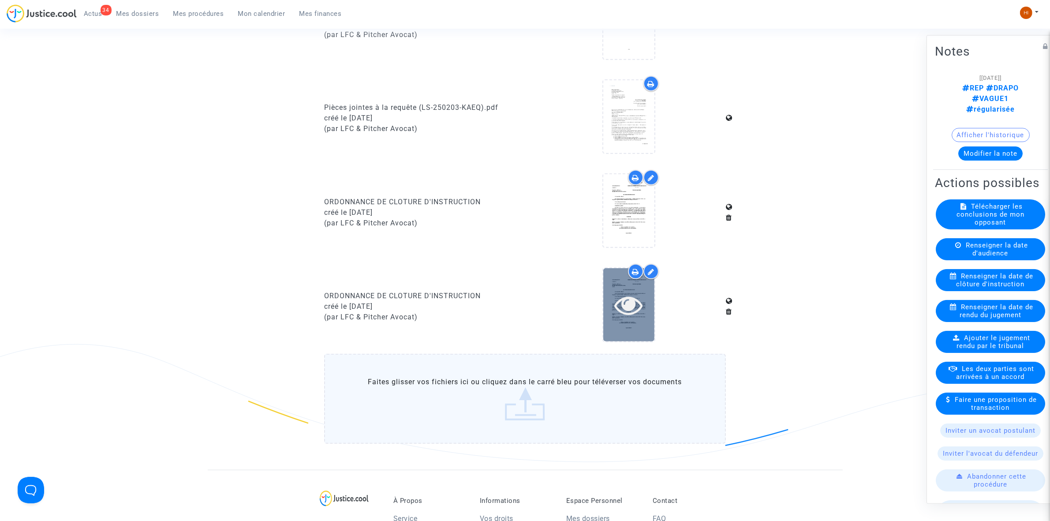
scroll to position [551, 0]
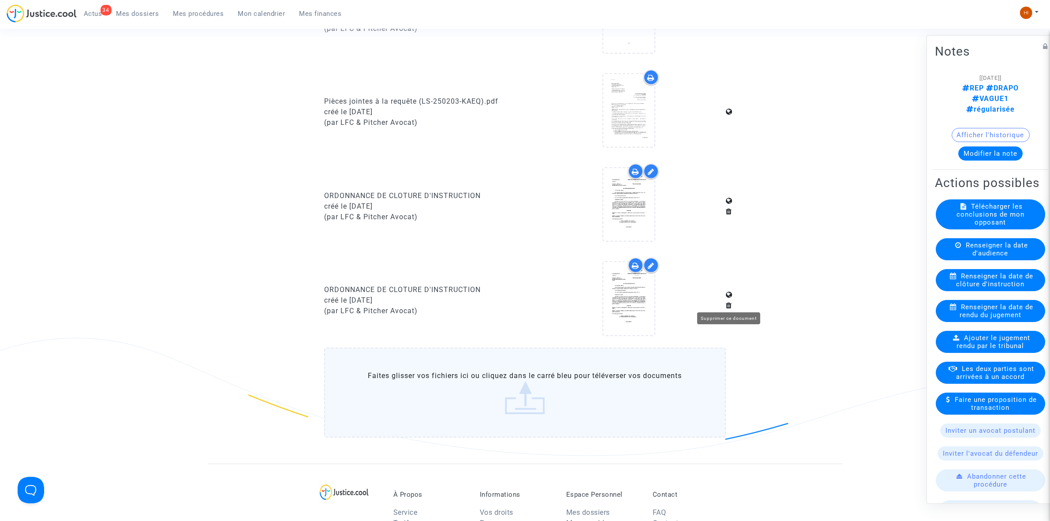
click at [729, 302] on icon at bounding box center [729, 305] width 6 height 7
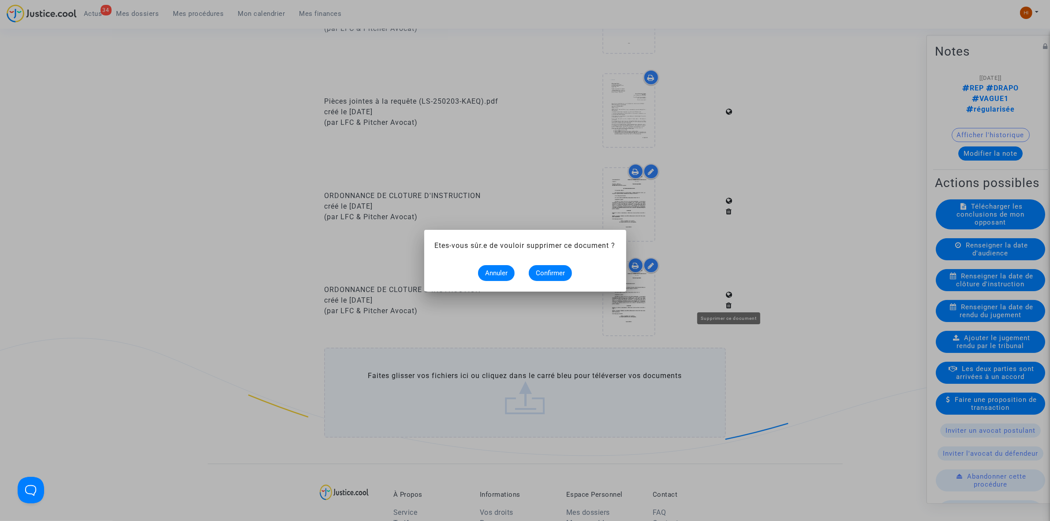
scroll to position [0, 0]
click at [561, 277] on button "Confirmer" at bounding box center [550, 273] width 43 height 16
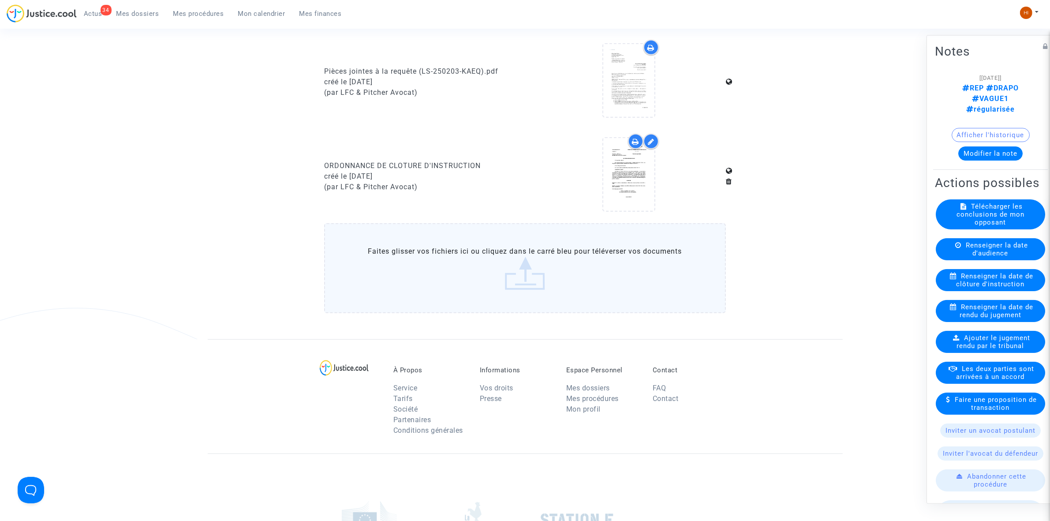
scroll to position [551, 0]
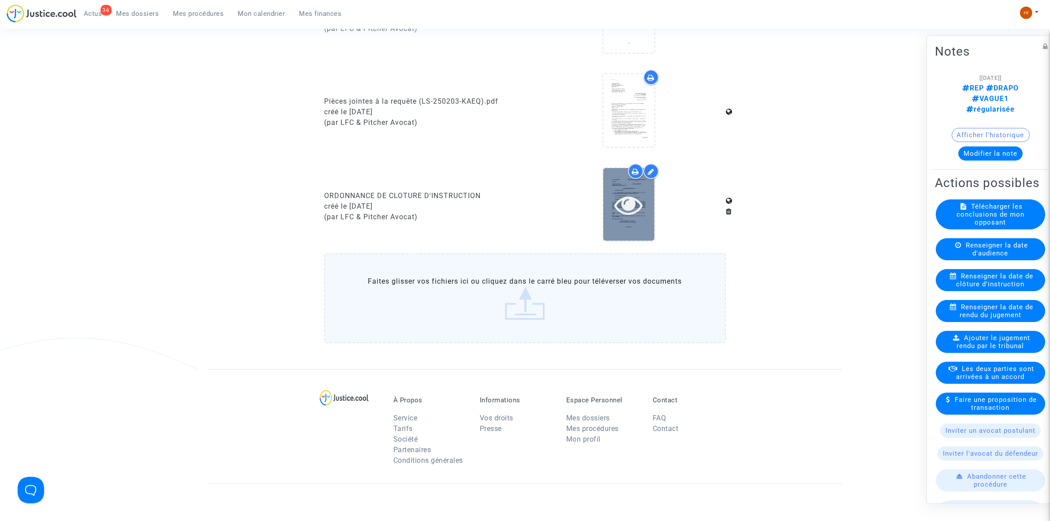
click at [633, 212] on icon at bounding box center [628, 205] width 29 height 28
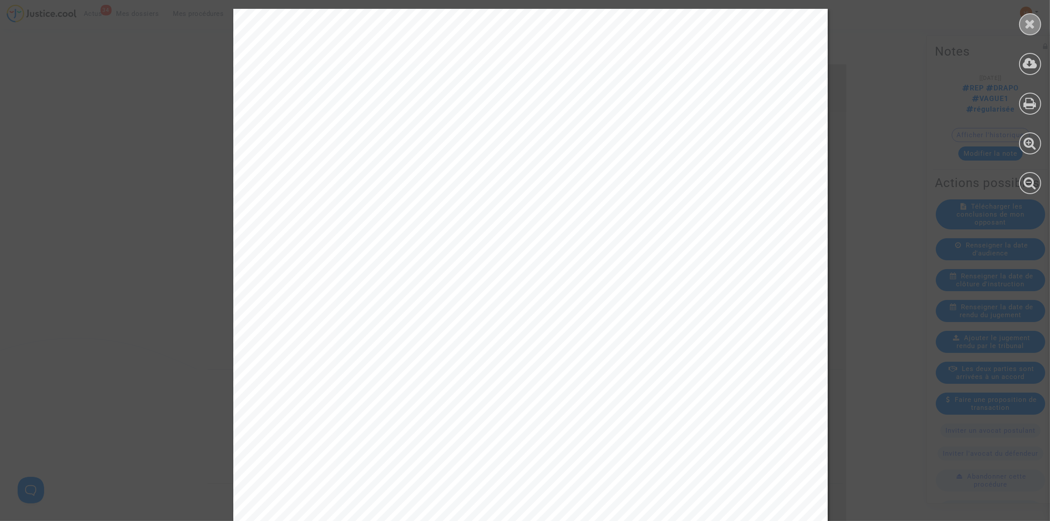
drag, startPoint x: 1030, startPoint y: 20, endPoint x: 1015, endPoint y: 19, distance: 15.5
click at [1030, 19] on icon at bounding box center [1030, 23] width 11 height 13
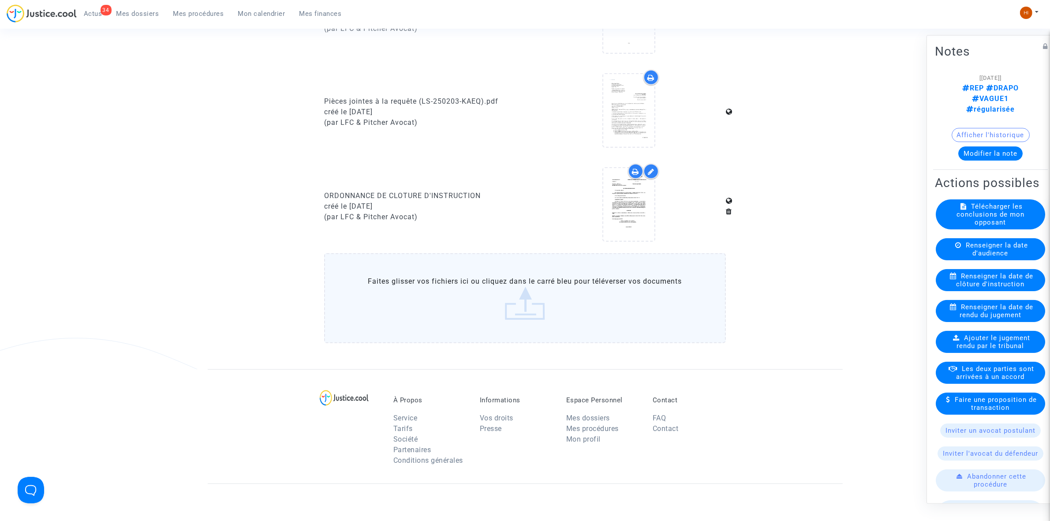
click at [193, 17] on span "Mes procédures" at bounding box center [198, 14] width 51 height 8
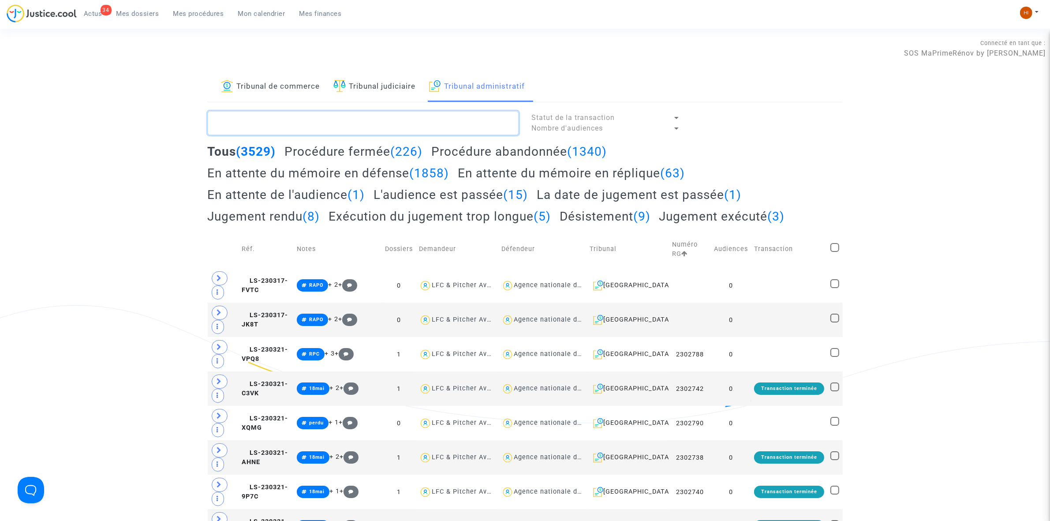
click at [376, 122] on textarea at bounding box center [363, 123] width 311 height 24
paste textarea "2500279 - Monsieur [PERSON_NAME]"
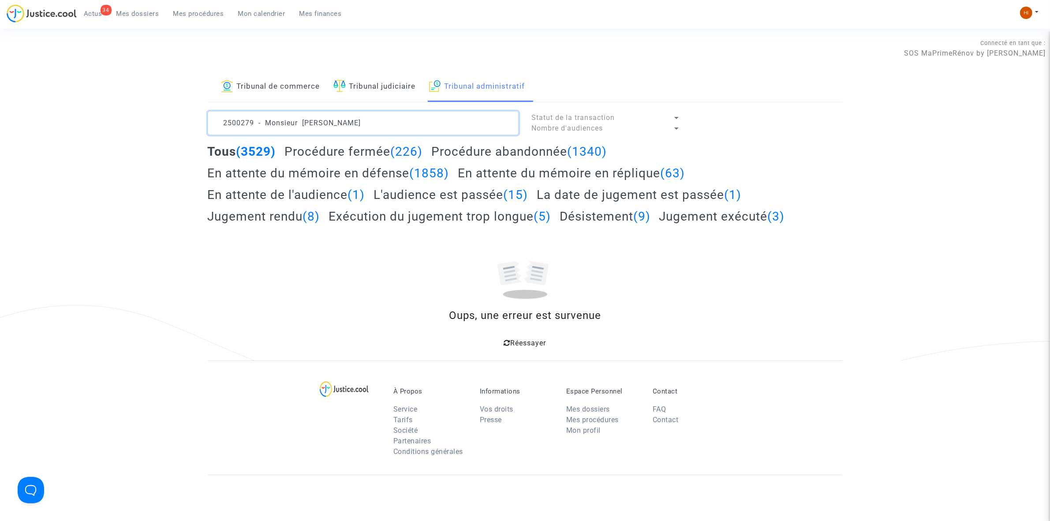
drag, startPoint x: 301, startPoint y: 120, endPoint x: -17, endPoint y: 71, distance: 321.3
click at [0, 71] on html "34 Actus Mes dossiers Mes procédures Mon calendrier Mes finances Mon profil Cha…" at bounding box center [525, 344] width 1050 height 688
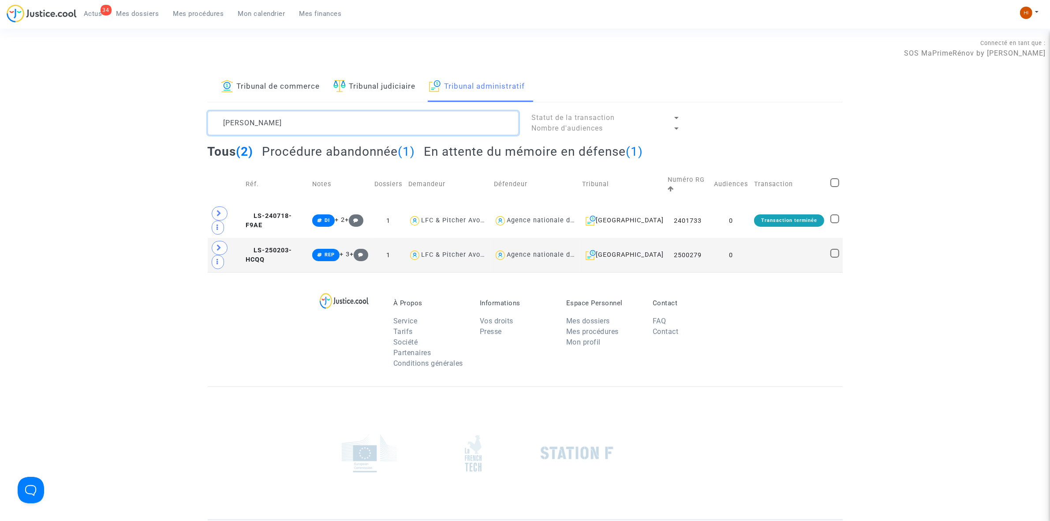
type textarea "[PERSON_NAME]"
click at [831, 249] on span at bounding box center [835, 253] width 9 height 9
click at [835, 258] on input "checkbox" at bounding box center [835, 258] width 0 height 0
checkbox input "true"
click at [828, 238] on td at bounding box center [834, 255] width 15 height 34
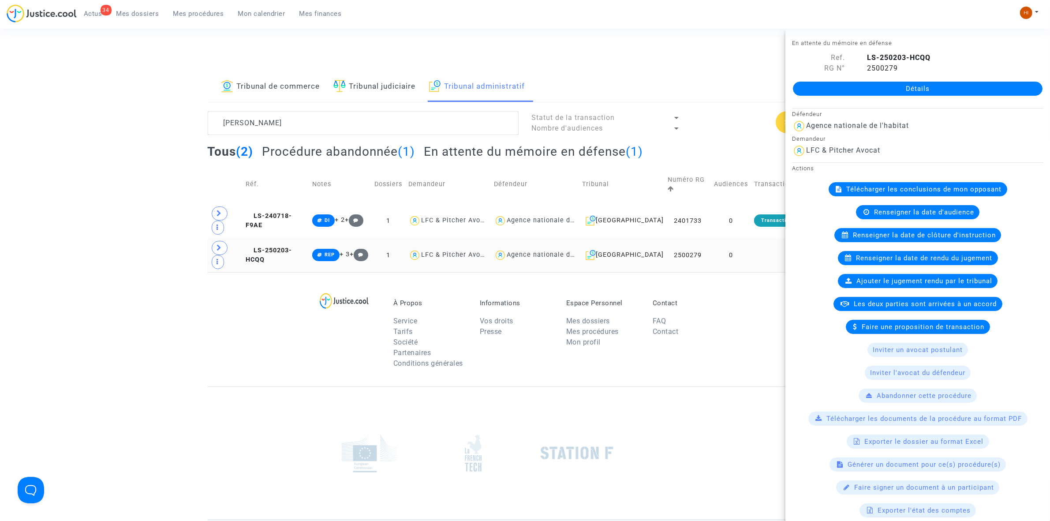
click at [836, 224] on available-action-list "Télécharger les conclusions de mon opposant Renseigner la date d'audience Rense…" at bounding box center [917, 349] width 251 height 335
click at [890, 88] on link "Détails" at bounding box center [918, 89] width 250 height 14
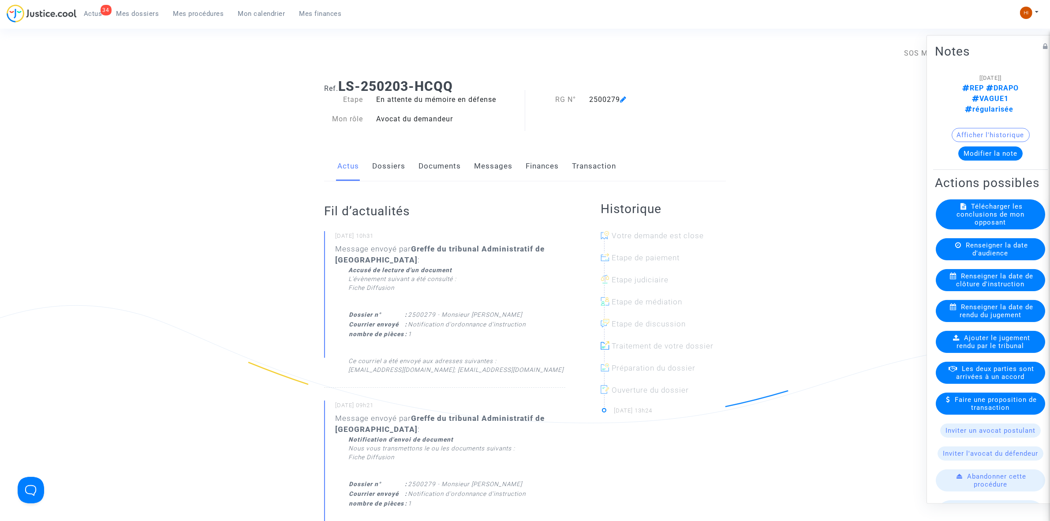
click at [1017, 281] on span "Renseigner la date de clôture d'instruction" at bounding box center [995, 280] width 77 height 16
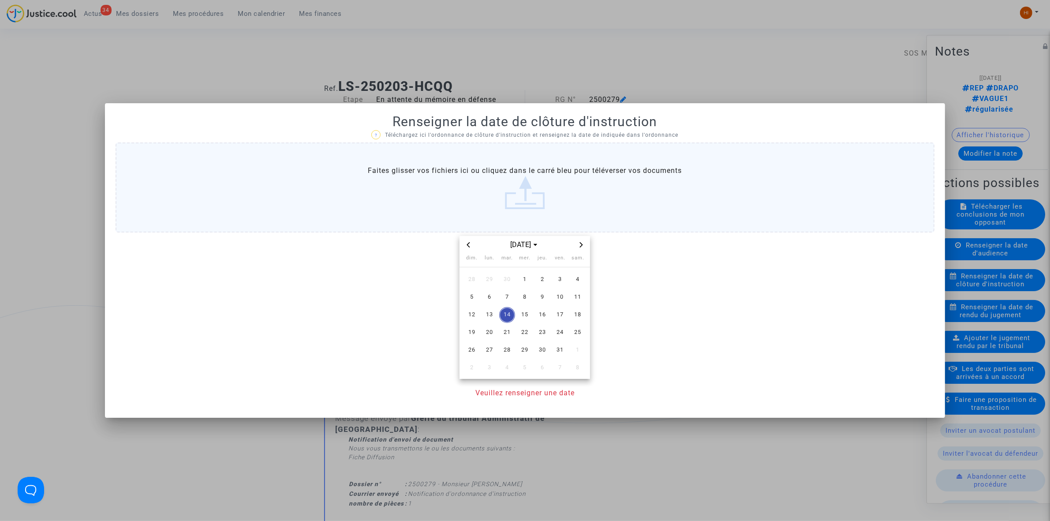
click at [580, 244] on icon "Next month" at bounding box center [581, 244] width 5 height 5
click at [557, 313] on span "14" at bounding box center [560, 315] width 16 height 16
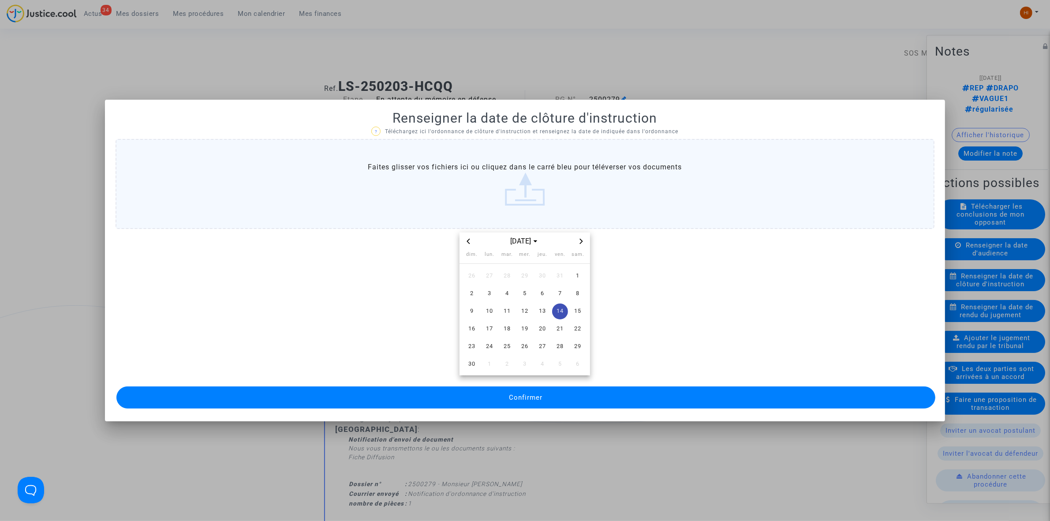
click at [551, 397] on button "Confirmer" at bounding box center [525, 397] width 819 height 22
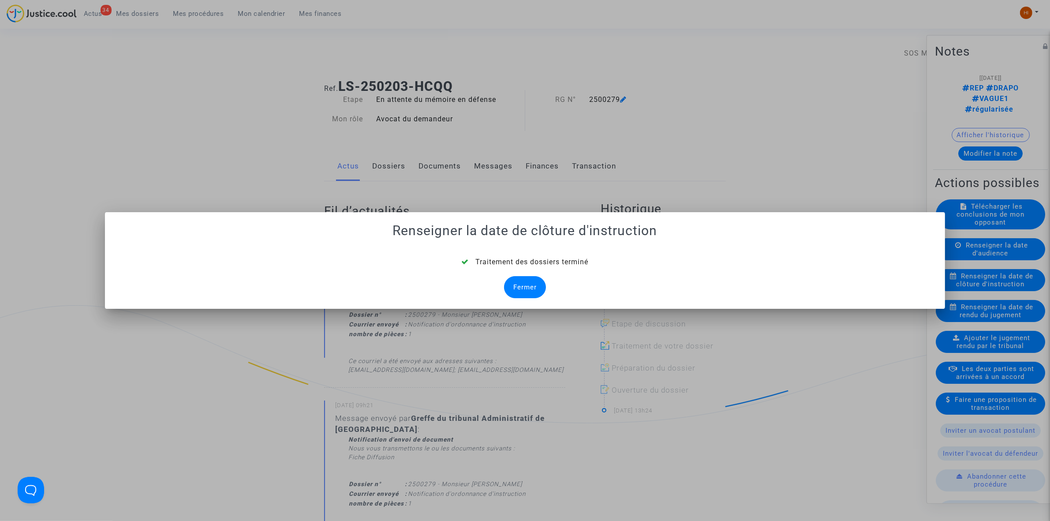
drag, startPoint x: 530, startPoint y: 292, endPoint x: 501, endPoint y: 288, distance: 29.4
click at [528, 292] on div "Fermer" at bounding box center [525, 287] width 42 height 22
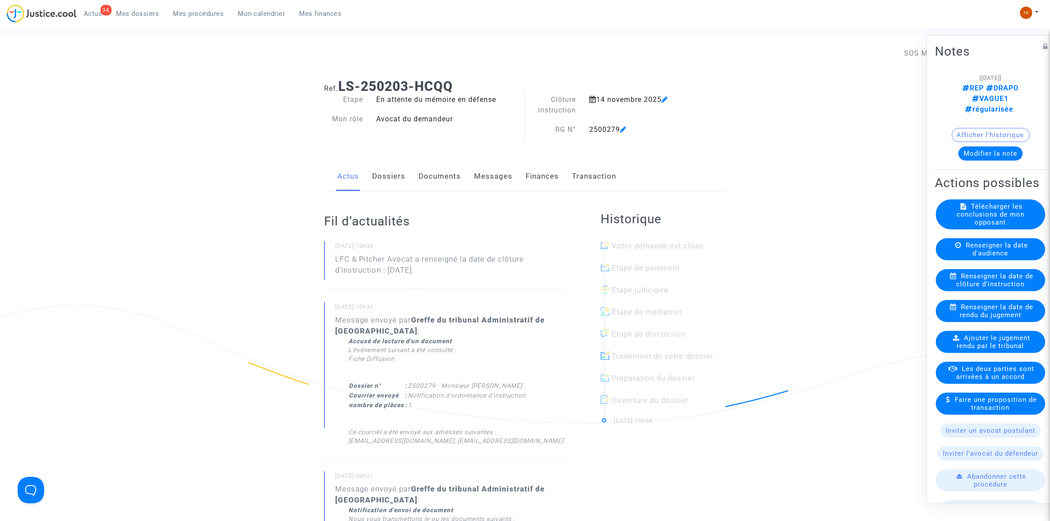
click at [437, 170] on link "Documents" at bounding box center [440, 176] width 42 height 29
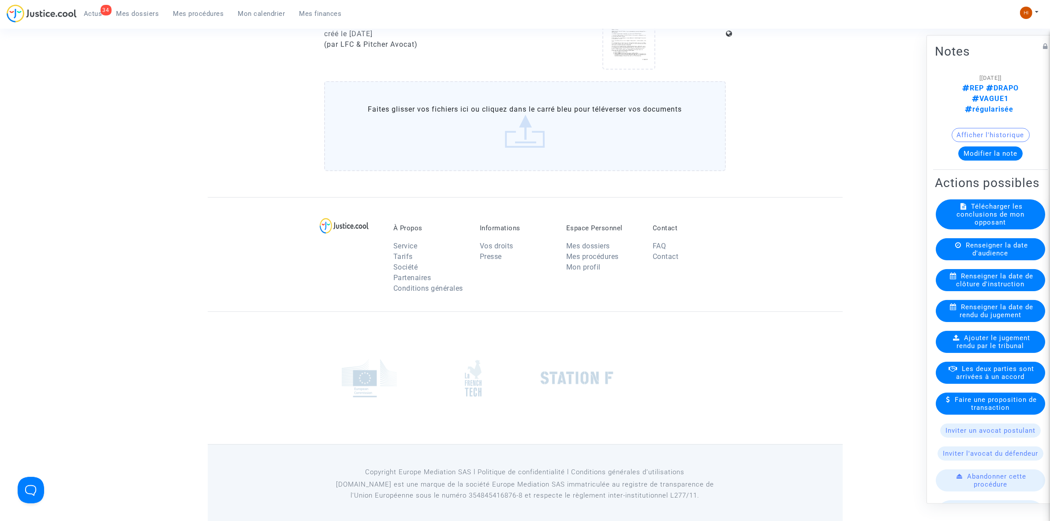
scroll to position [630, 0]
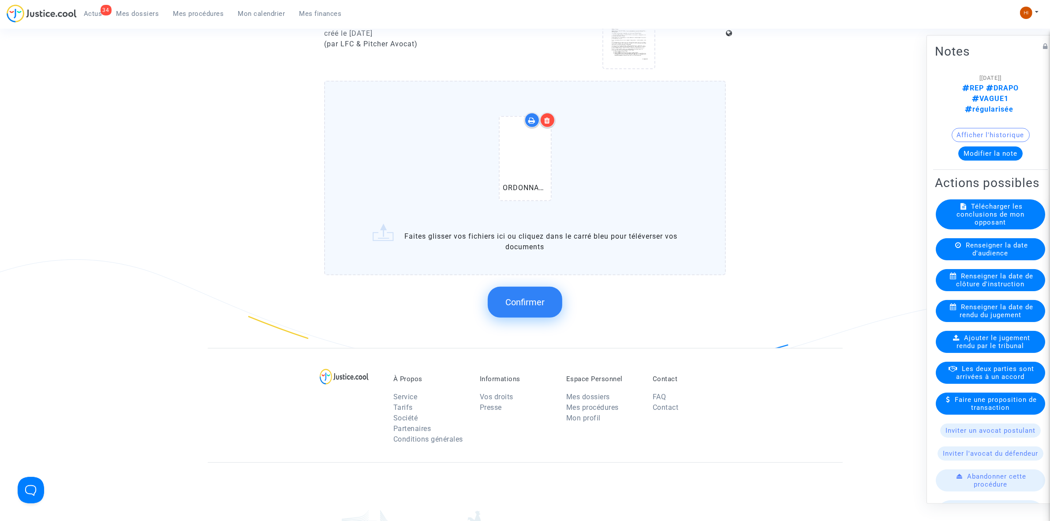
click at [550, 293] on button "Confirmer" at bounding box center [525, 302] width 75 height 31
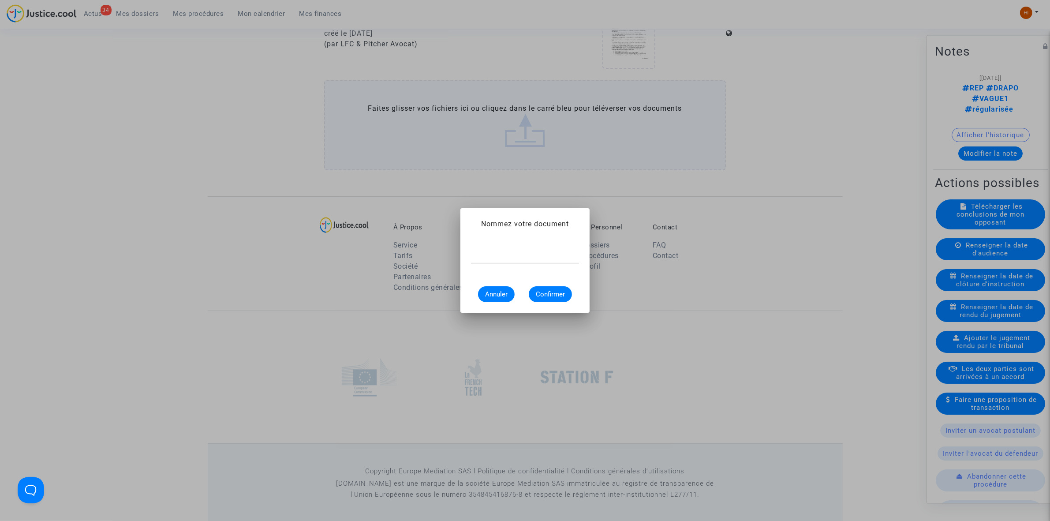
paste input "ORDONNANCE DE CLOTURE D'INSTRUCTION"
type input "ORDONNANCE DE CLOTURE D'INSTRUCTION"
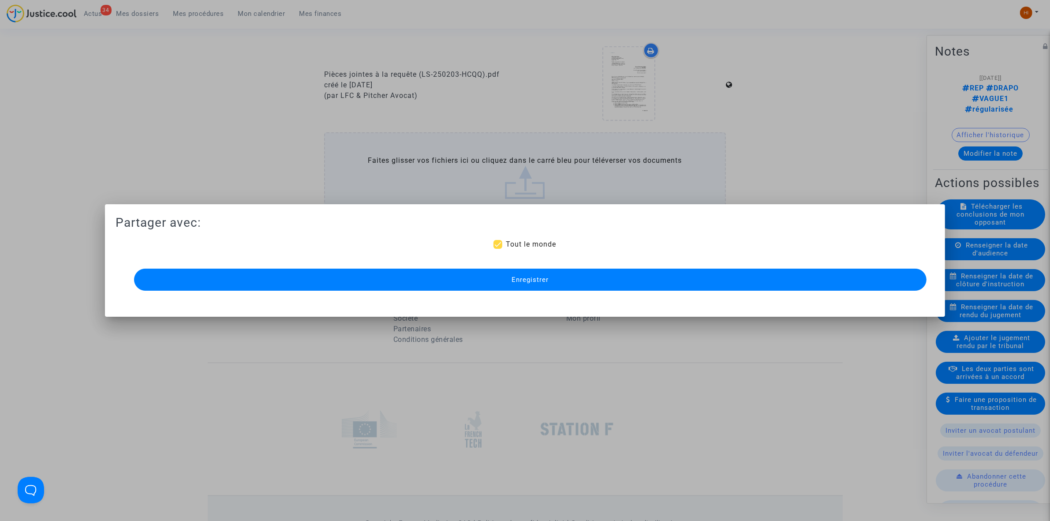
scroll to position [464, 0]
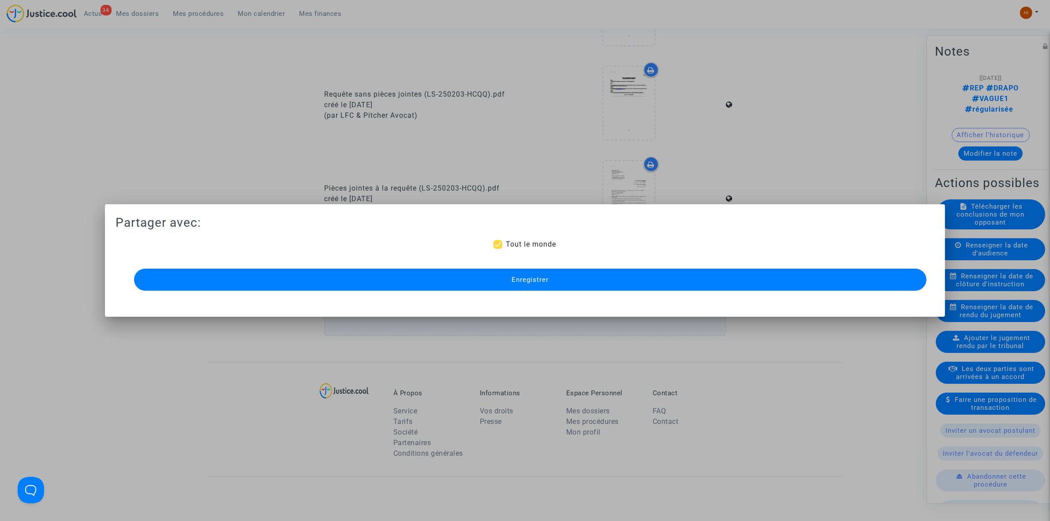
drag, startPoint x: 466, startPoint y: 281, endPoint x: 479, endPoint y: 218, distance: 64.1
click at [466, 281] on button "Enregistrer" at bounding box center [530, 280] width 793 height 22
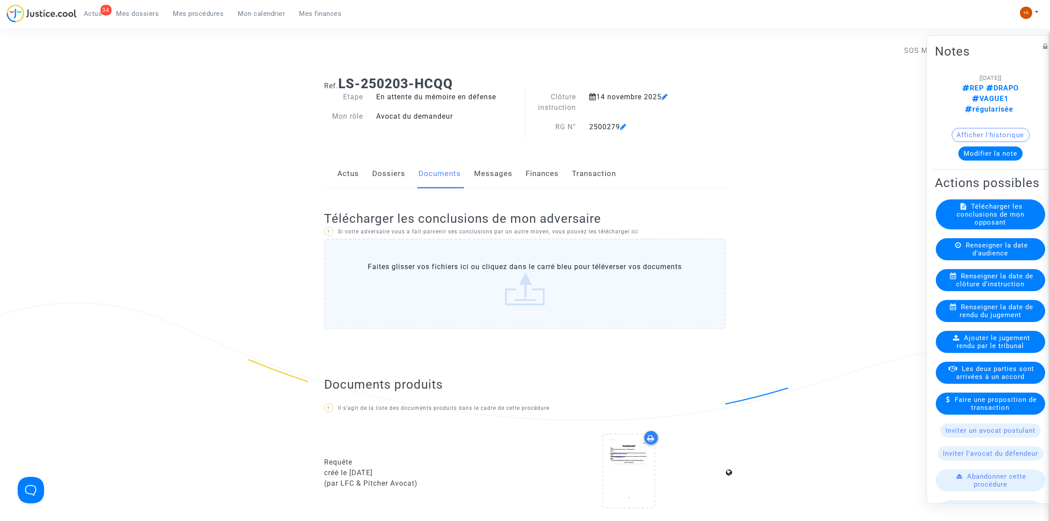
scroll to position [0, 0]
drag, startPoint x: 191, startPoint y: 15, endPoint x: 199, endPoint y: 14, distance: 8.4
click at [191, 15] on span "Mes procédures" at bounding box center [198, 14] width 51 height 8
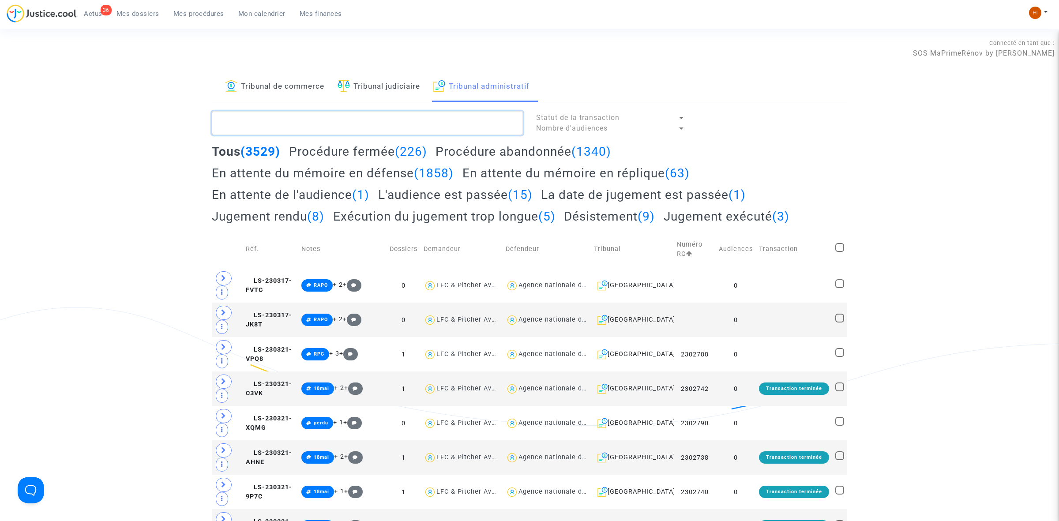
drag, startPoint x: 423, startPoint y: 118, endPoint x: 422, endPoint y: 132, distance: 14.1
click at [423, 118] on textarea at bounding box center [367, 123] width 311 height 24
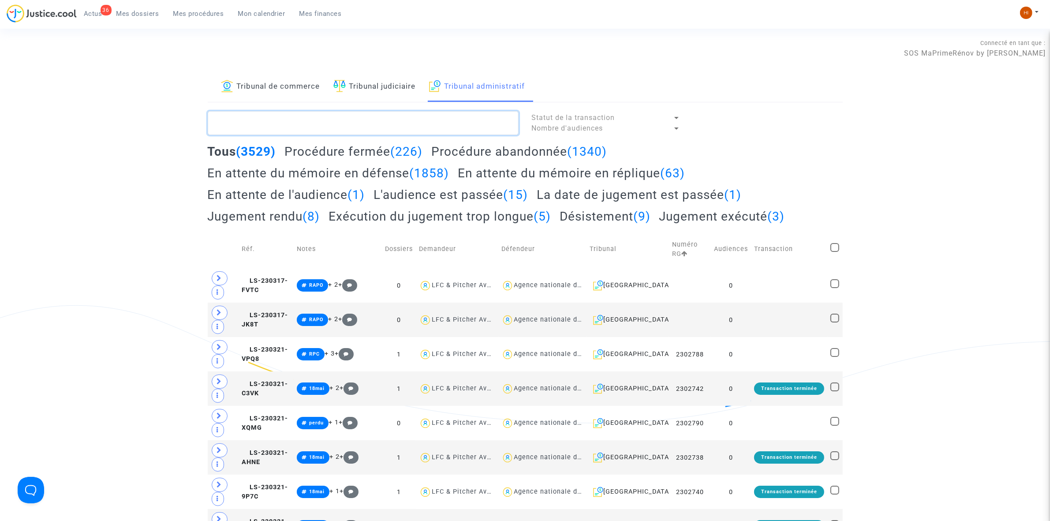
paste textarea "[PERSON_NAME]"
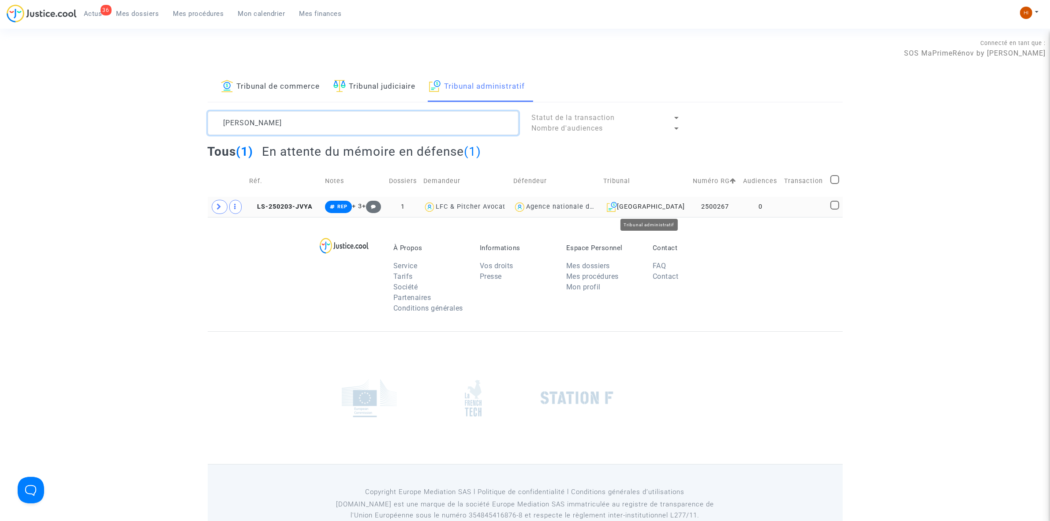
type textarea "[PERSON_NAME]"
click at [726, 206] on td "2500267" at bounding box center [715, 207] width 50 height 20
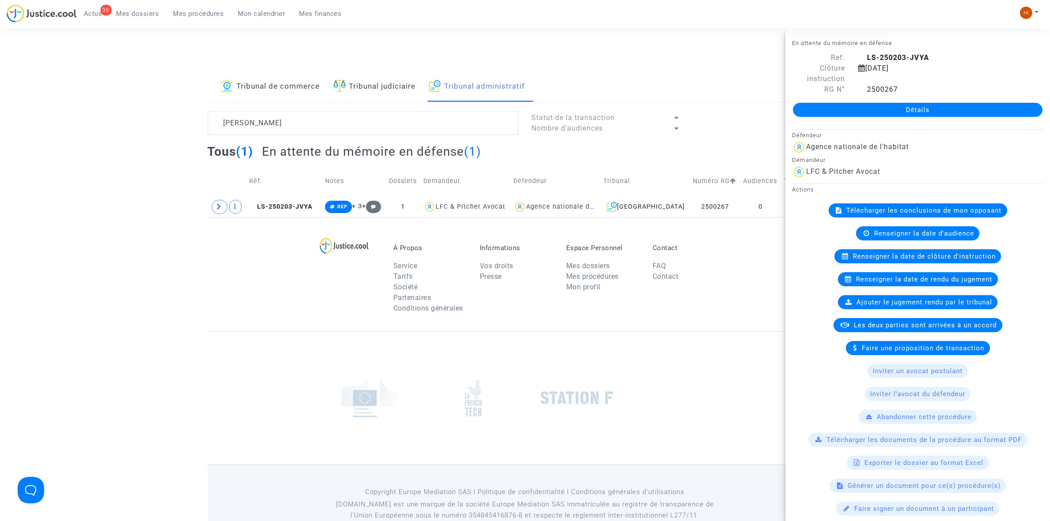
click at [869, 111] on link "Détails" at bounding box center [918, 110] width 250 height 14
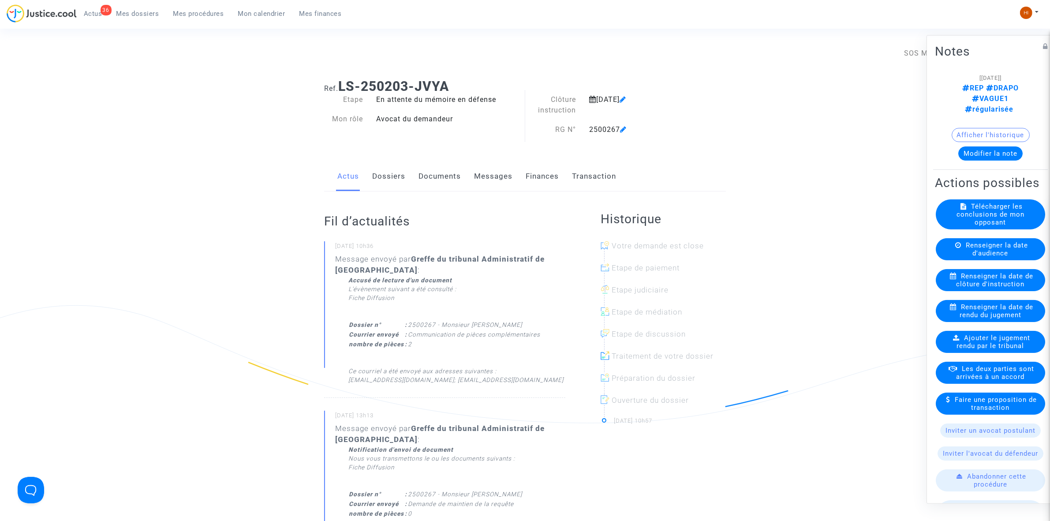
click at [423, 179] on link "Documents" at bounding box center [440, 176] width 42 height 29
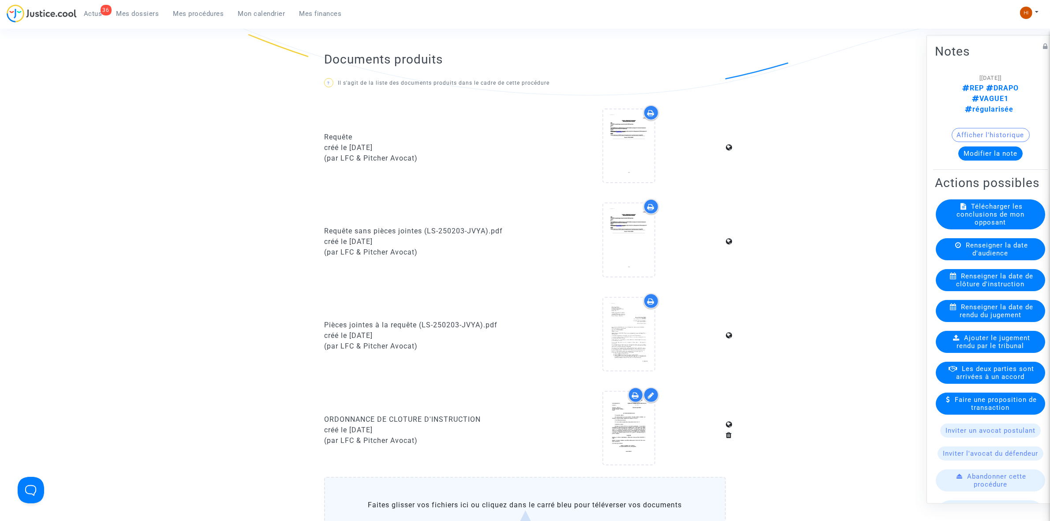
scroll to position [386, 0]
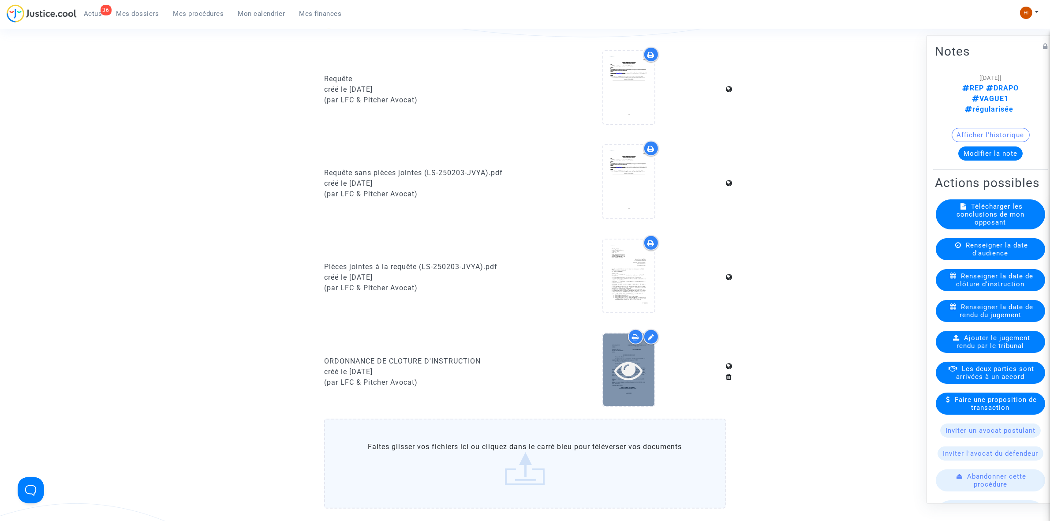
click at [636, 379] on icon at bounding box center [628, 370] width 29 height 28
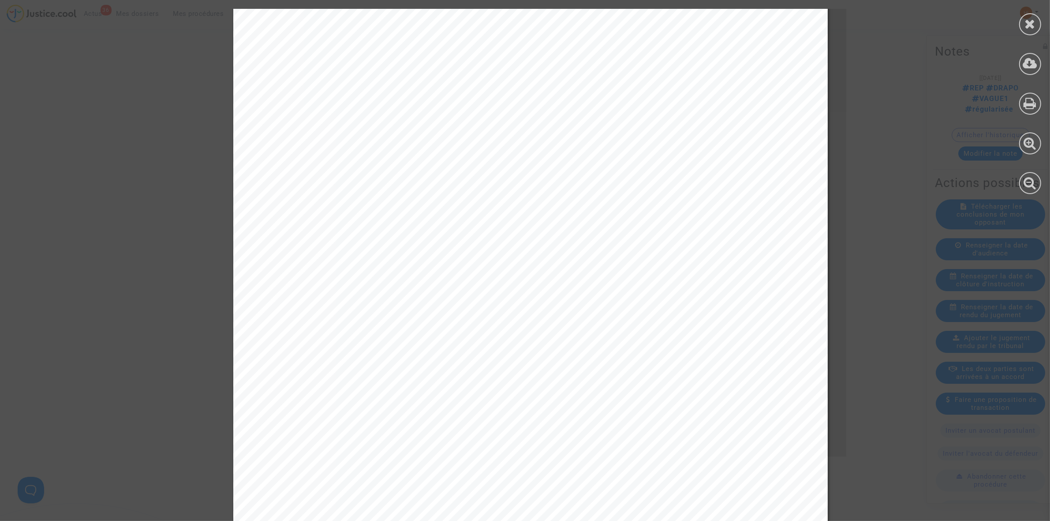
scroll to position [342, 0]
click at [1028, 25] on icon at bounding box center [1030, 23] width 11 height 13
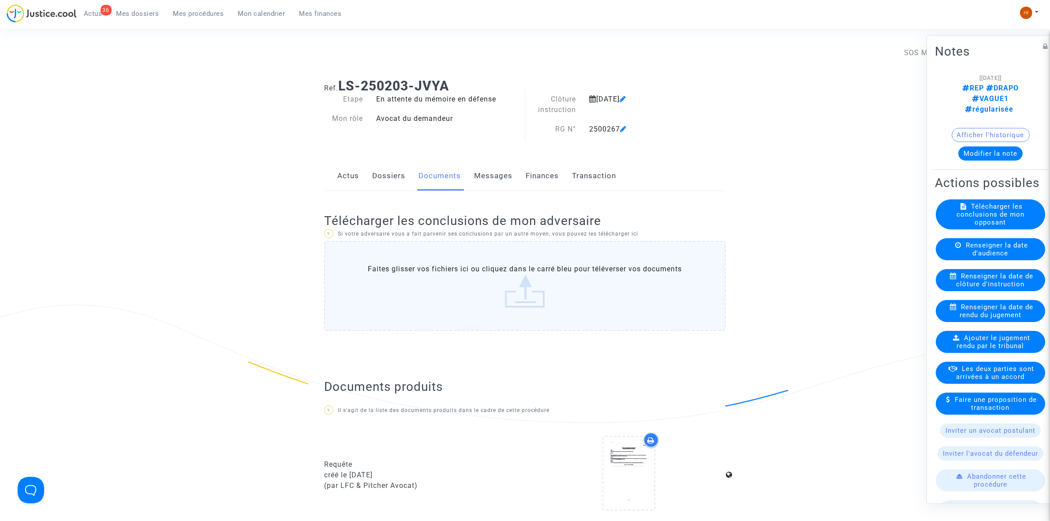
scroll to position [0, 0]
click at [370, 180] on div "Actus Dossiers Documents Messages Finances Transaction" at bounding box center [525, 177] width 402 height 30
click at [393, 181] on link "Dossiers" at bounding box center [388, 176] width 33 height 29
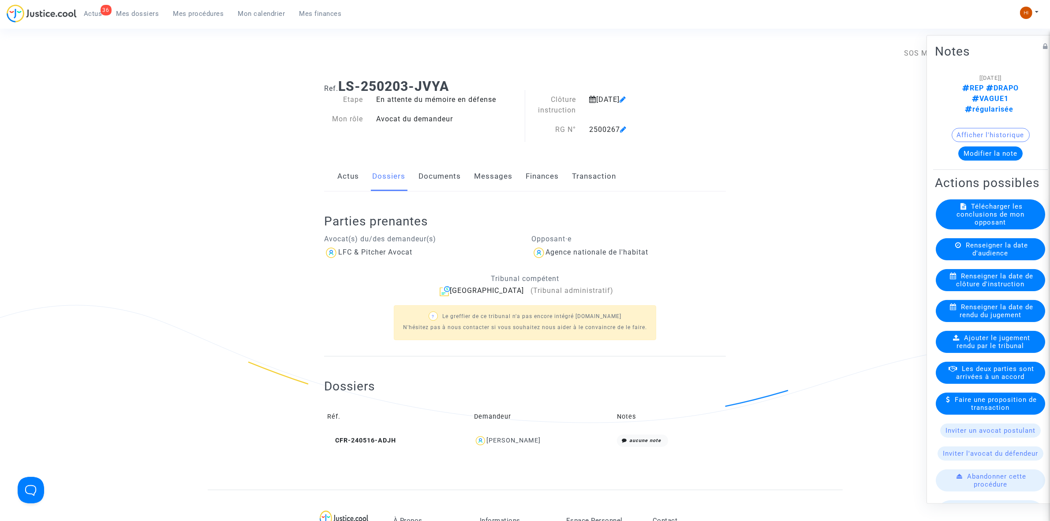
click at [444, 182] on link "Documents" at bounding box center [440, 176] width 42 height 29
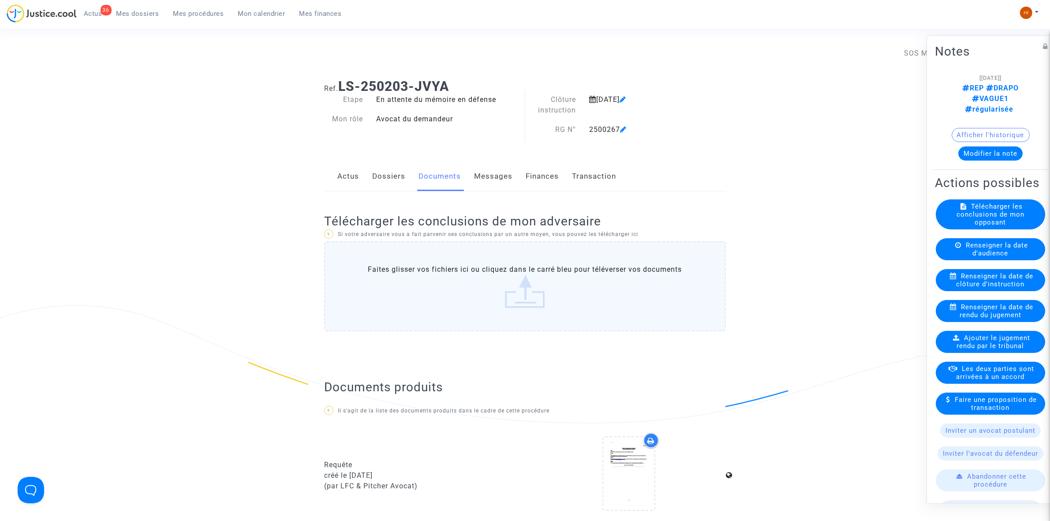
click at [393, 169] on link "Dossiers" at bounding box center [388, 176] width 33 height 29
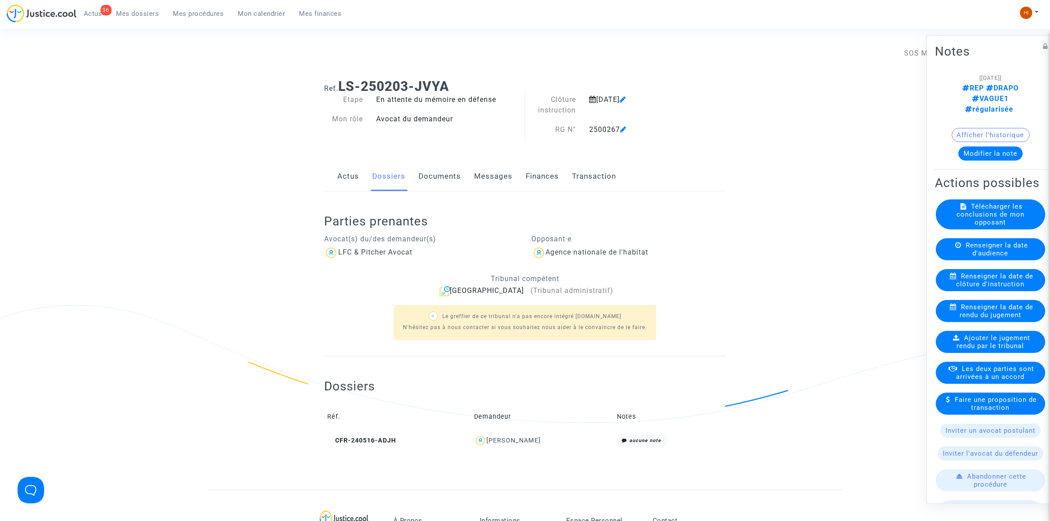
click at [439, 183] on link "Documents" at bounding box center [440, 176] width 42 height 29
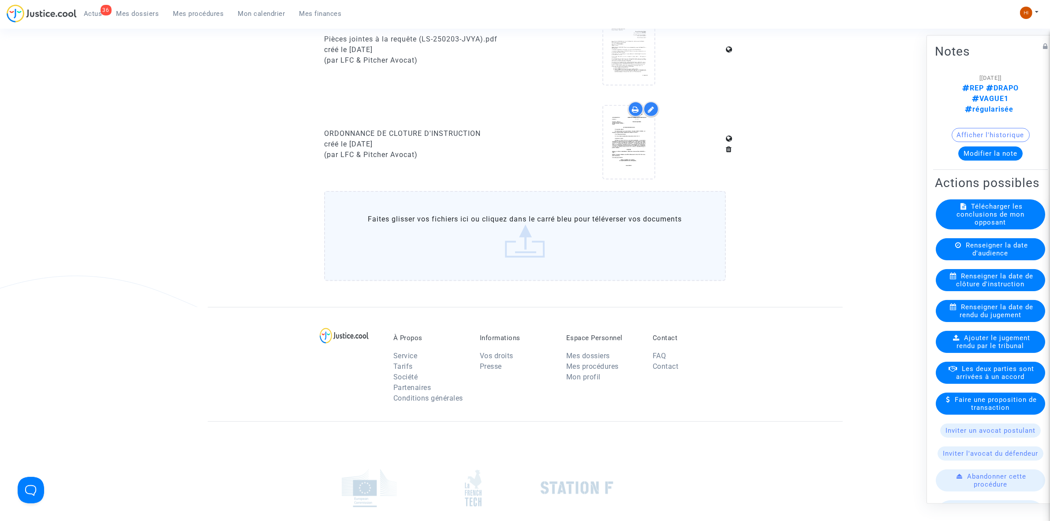
scroll to position [662, 0]
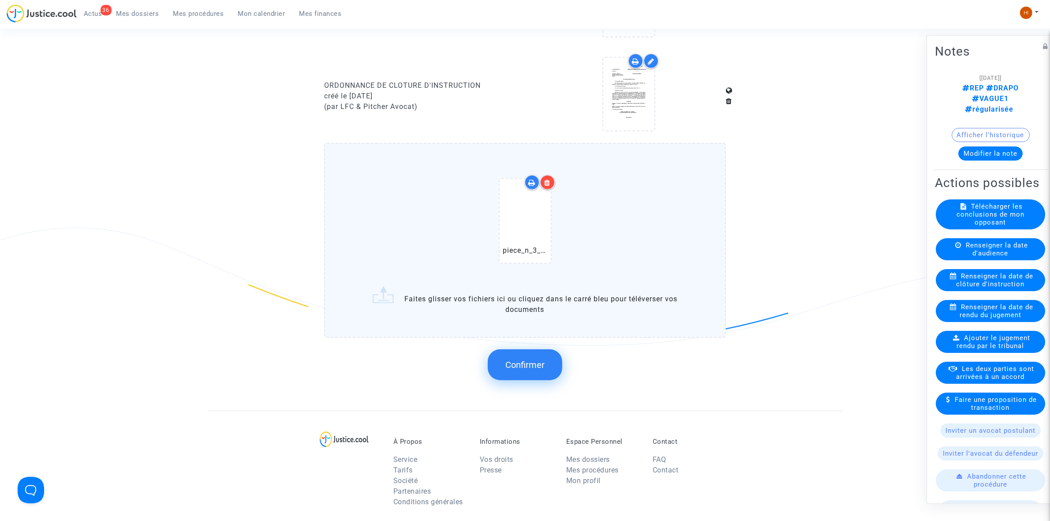
drag, startPoint x: 541, startPoint y: 362, endPoint x: 520, endPoint y: 349, distance: 24.5
click at [541, 362] on span "Confirmer" at bounding box center [524, 364] width 39 height 11
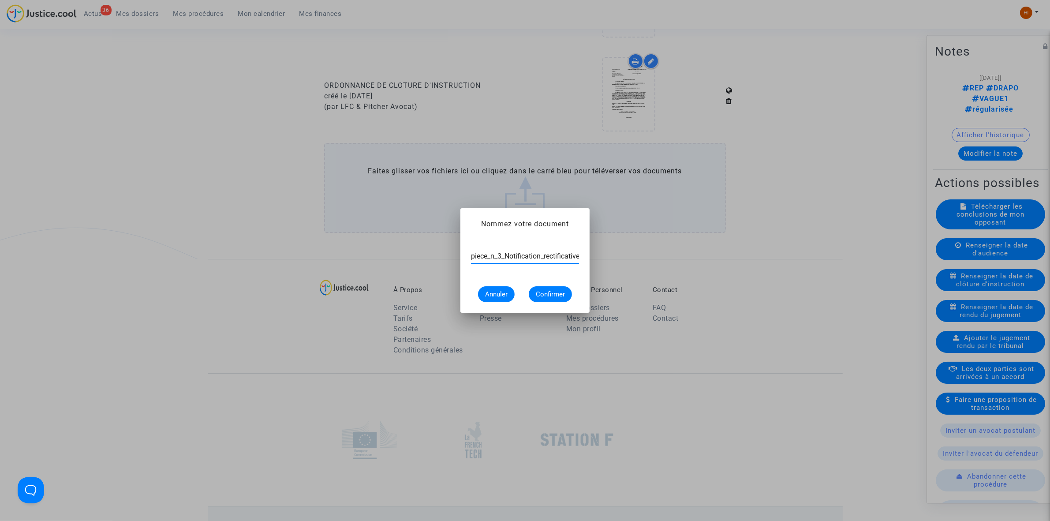
scroll to position [0, 73]
drag, startPoint x: 536, startPoint y: 255, endPoint x: 634, endPoint y: 256, distance: 97.9
click at [634, 256] on div "Nommez votre document piece_n_3_Notification_rectificative_d_octroi_1157048749 …" at bounding box center [525, 260] width 1050 height 521
click at [475, 257] on input "piece_n_3_Notification_rectificative_d_octroi" at bounding box center [525, 256] width 108 height 8
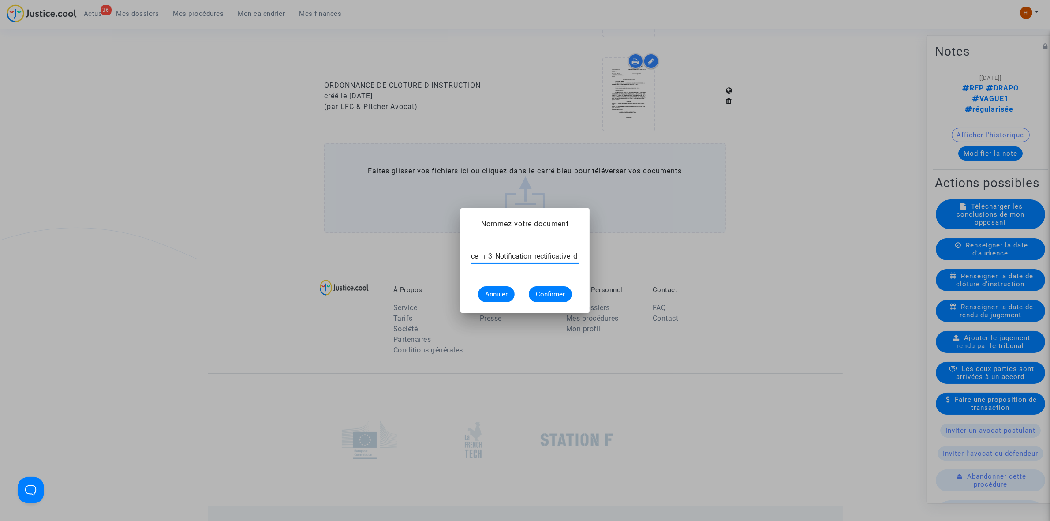
scroll to position [0, 0]
click at [475, 254] on input "piece_n_3_Notification_rectificative_d_octroi" at bounding box center [525, 256] width 108 height 8
paste input "Communication de pièces complémentaires"
type input "Communication de pièces complémentaires piece_n_3_Notification_rectificative_d_…"
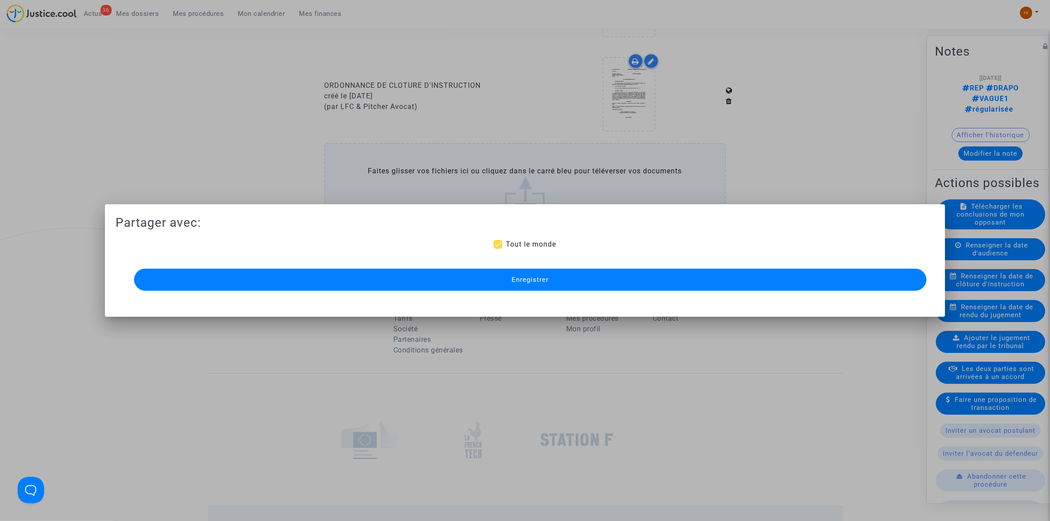
click at [734, 283] on button "Enregistrer" at bounding box center [530, 280] width 793 height 22
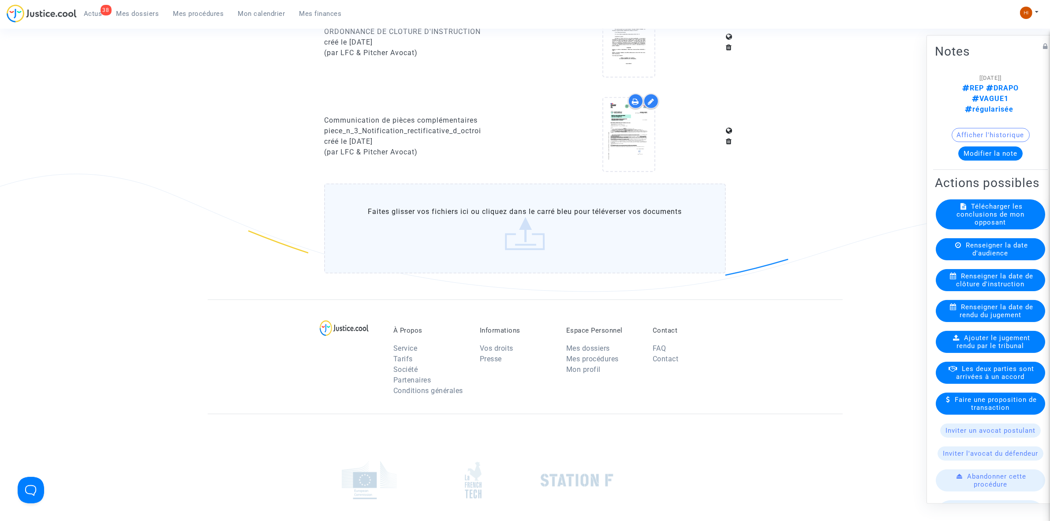
scroll to position [717, 0]
click at [633, 140] on icon at bounding box center [628, 133] width 29 height 28
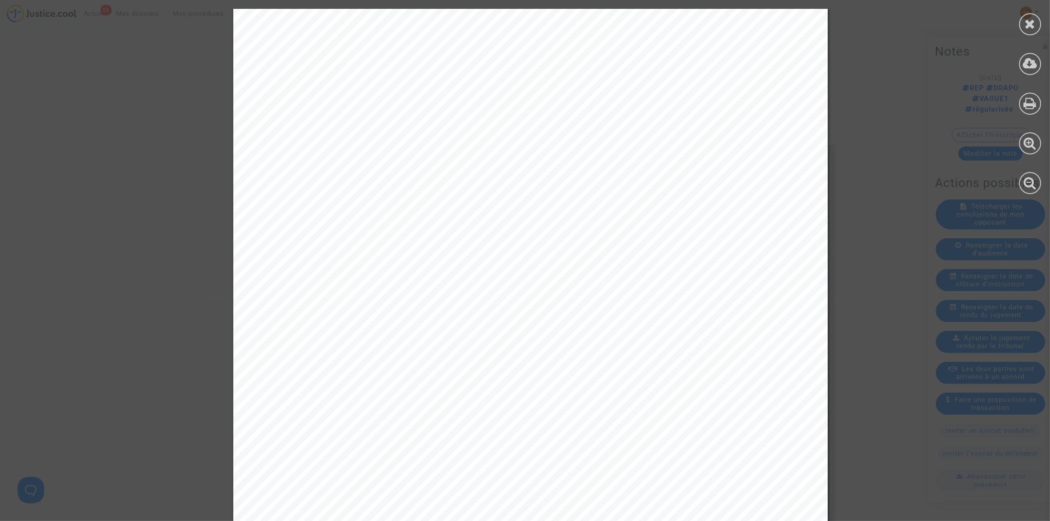
click at [1029, 22] on icon at bounding box center [1030, 23] width 11 height 13
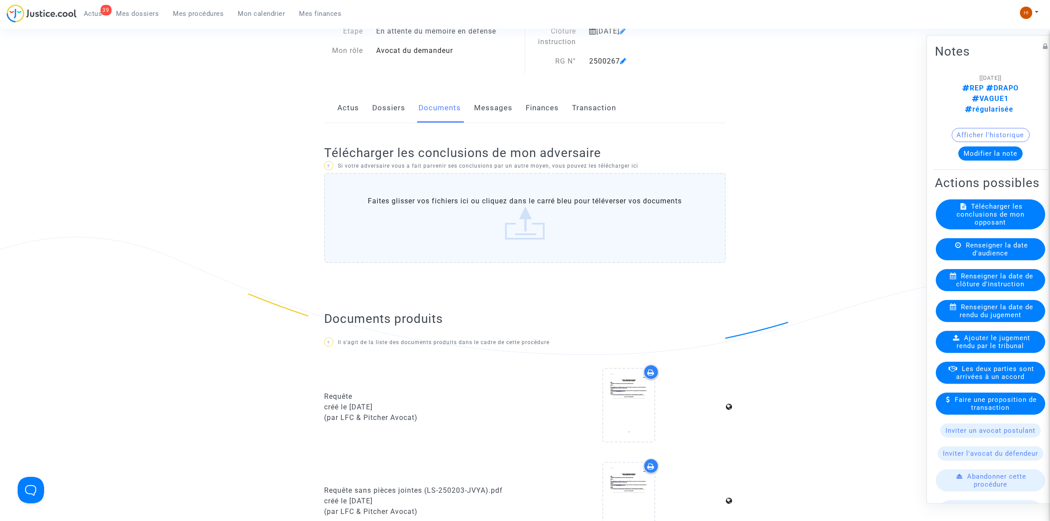
scroll to position [0, 0]
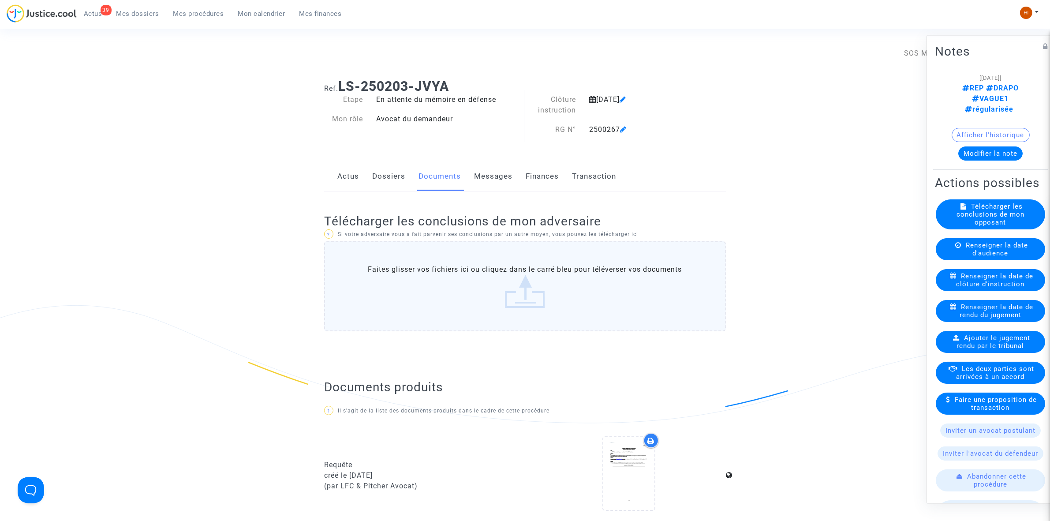
click at [374, 190] on link "Dossiers" at bounding box center [388, 176] width 33 height 29
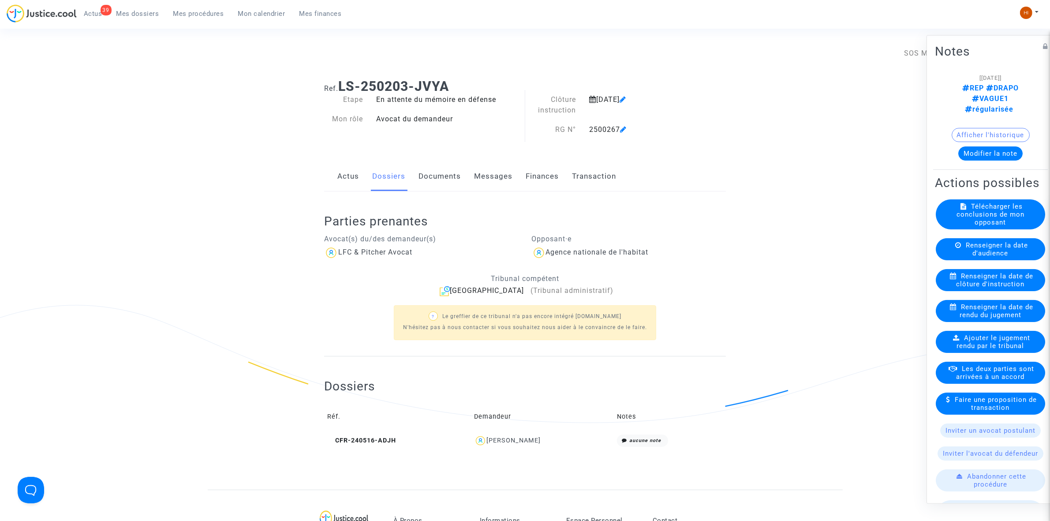
click at [430, 177] on link "Documents" at bounding box center [440, 176] width 42 height 29
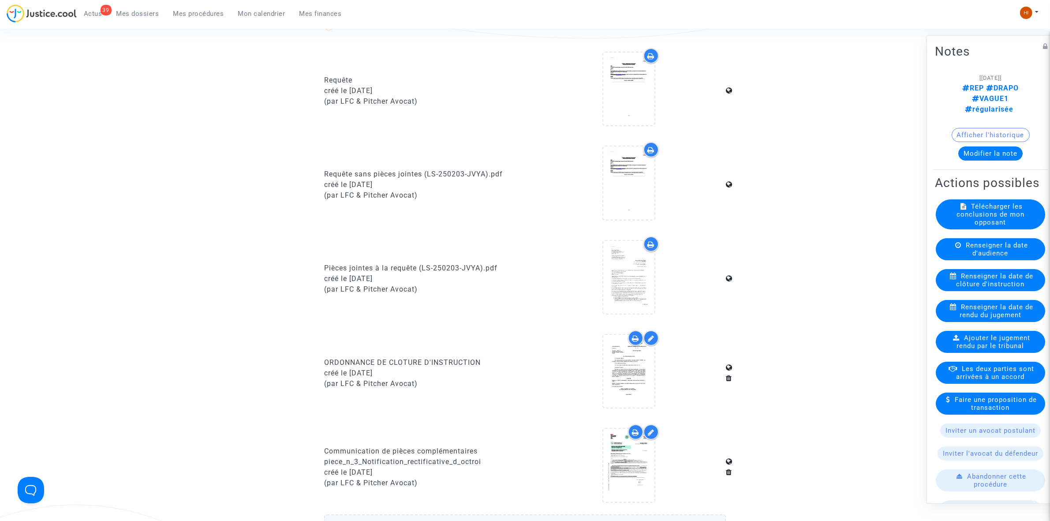
scroll to position [386, 0]
click at [616, 376] on icon at bounding box center [628, 370] width 29 height 28
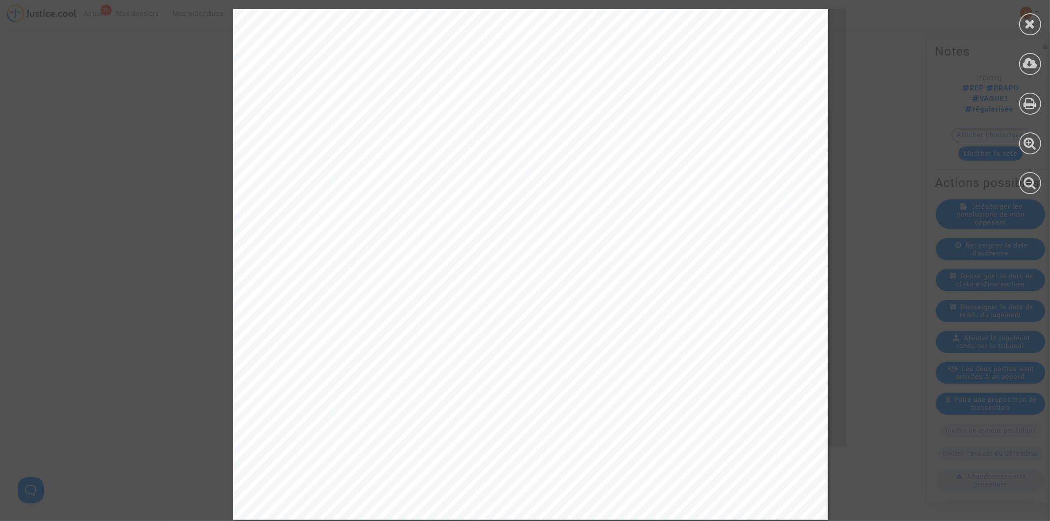
scroll to position [342, 0]
click at [1029, 27] on icon at bounding box center [1030, 23] width 11 height 13
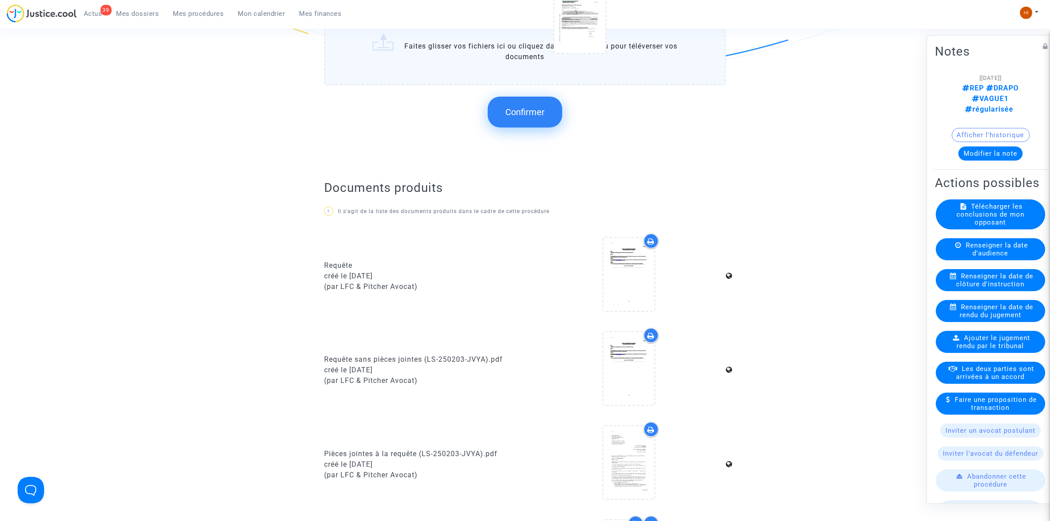
scroll to position [348, 0]
drag, startPoint x: 636, startPoint y: 450, endPoint x: 570, endPoint y: 55, distance: 400.4
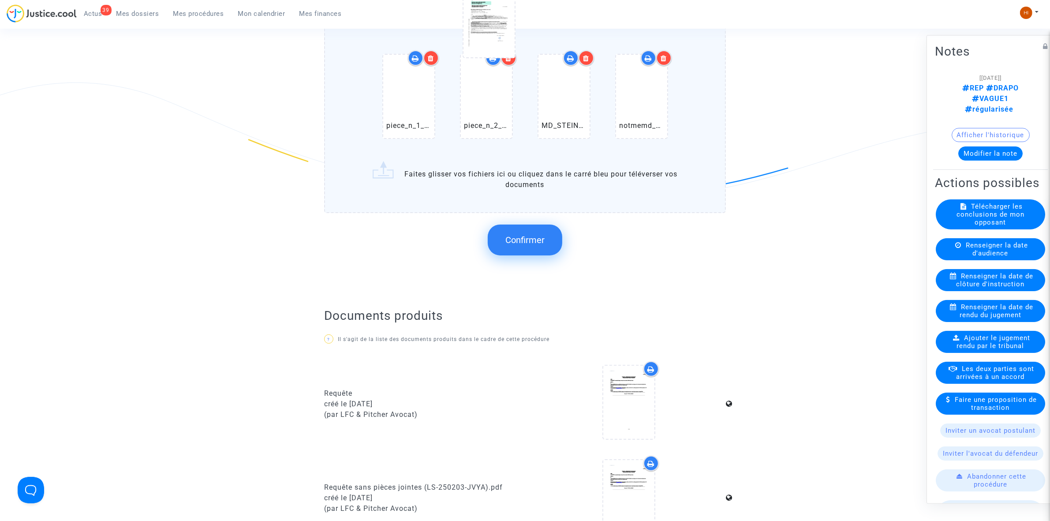
scroll to position [221, 0]
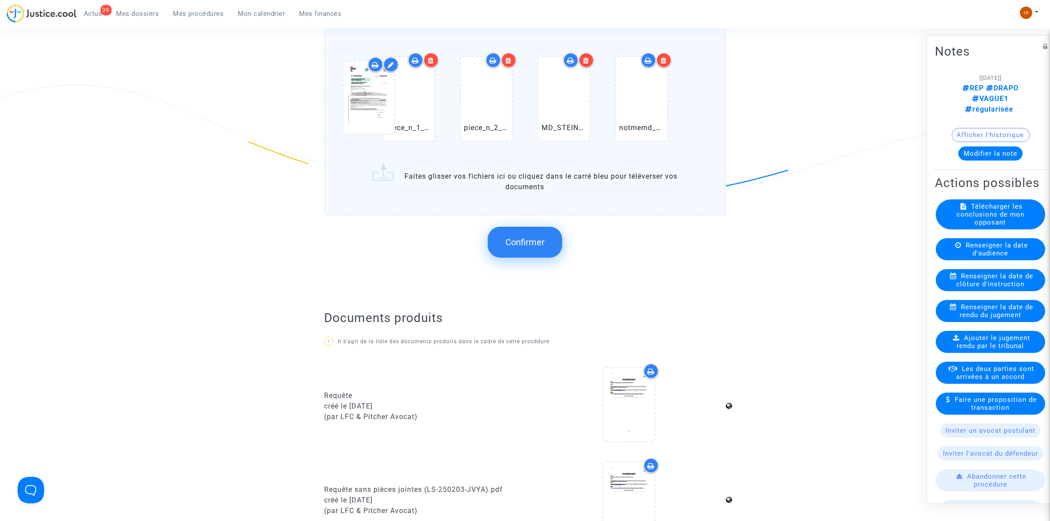
drag, startPoint x: 623, startPoint y: 206, endPoint x: 363, endPoint y: 95, distance: 282.6
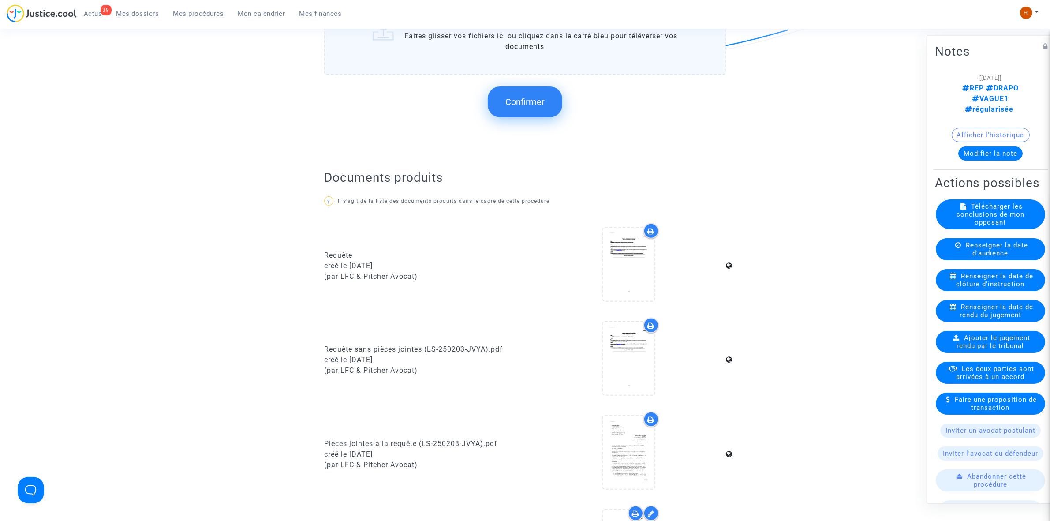
scroll to position [331, 0]
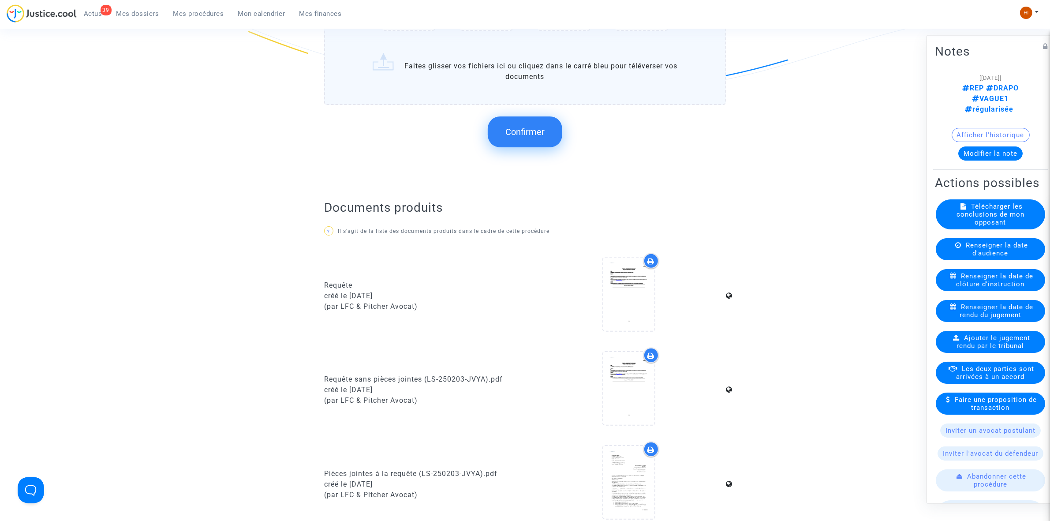
click at [534, 141] on button "Confirmer" at bounding box center [525, 131] width 75 height 31
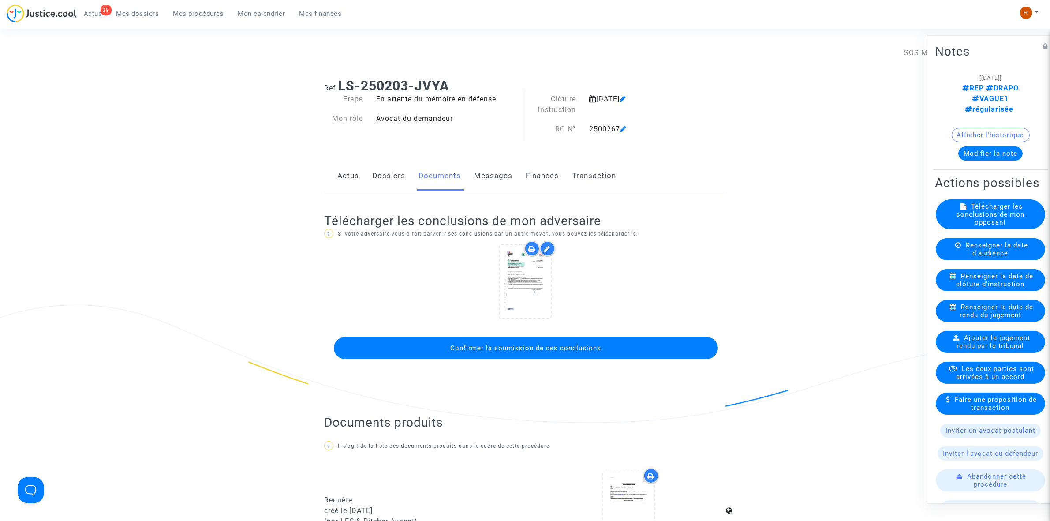
scroll to position [0, 0]
click at [500, 351] on span "Confirmer la soumission de ces conclusions" at bounding box center [526, 348] width 151 height 8
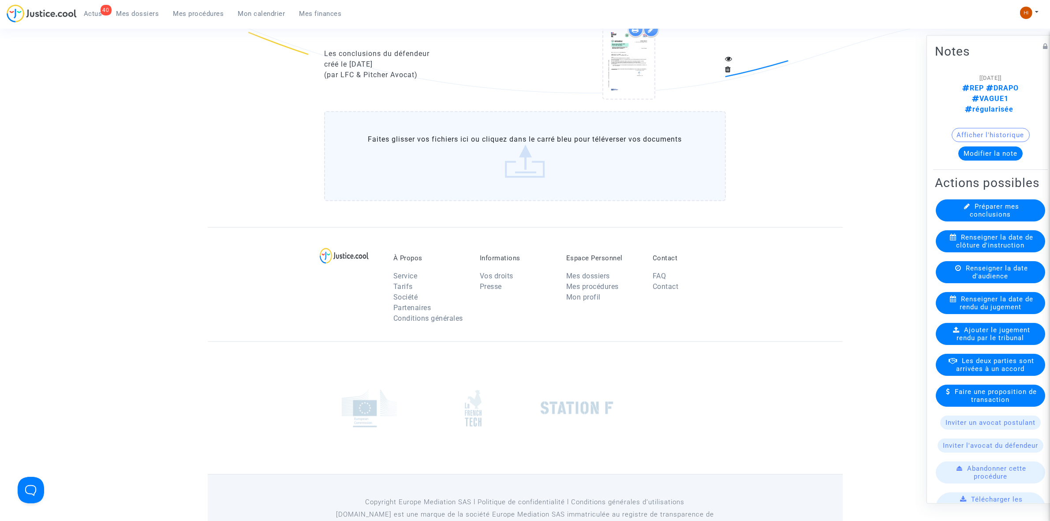
scroll to position [942, 0]
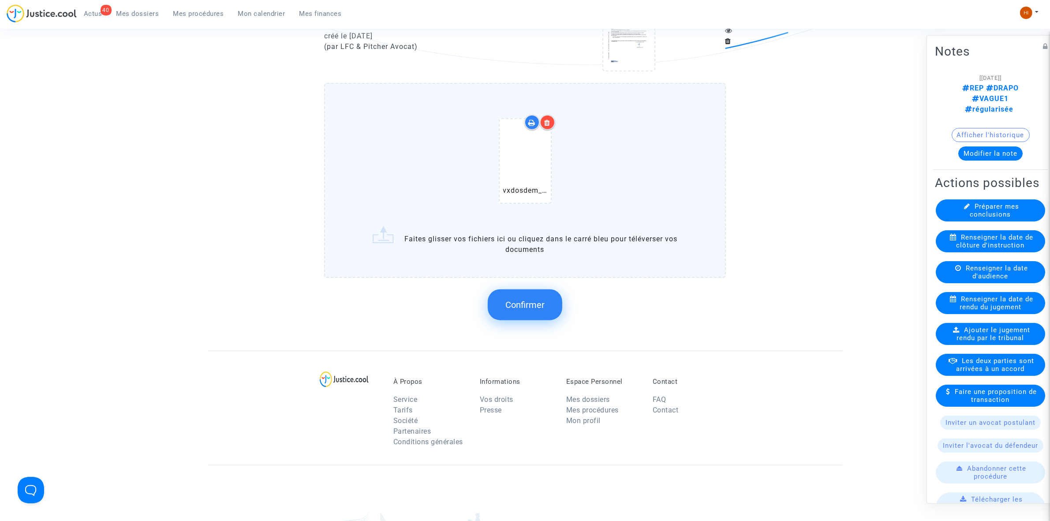
click at [528, 299] on span "Confirmer" at bounding box center [524, 304] width 39 height 11
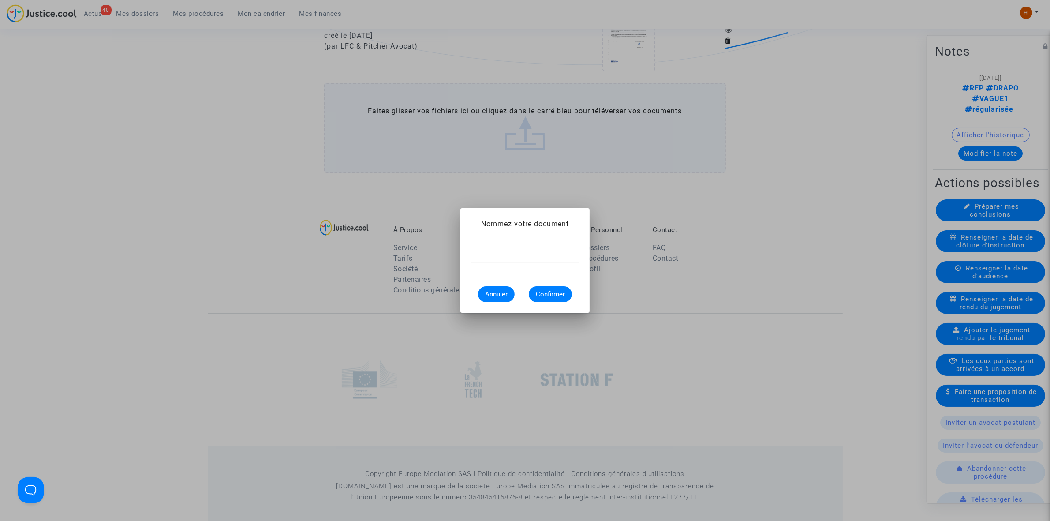
scroll to position [0, 0]
paste input "DEMANDE DE MAINTIEN DE LA REQUÊTE"
type input "DEMANDE DE MAINTIEN DE LA REQUÊTE"
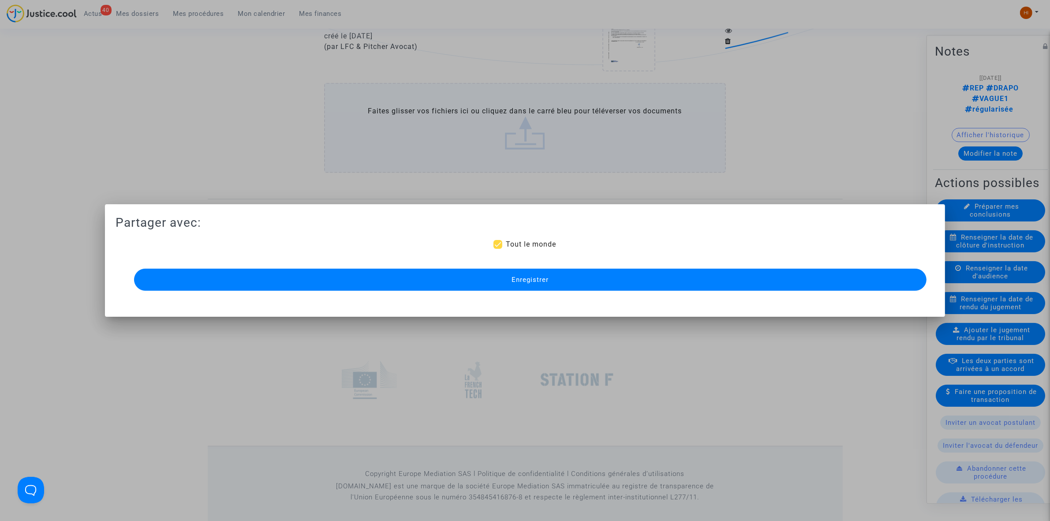
click at [538, 282] on span "Enregistrer" at bounding box center [530, 280] width 37 height 8
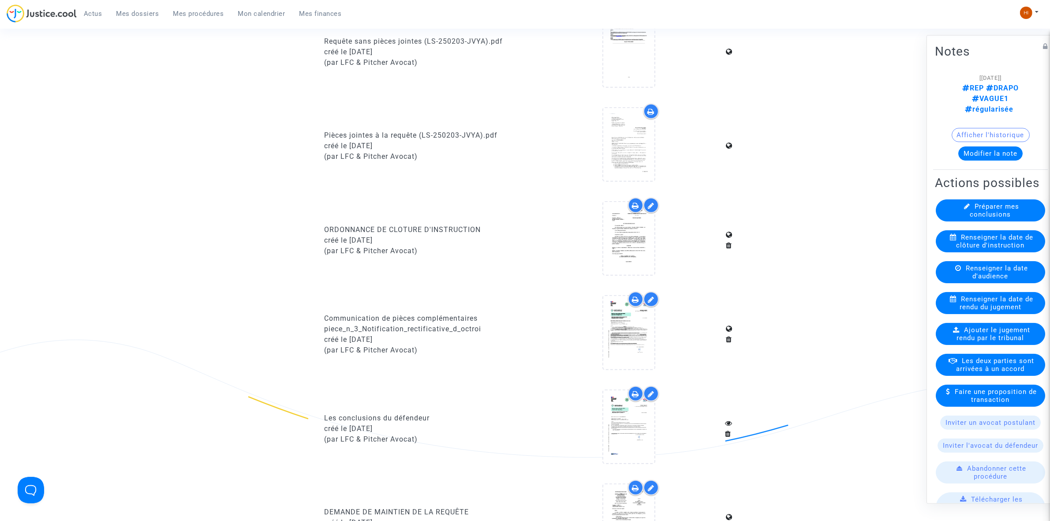
scroll to position [551, 0]
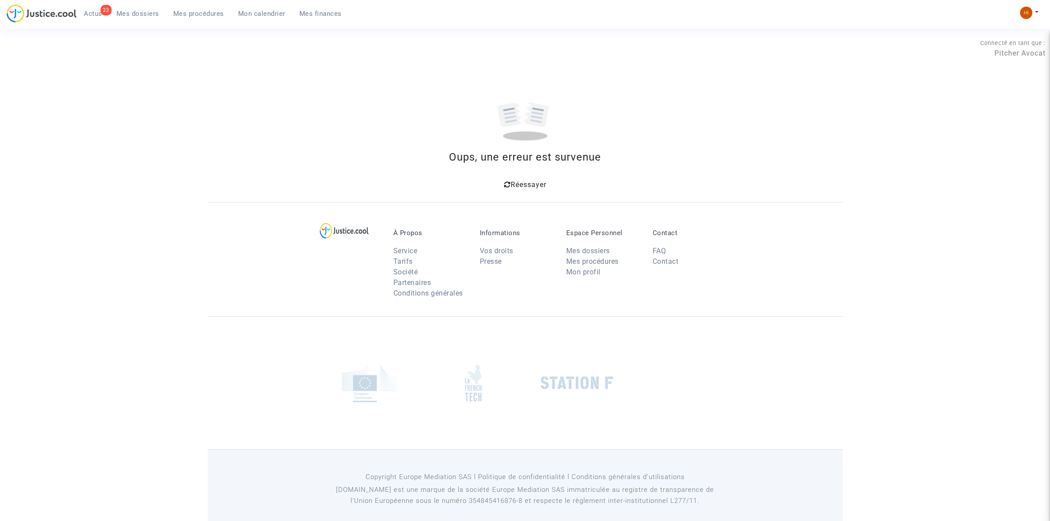
scroll to position [9, 0]
